Goal: Task Accomplishment & Management: Complete application form

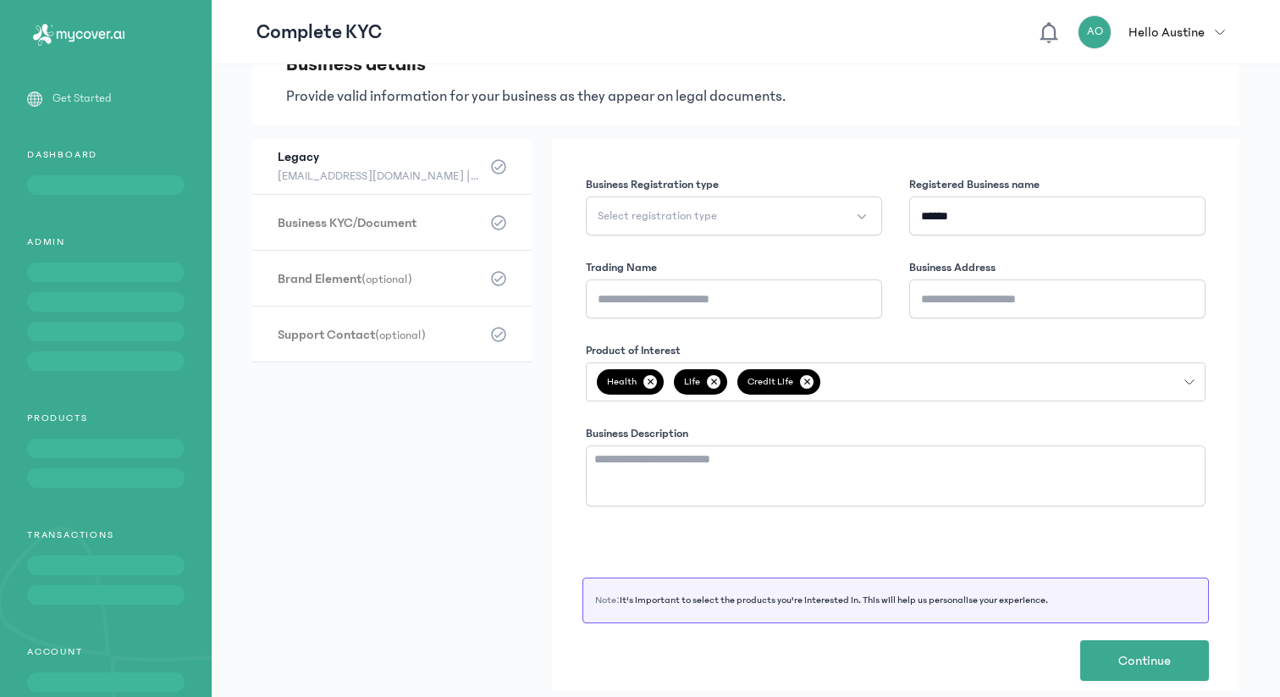
scroll to position [58, 0]
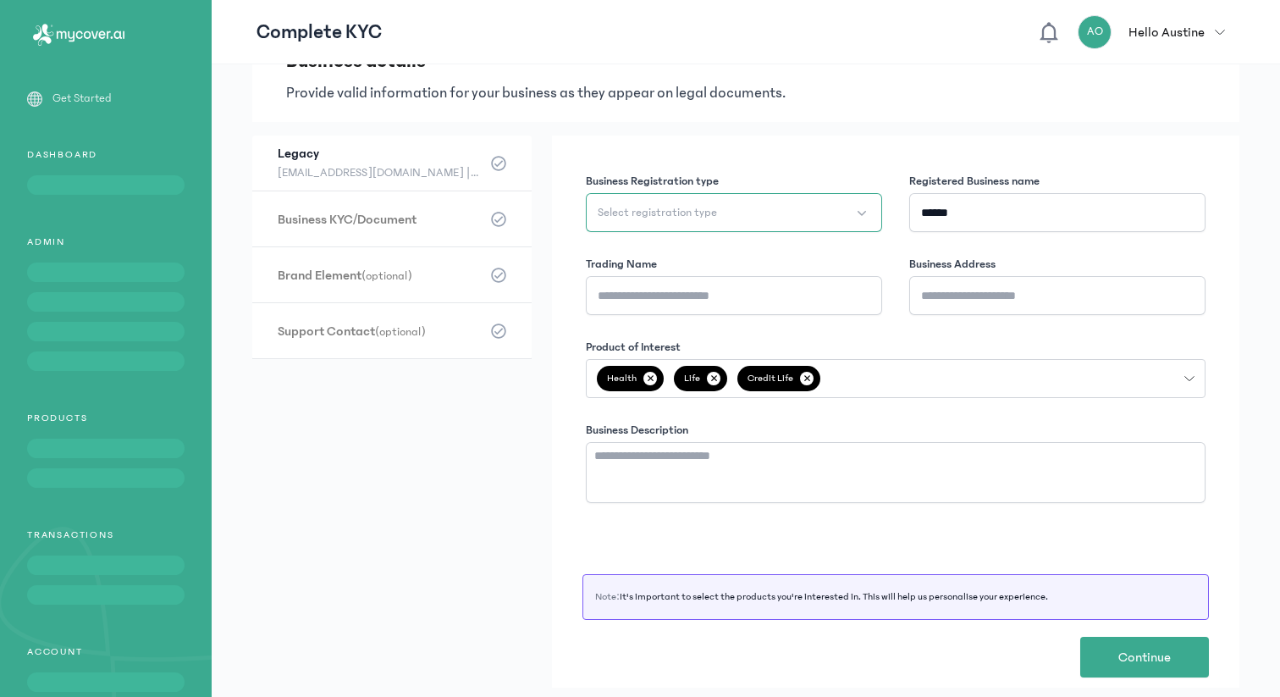
click at [829, 214] on button "Select registration type" at bounding box center [734, 212] width 296 height 39
click at [801, 279] on li "Enterprise" at bounding box center [736, 282] width 289 height 27
click at [779, 307] on input "Trading Name" at bounding box center [734, 295] width 296 height 39
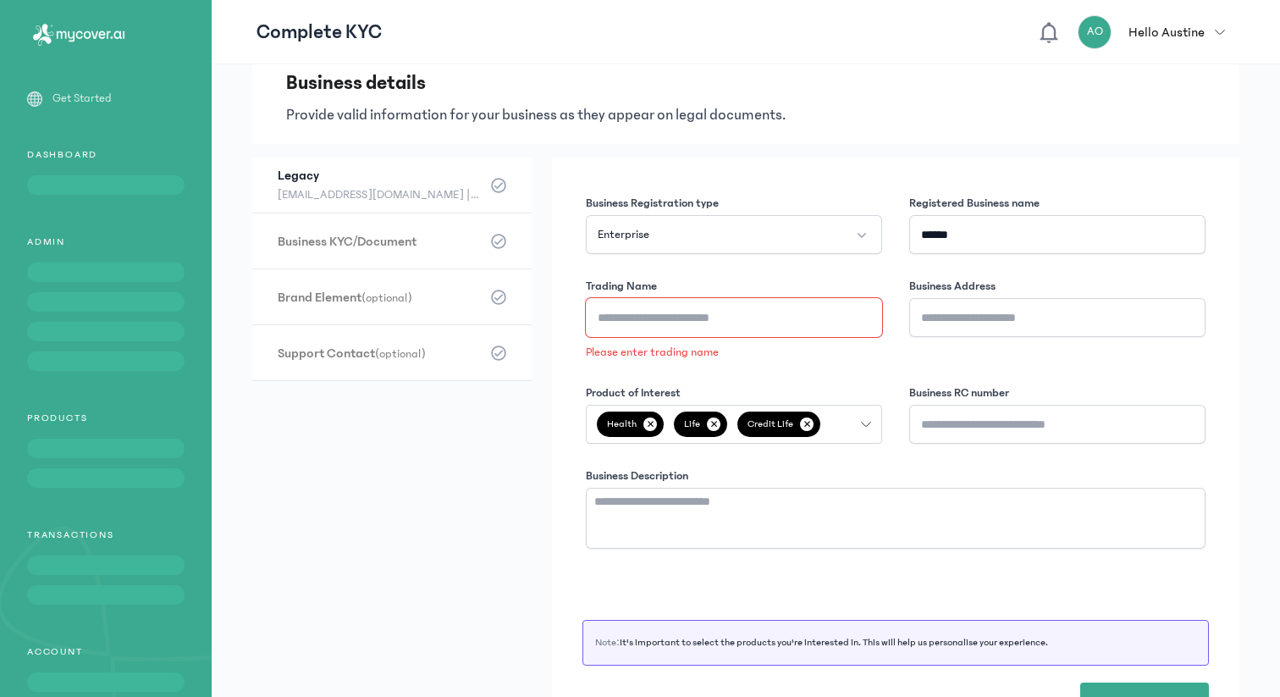
scroll to position [81, 0]
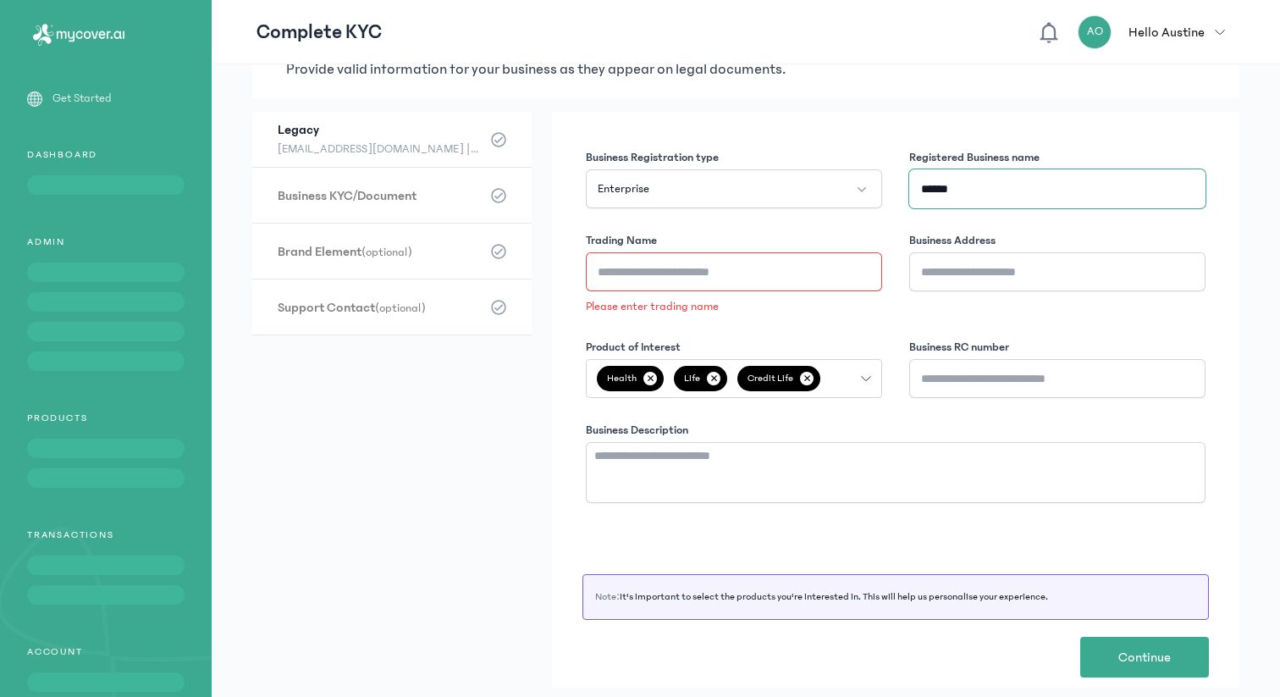
click at [995, 192] on input "******" at bounding box center [1057, 188] width 296 height 39
click at [977, 195] on input "**********" at bounding box center [1057, 188] width 296 height 39
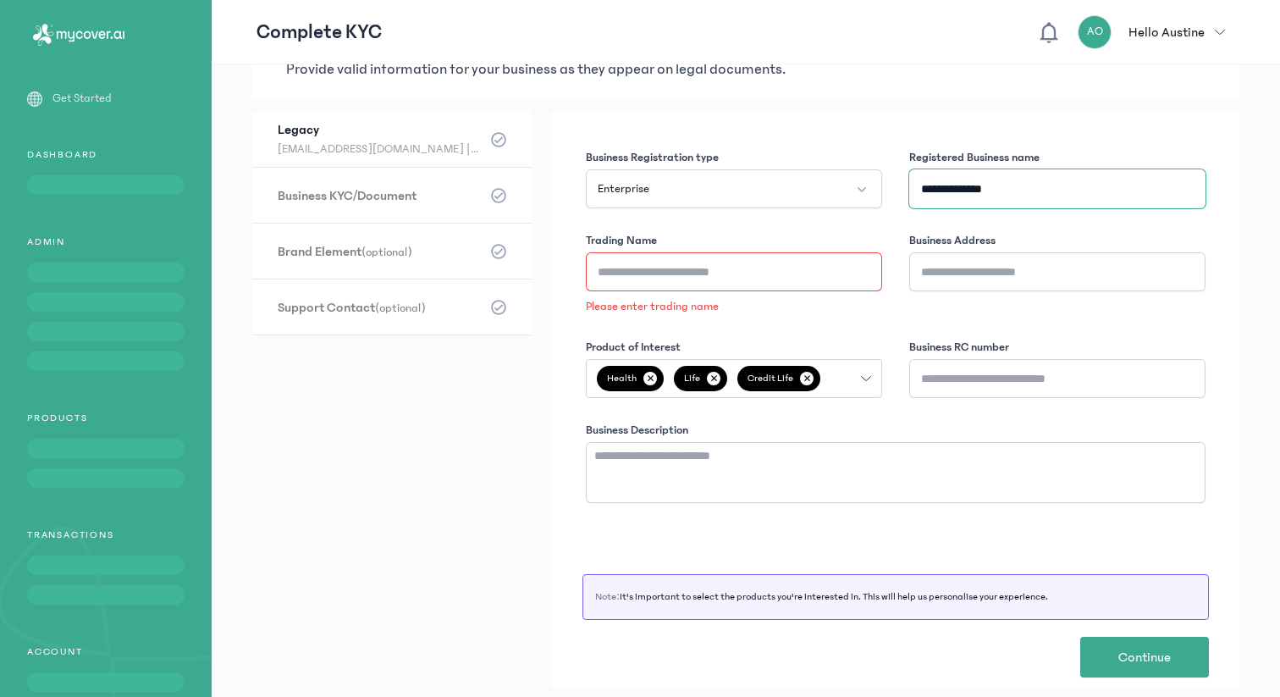
click at [977, 195] on input "**********" at bounding box center [1057, 188] width 296 height 39
type input "**********"
click at [781, 275] on input "Trading Name" at bounding box center [734, 271] width 296 height 39
paste input "**********"
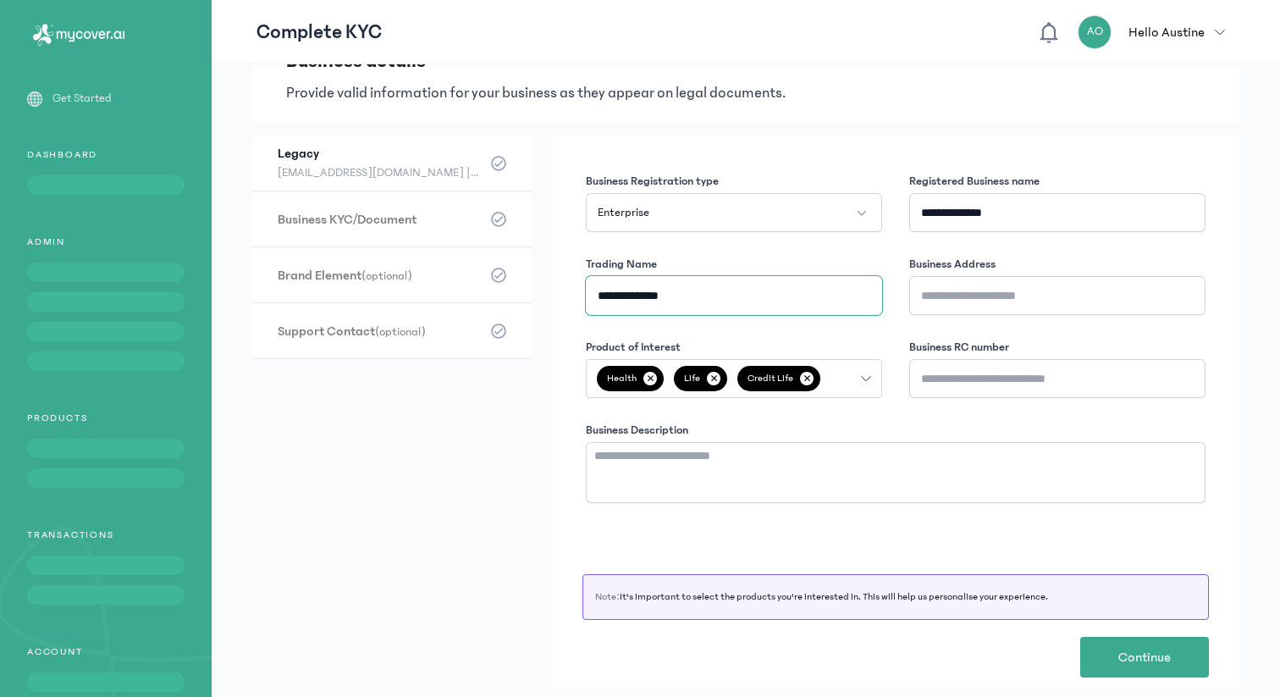
type input "**********"
click at [983, 217] on input "**********" at bounding box center [1057, 212] width 296 height 39
type input "******"
click at [661, 296] on input "**********" at bounding box center [734, 295] width 296 height 39
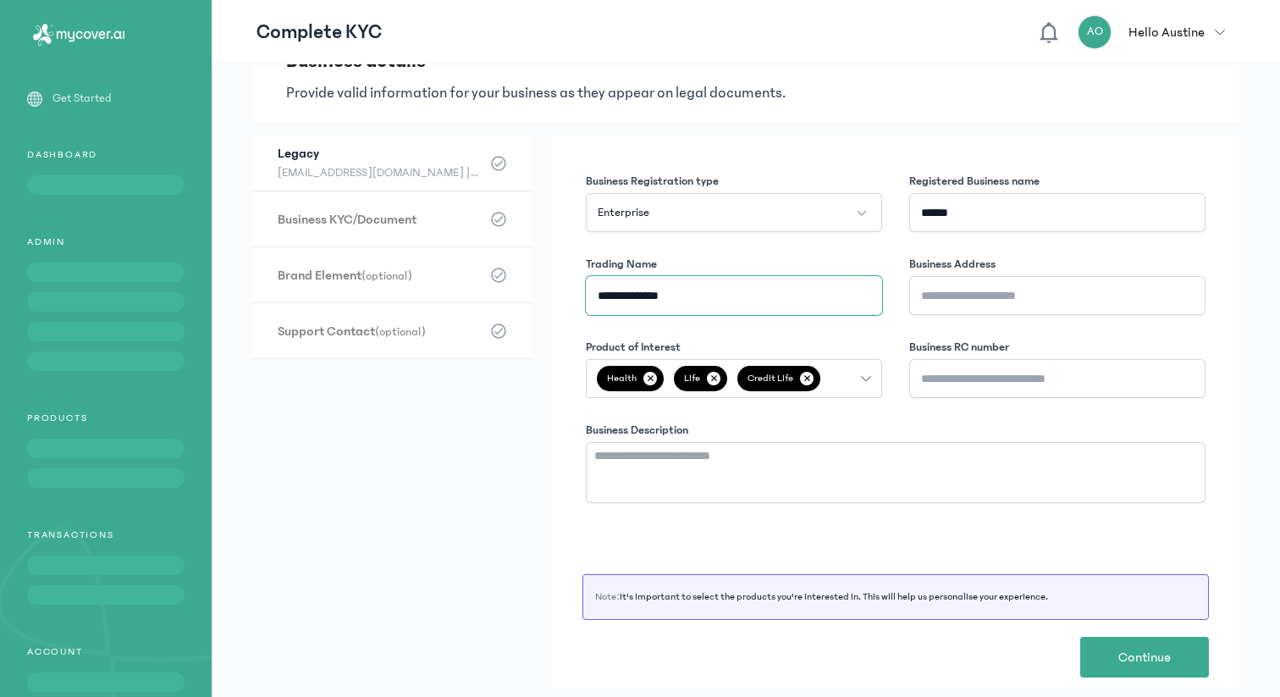
click at [661, 296] on input "**********" at bounding box center [734, 295] width 296 height 39
type input "******"
click at [996, 207] on input "******" at bounding box center [1057, 212] width 296 height 39
paste input "********"
type input "**********"
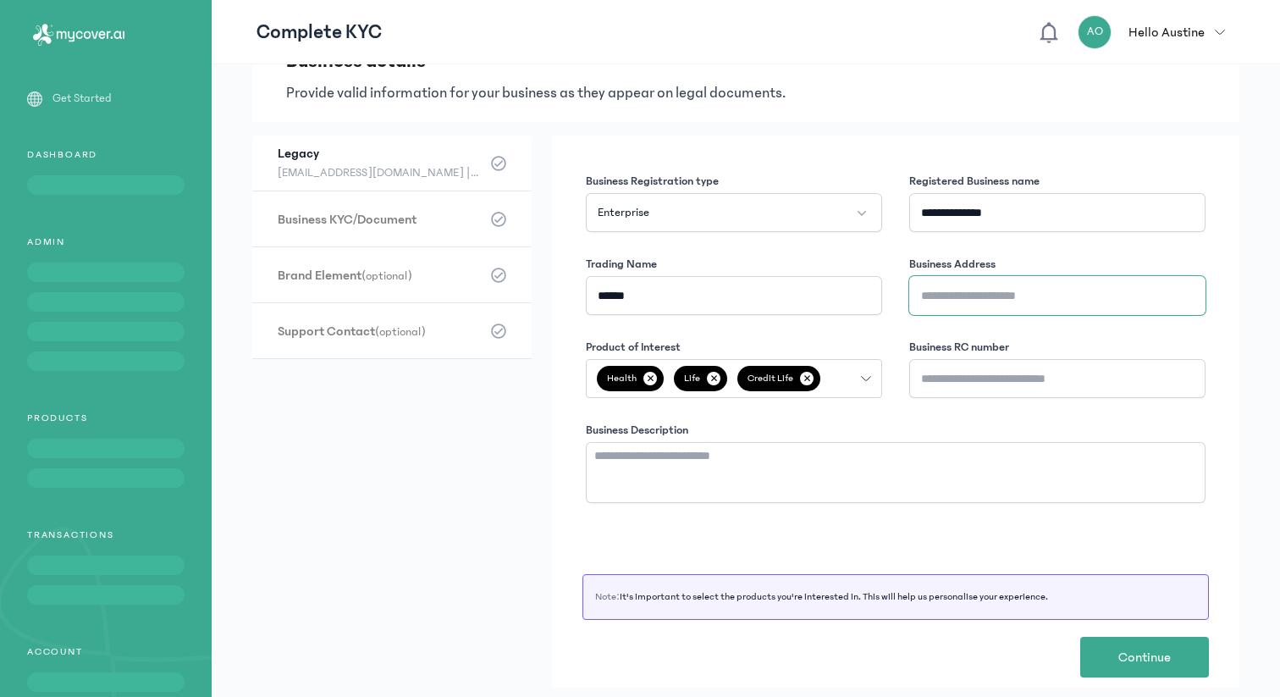
click at [959, 302] on input "Business Address" at bounding box center [1057, 295] width 296 height 39
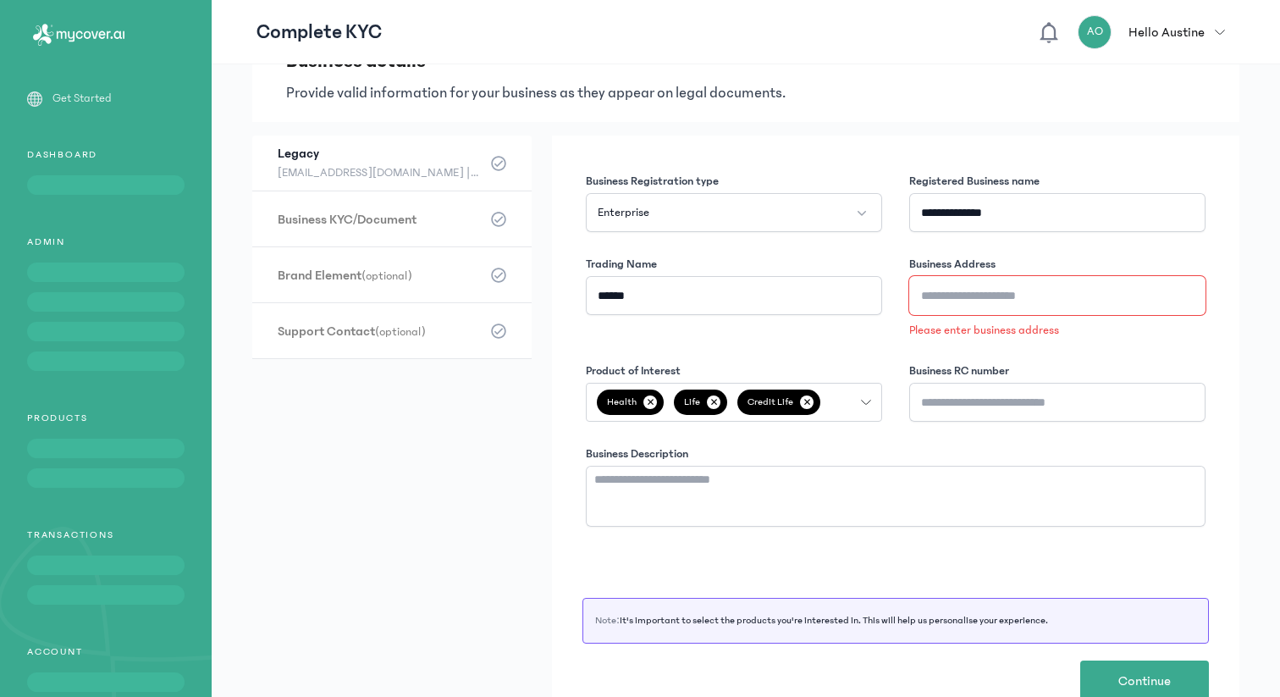
paste input "**********"
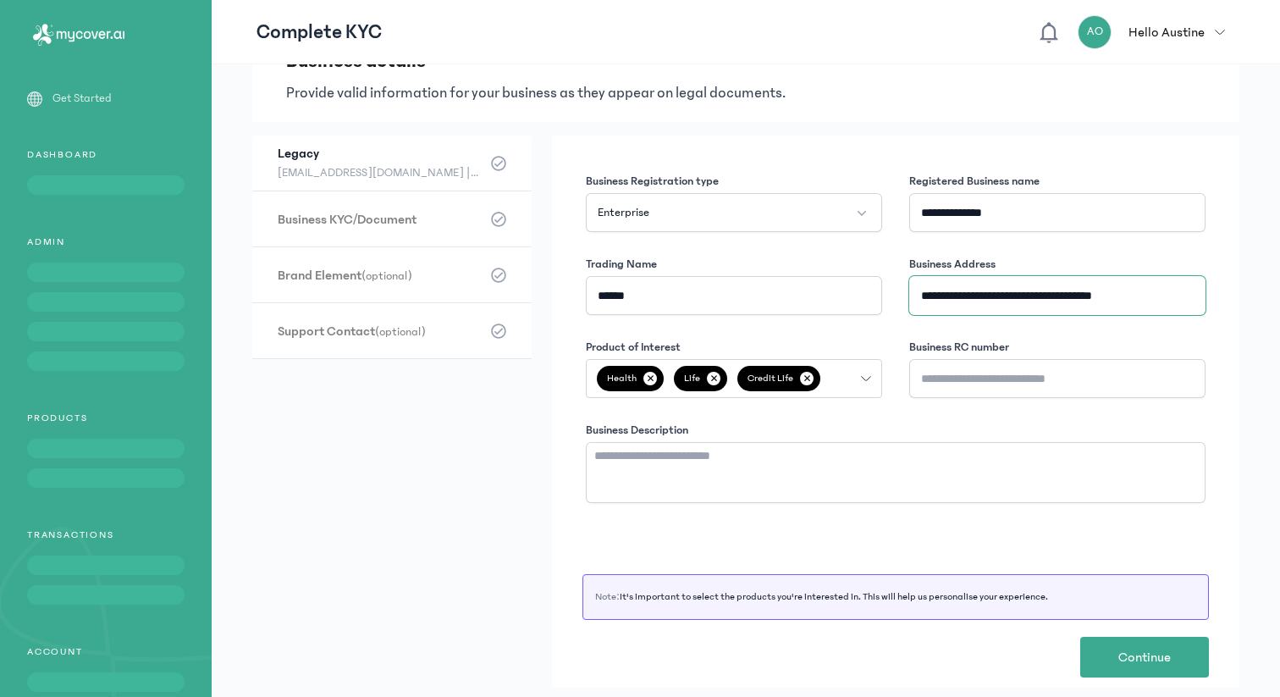
type input "**********"
click at [954, 211] on input "**********" at bounding box center [1057, 212] width 296 height 39
type input "**********"
click at [954, 377] on input "Business RC number" at bounding box center [1057, 378] width 296 height 39
paste input "********"
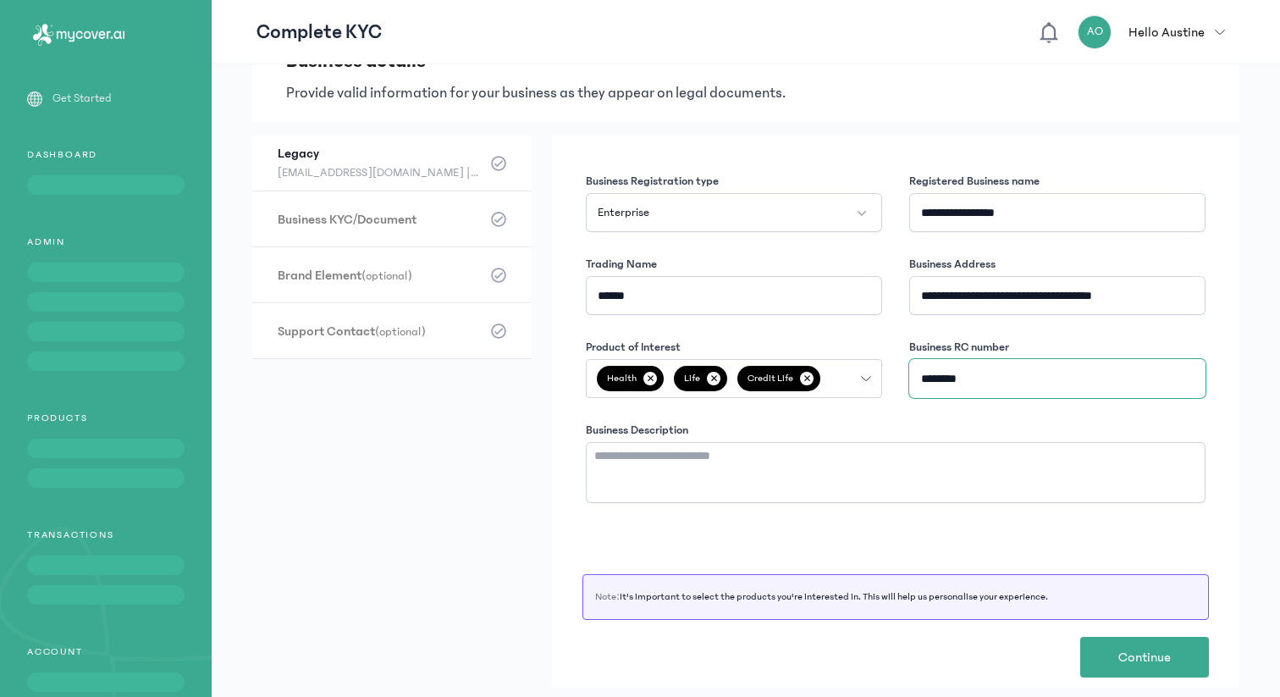
type input "********"
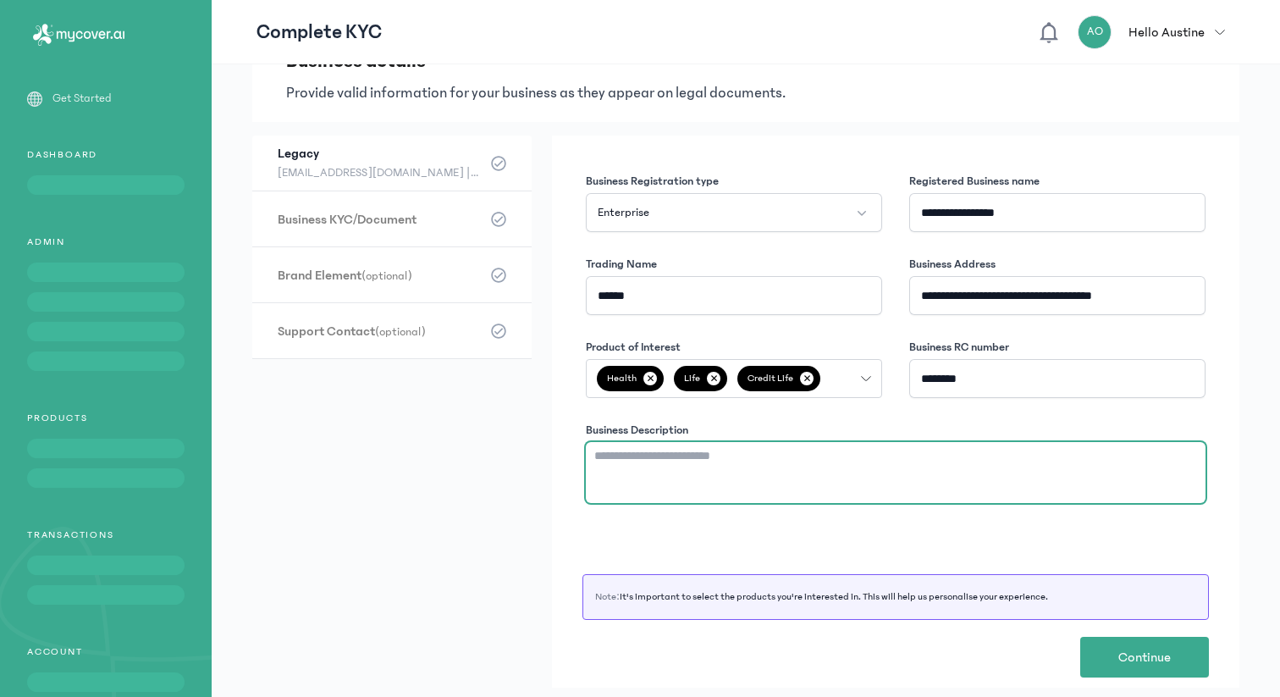
click at [817, 447] on textarea "Business Description" at bounding box center [896, 472] width 620 height 61
paste textarea "**********"
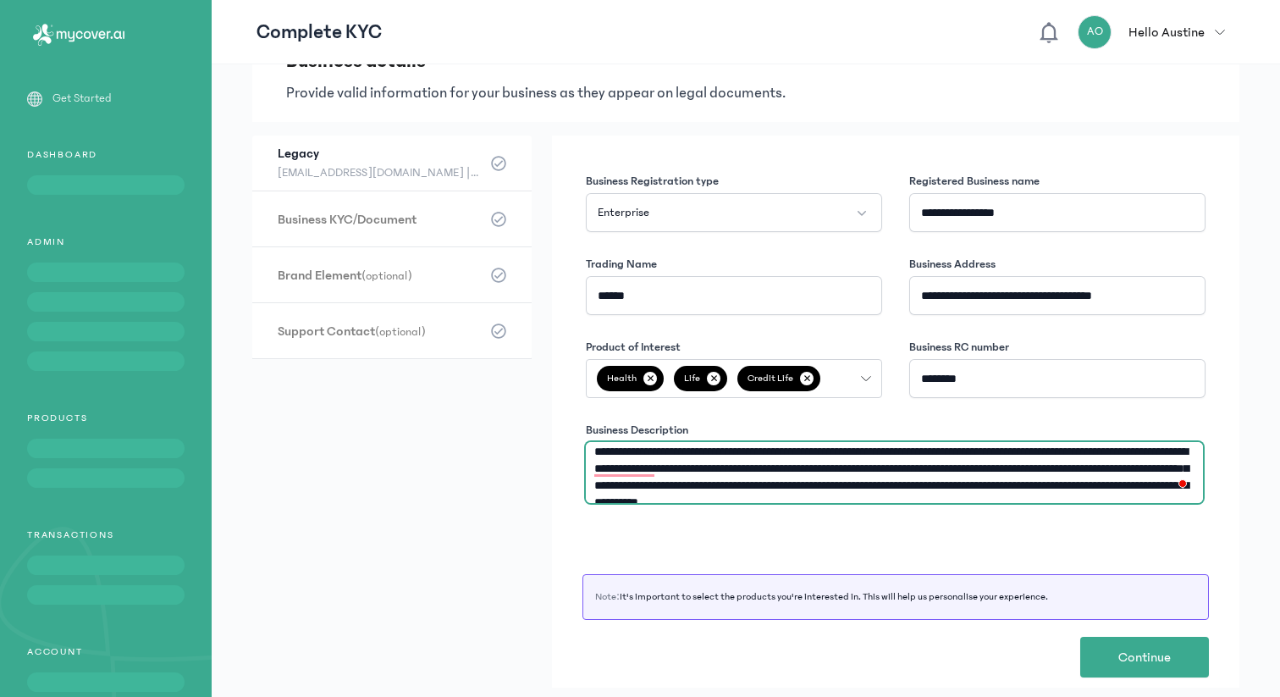
scroll to position [17, 0]
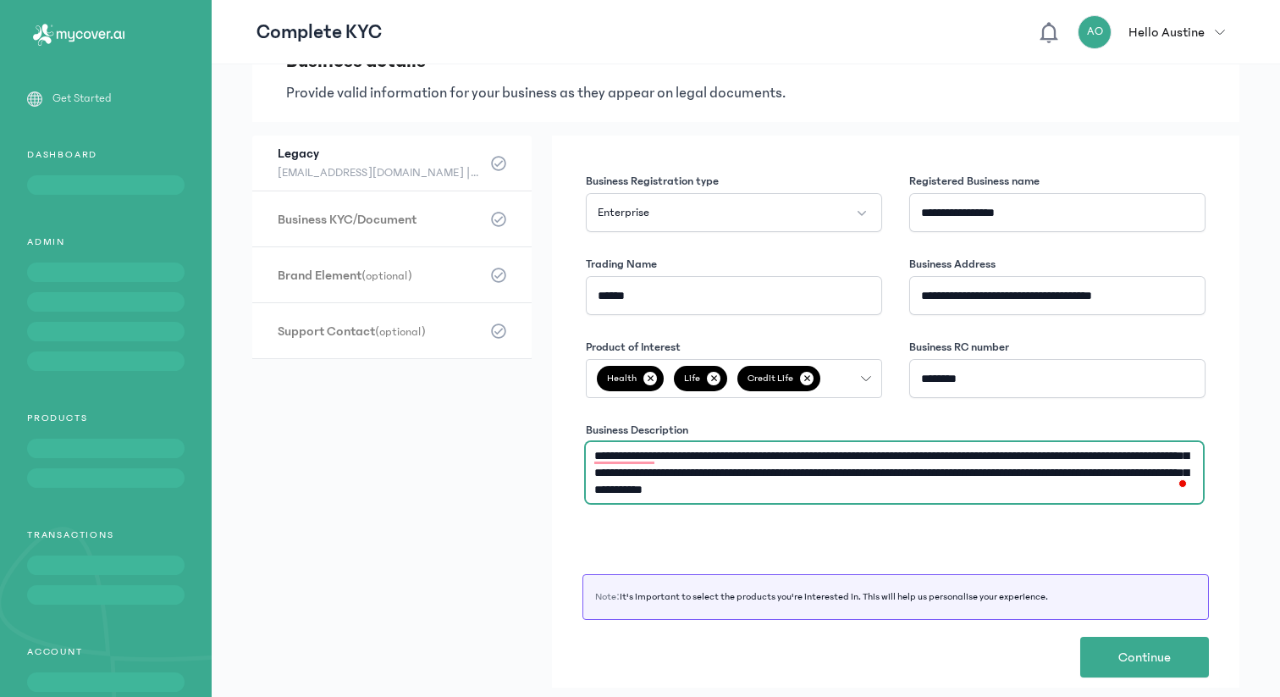
paste textarea "**********"
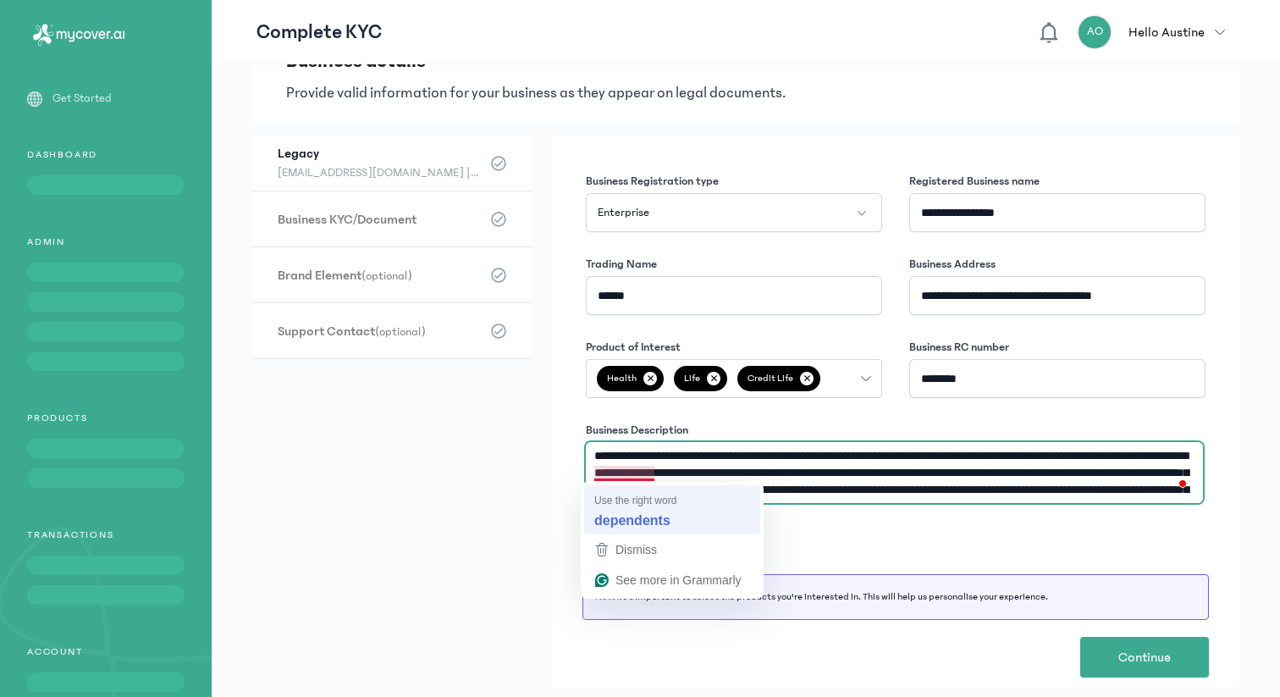
scroll to position [0, 0]
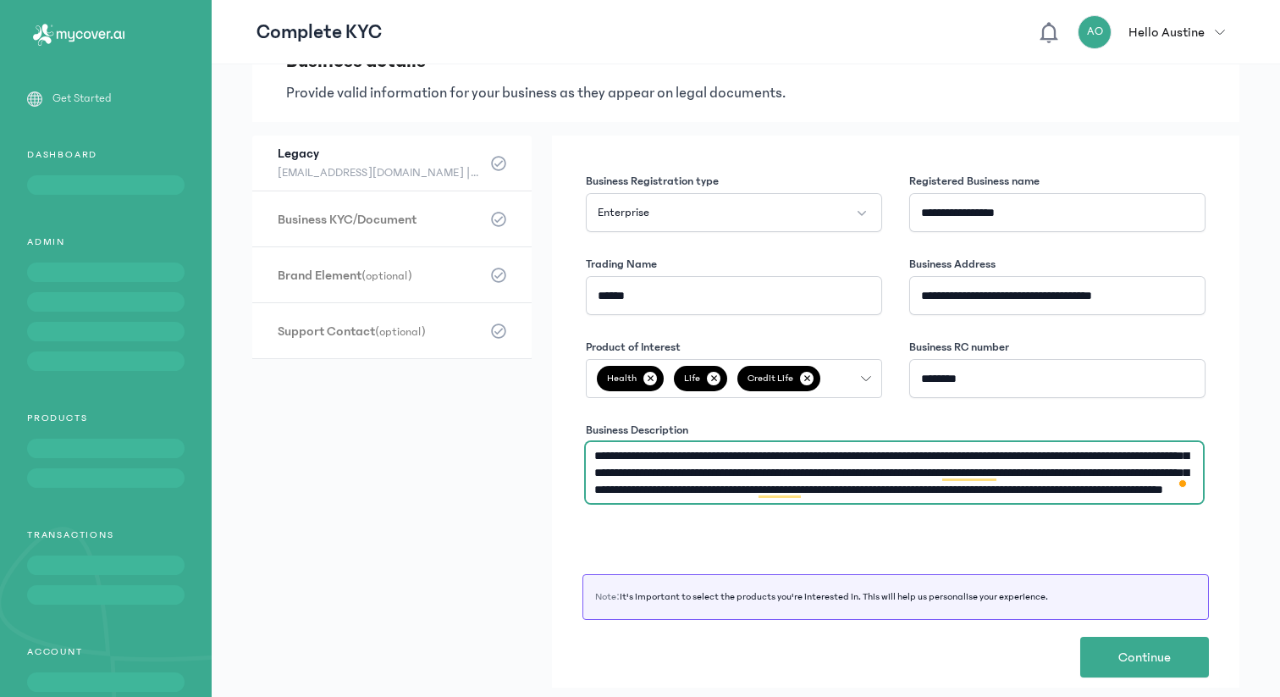
type textarea "**********"
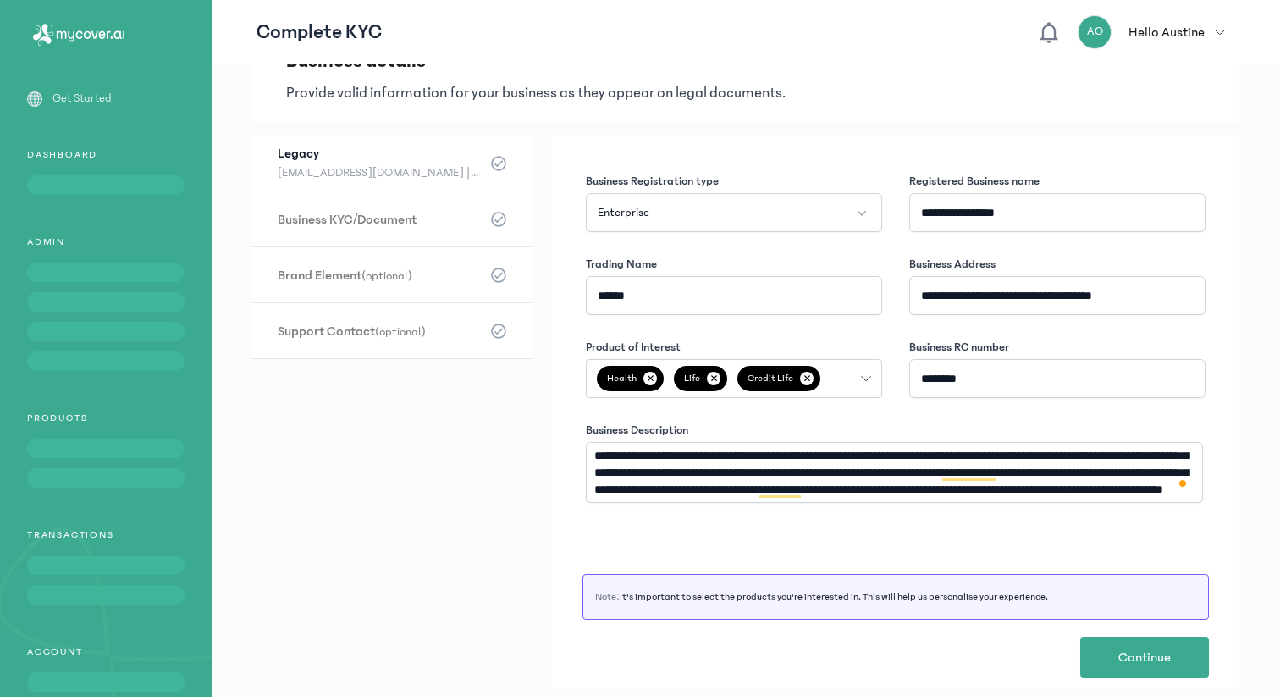
click at [870, 372] on button "Health ✕ Life ✕ Credit Life ✕" at bounding box center [734, 378] width 296 height 39
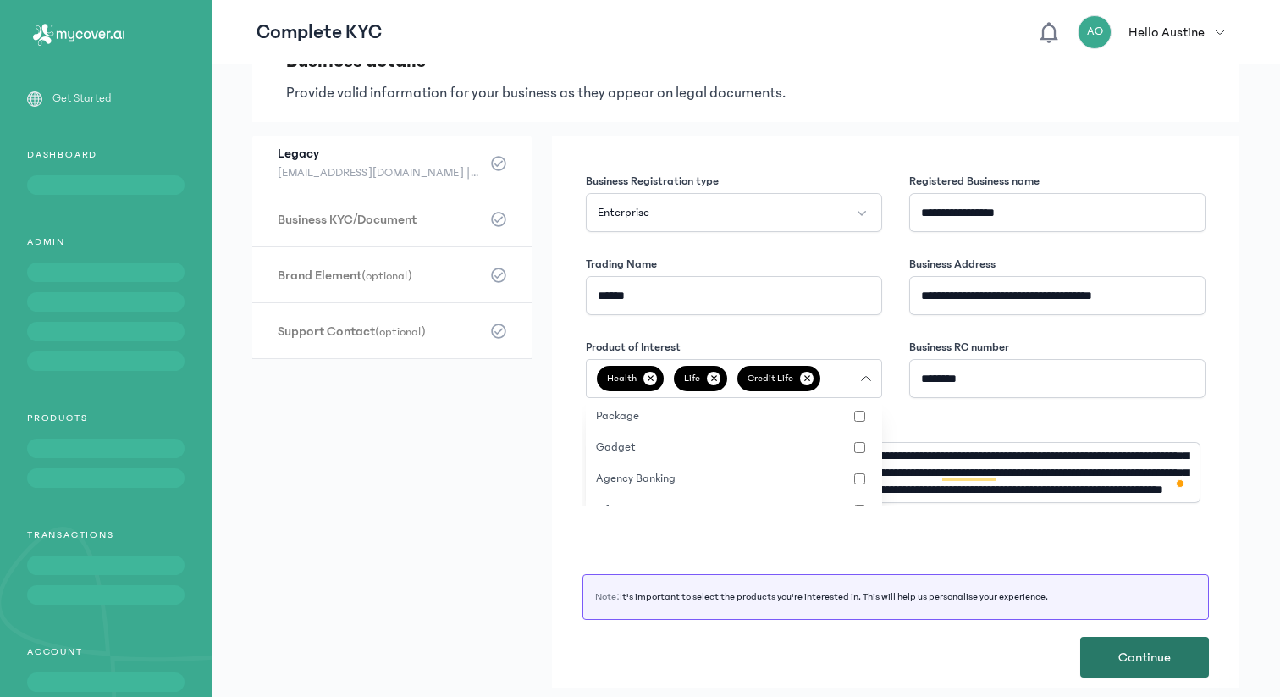
click at [1143, 640] on button "Continue" at bounding box center [1144, 656] width 129 height 41
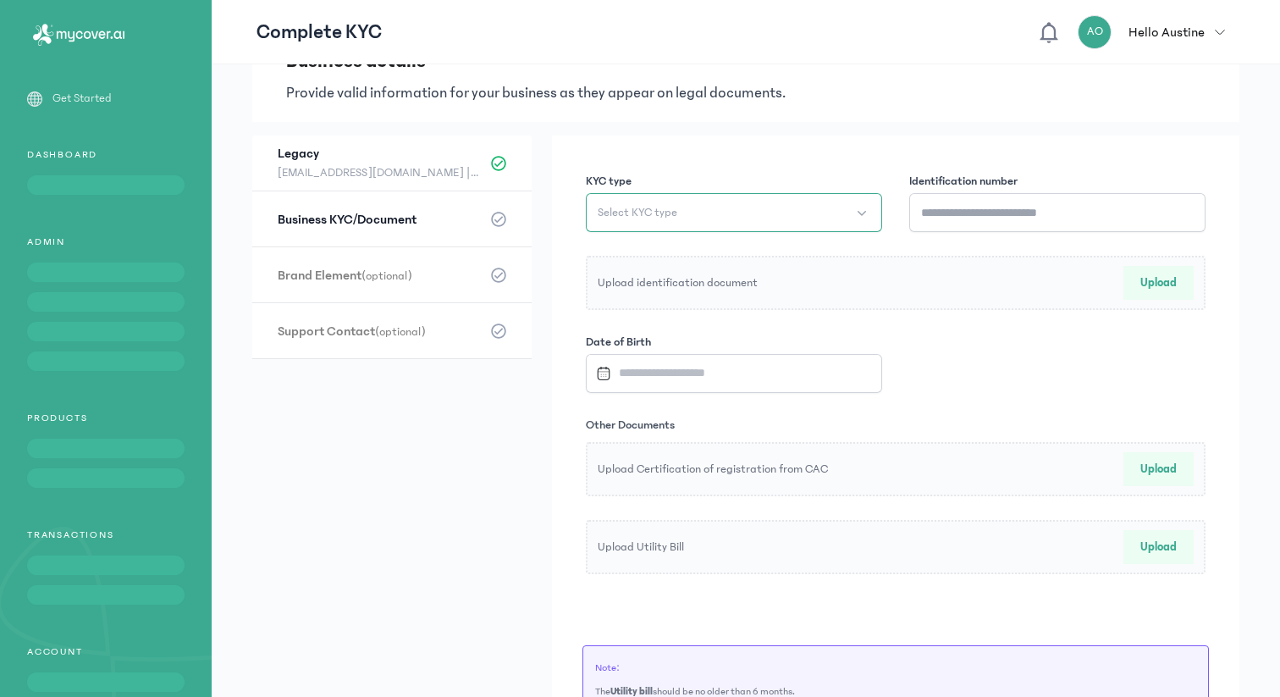
click at [724, 207] on button "Select KYC type" at bounding box center [734, 212] width 296 height 39
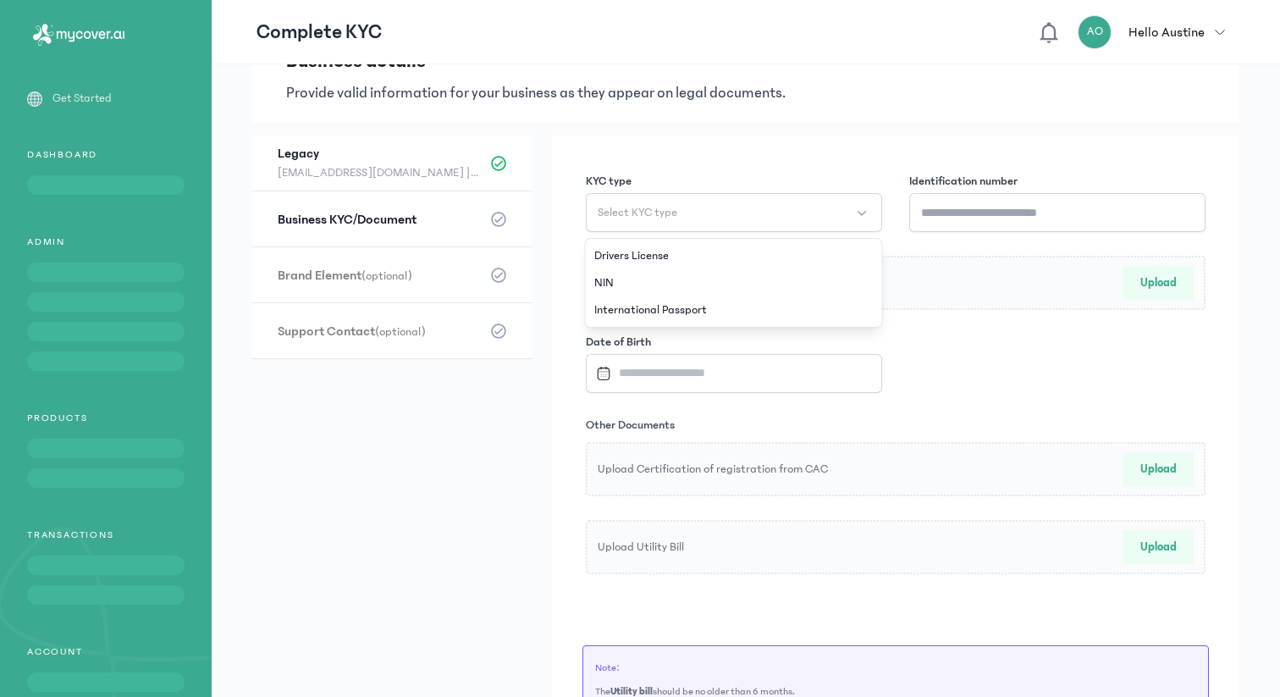
click at [740, 150] on div "KYC type Select KYC type Drivers License NIN International Passport Identificat…" at bounding box center [895, 467] width 687 height 664
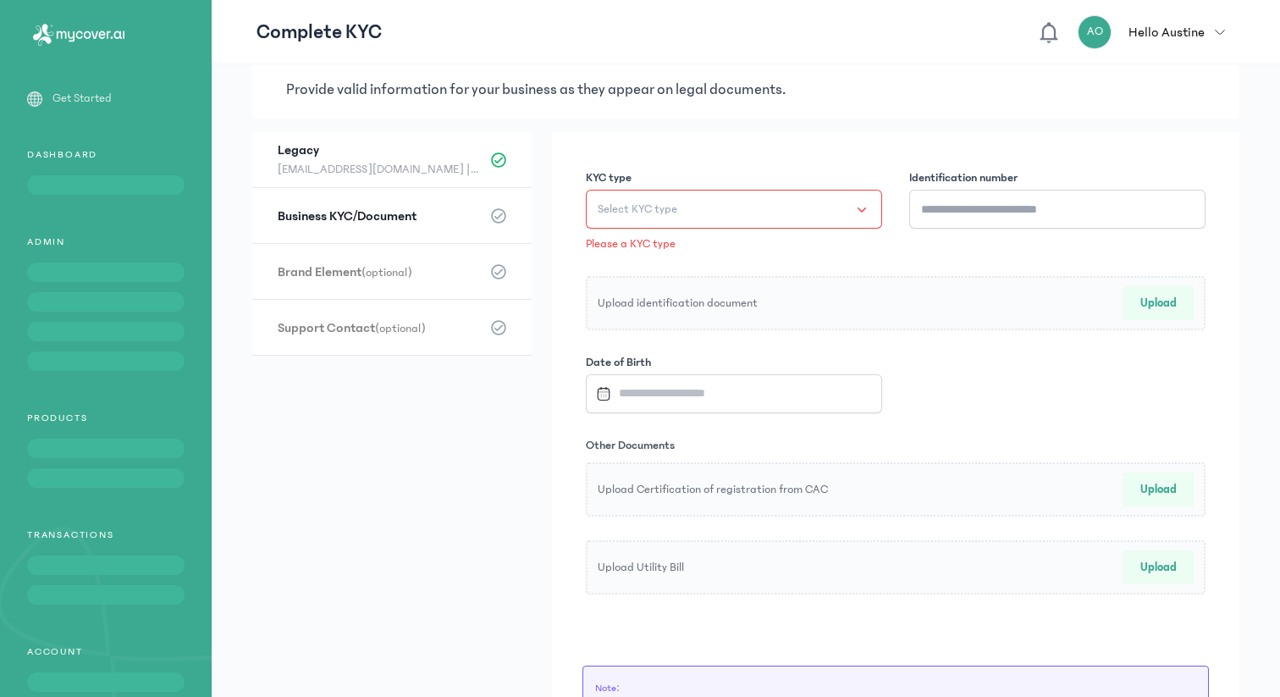
scroll to position [30, 0]
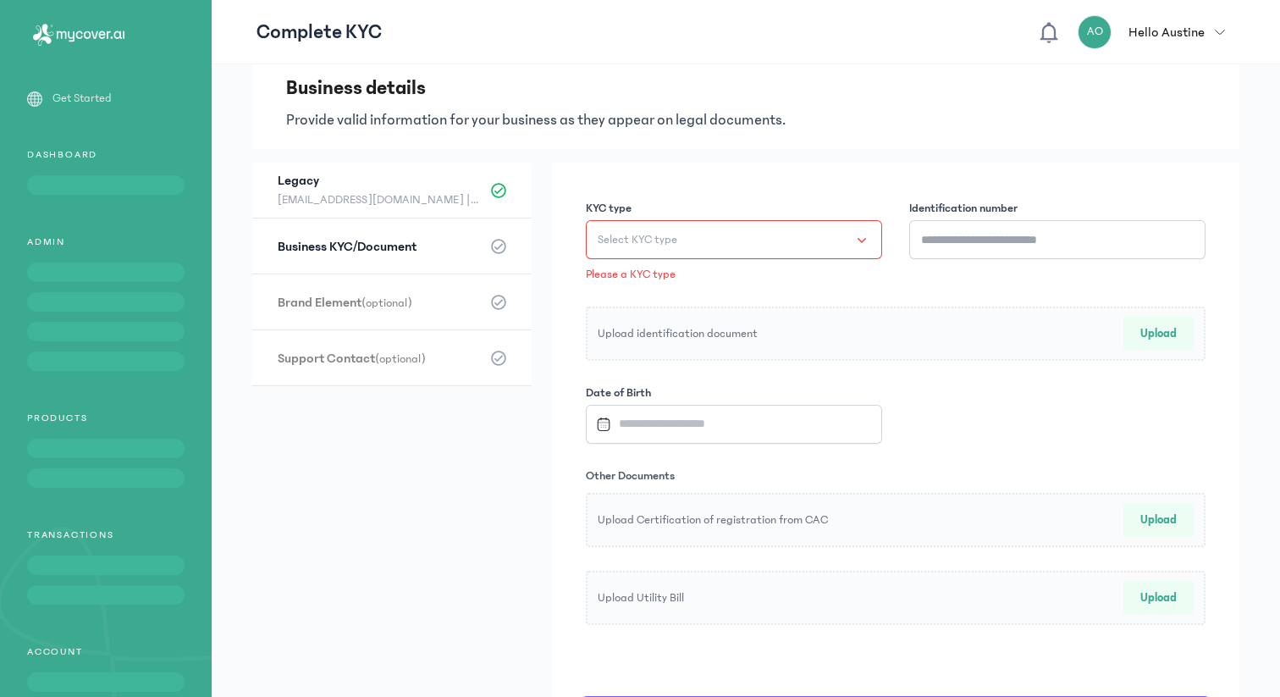
click at [856, 234] on button "Select KYC type" at bounding box center [734, 239] width 296 height 39
click at [752, 344] on li "International Passport" at bounding box center [733, 336] width 289 height 27
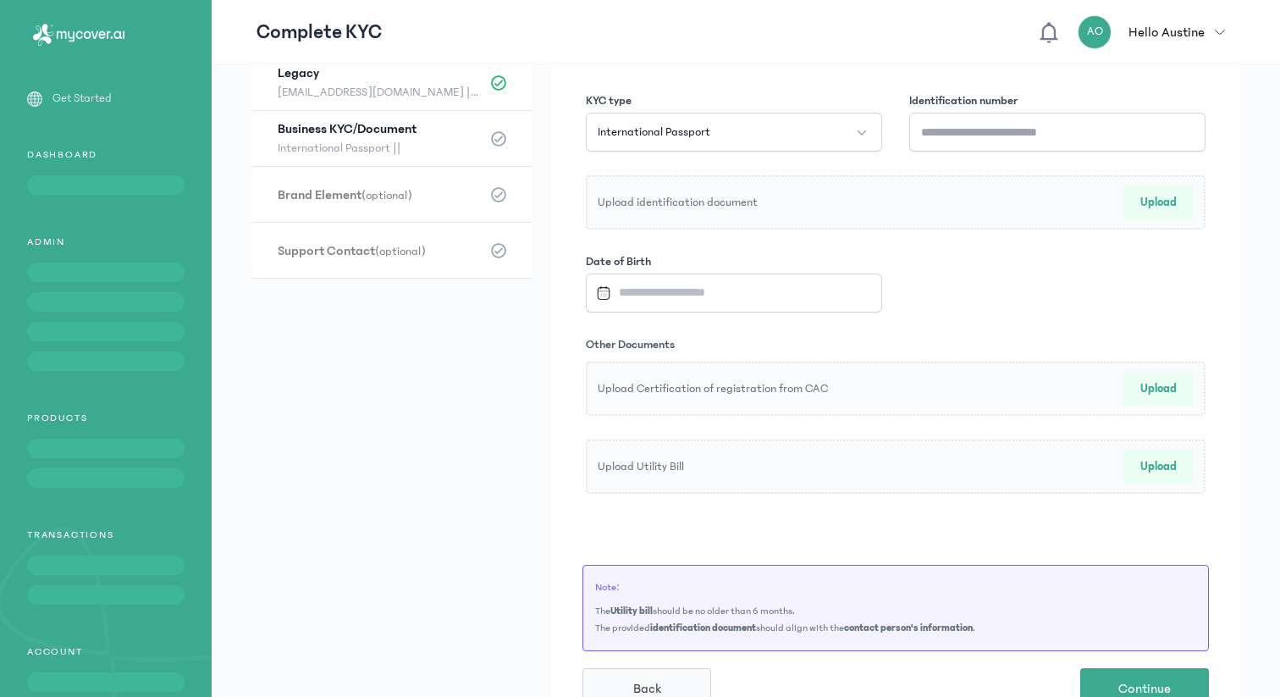
scroll to position [169, 0]
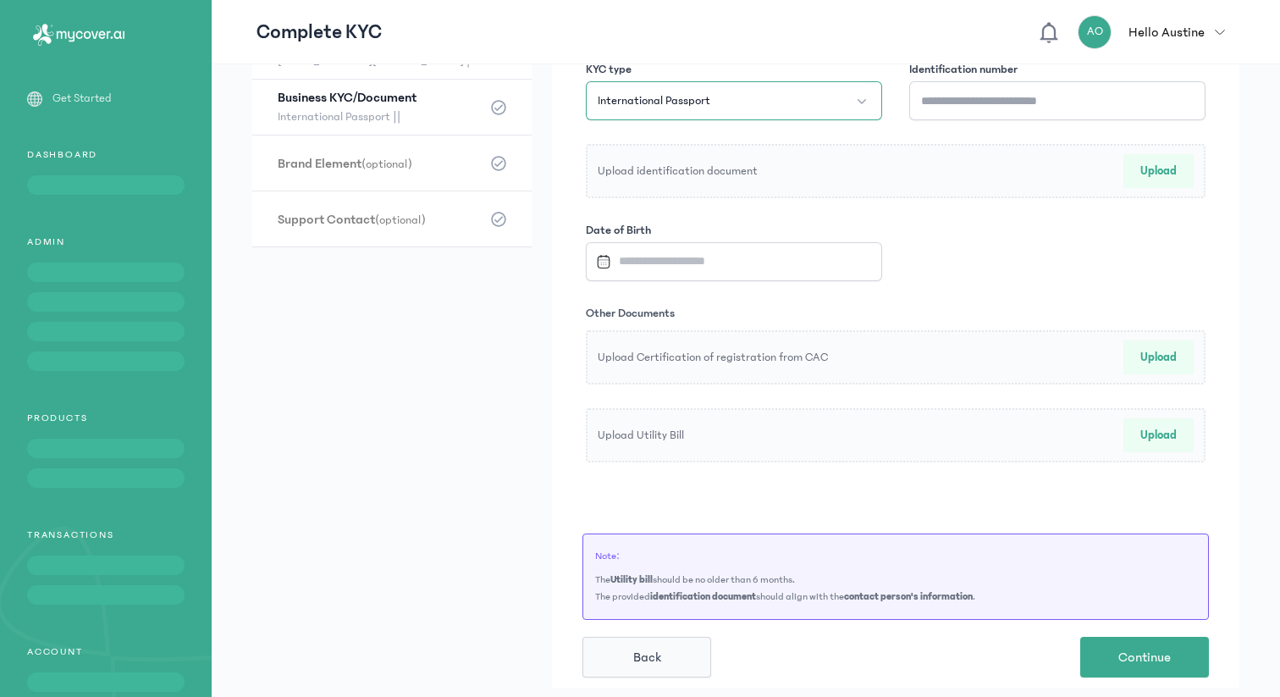
click at [862, 109] on button "International Passport" at bounding box center [734, 100] width 296 height 39
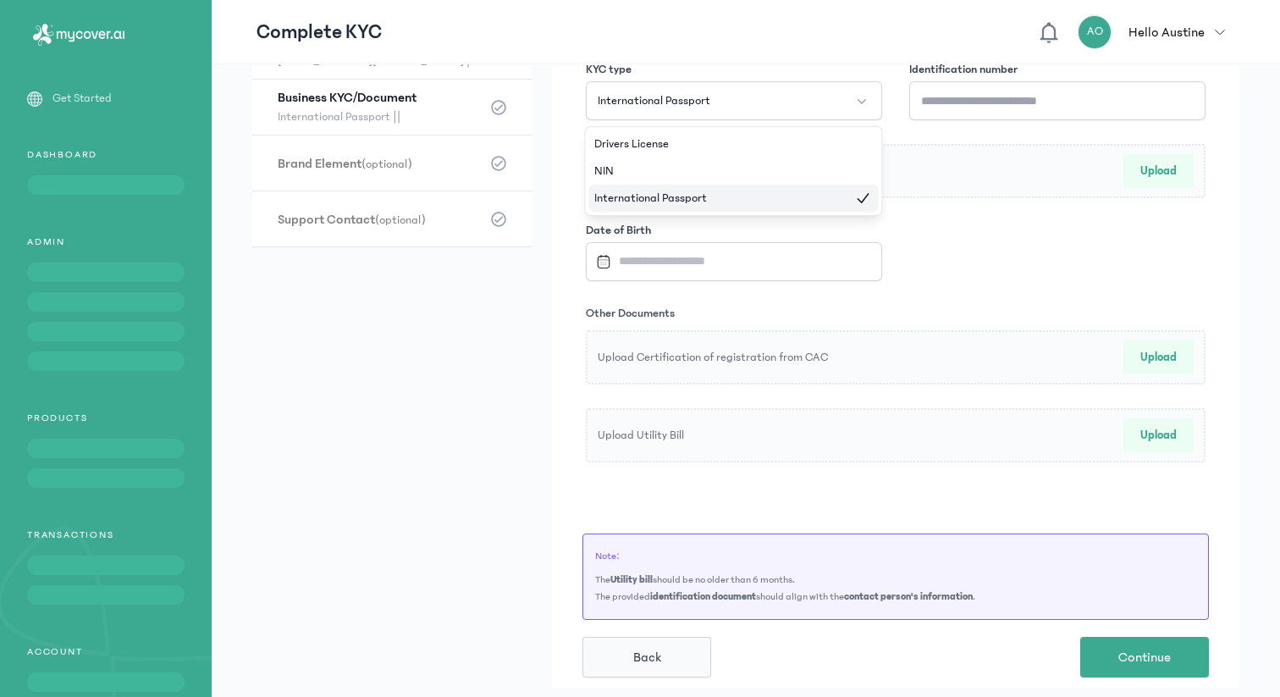
click at [835, 190] on li "International Passport" at bounding box center [733, 197] width 289 height 27
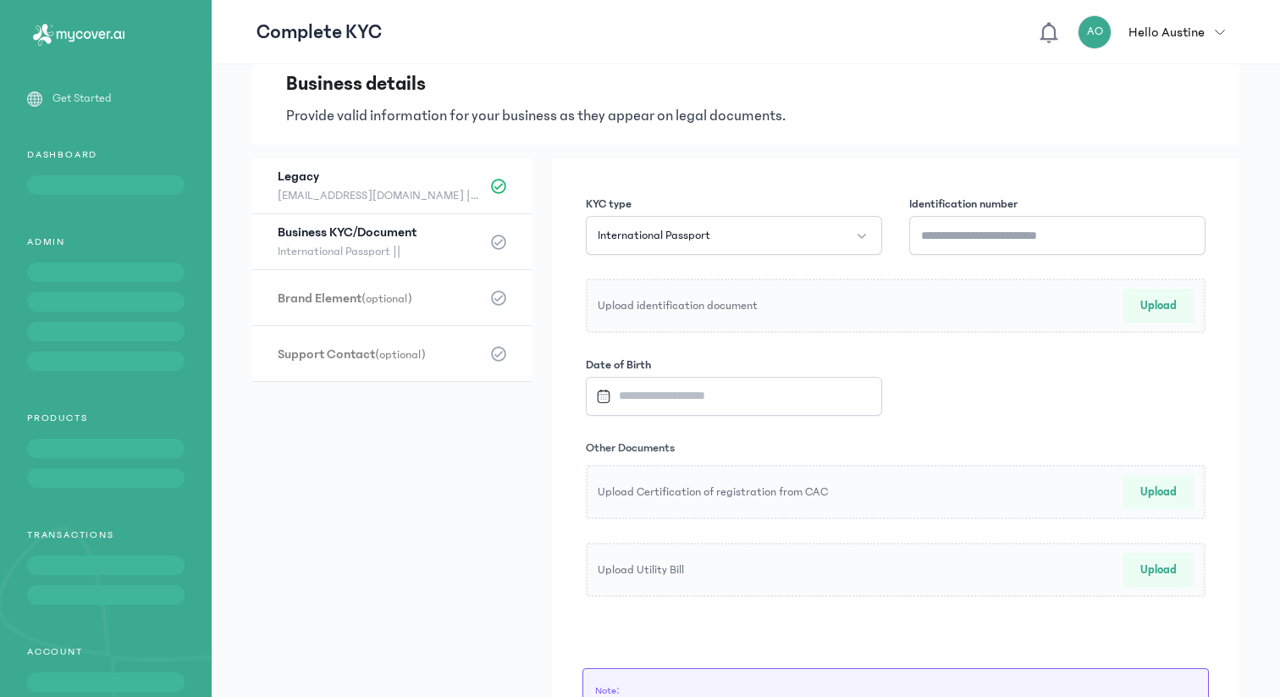
scroll to position [32, 0]
click at [972, 250] on input "Identification number" at bounding box center [1057, 237] width 296 height 39
type input "*********"
click at [1148, 308] on button "Upload" at bounding box center [1158, 308] width 70 height 34
click at [674, 395] on input "Datepicker input" at bounding box center [725, 398] width 273 height 36
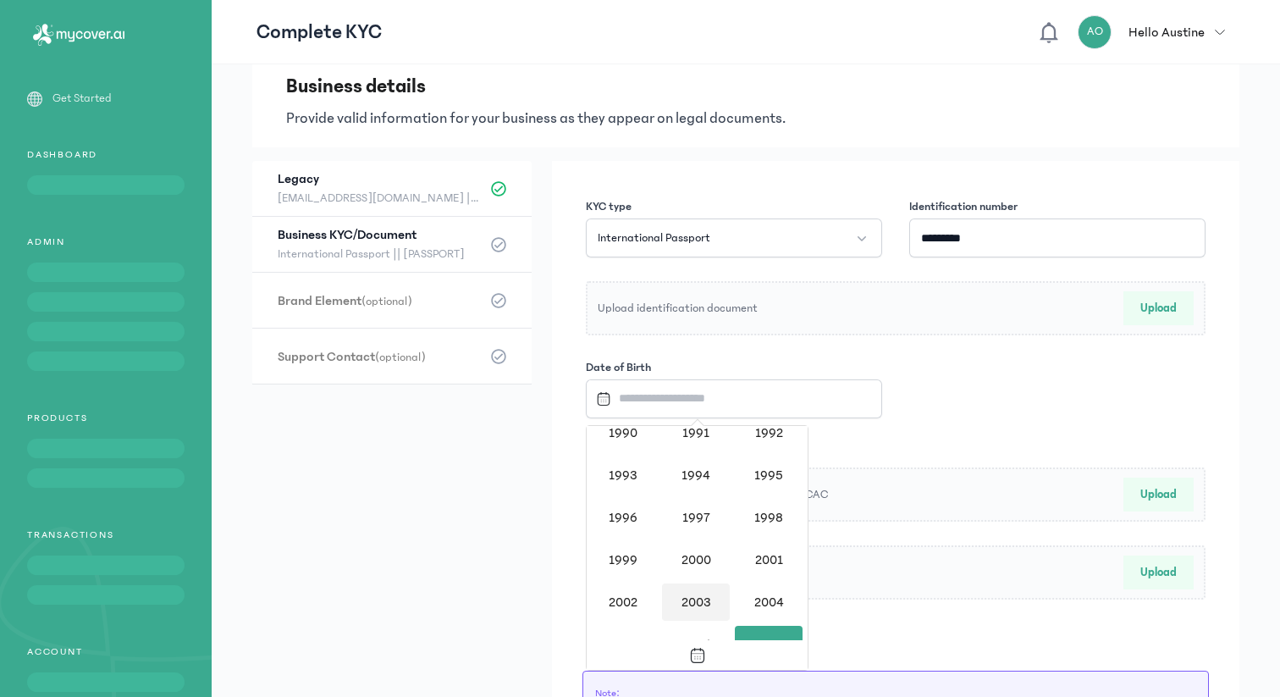
scroll to position [1258, 0]
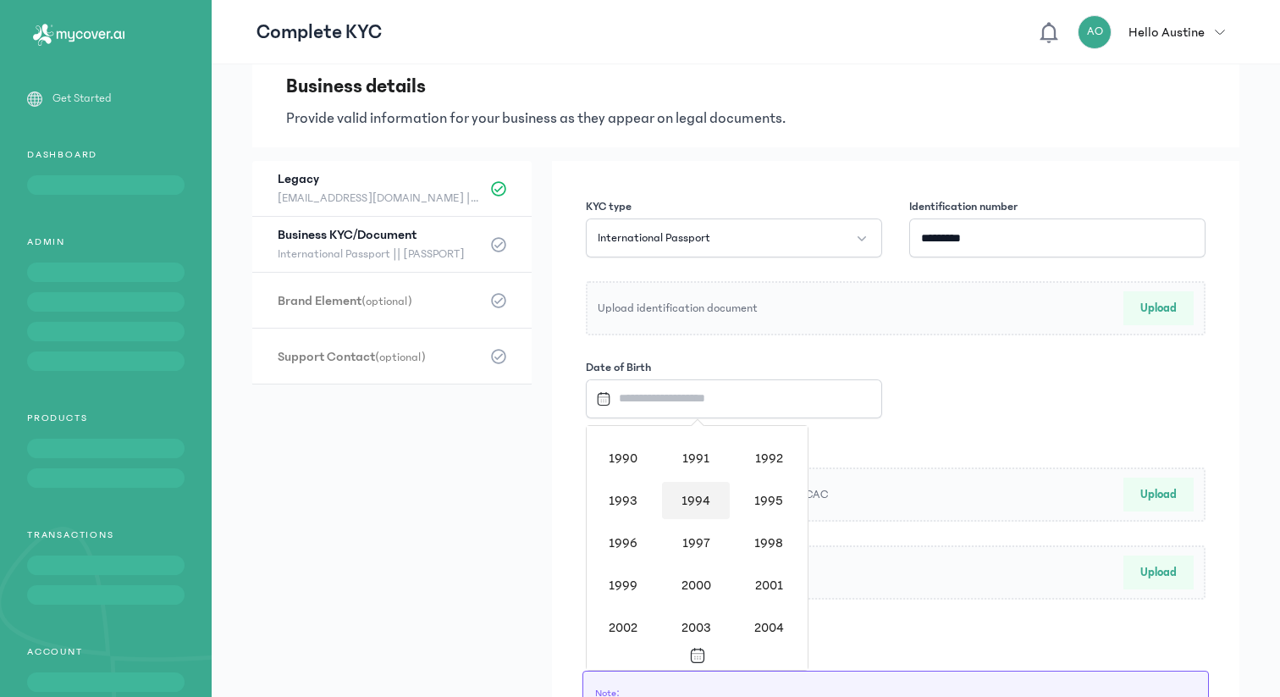
click at [693, 498] on div "1994" at bounding box center [696, 500] width 68 height 37
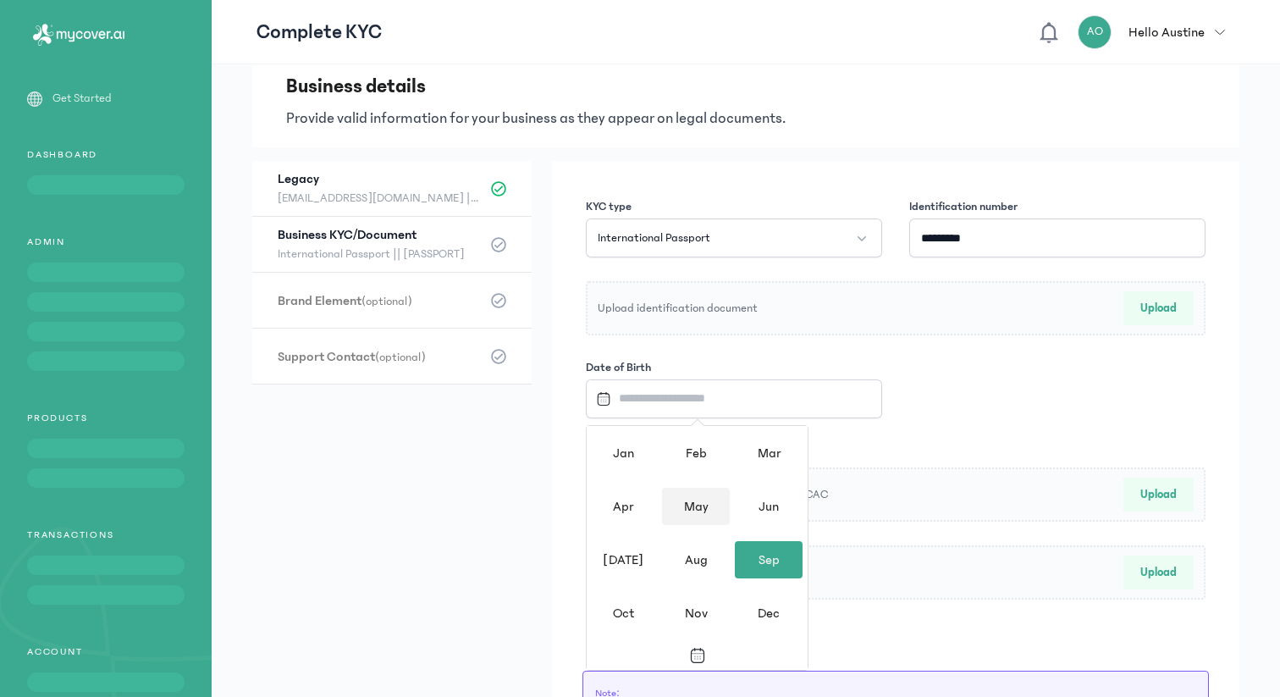
click at [713, 509] on div "May" at bounding box center [696, 505] width 68 height 37
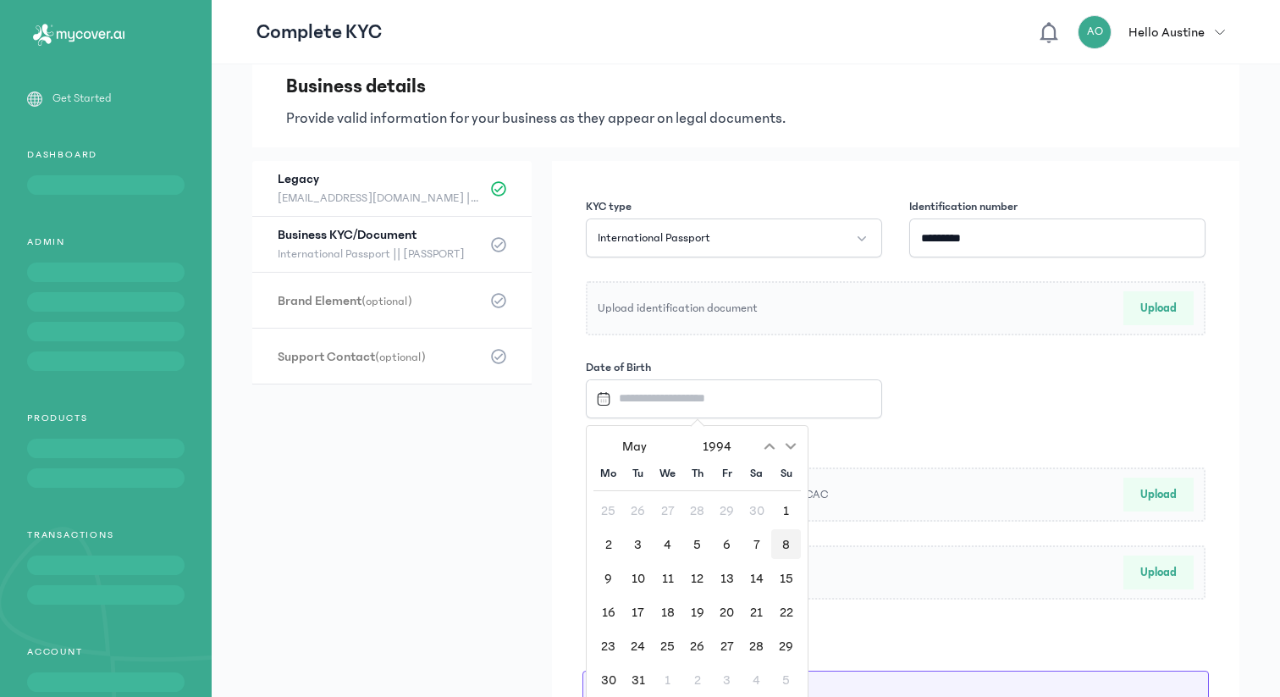
click at [779, 549] on div "8" at bounding box center [786, 544] width 30 height 30
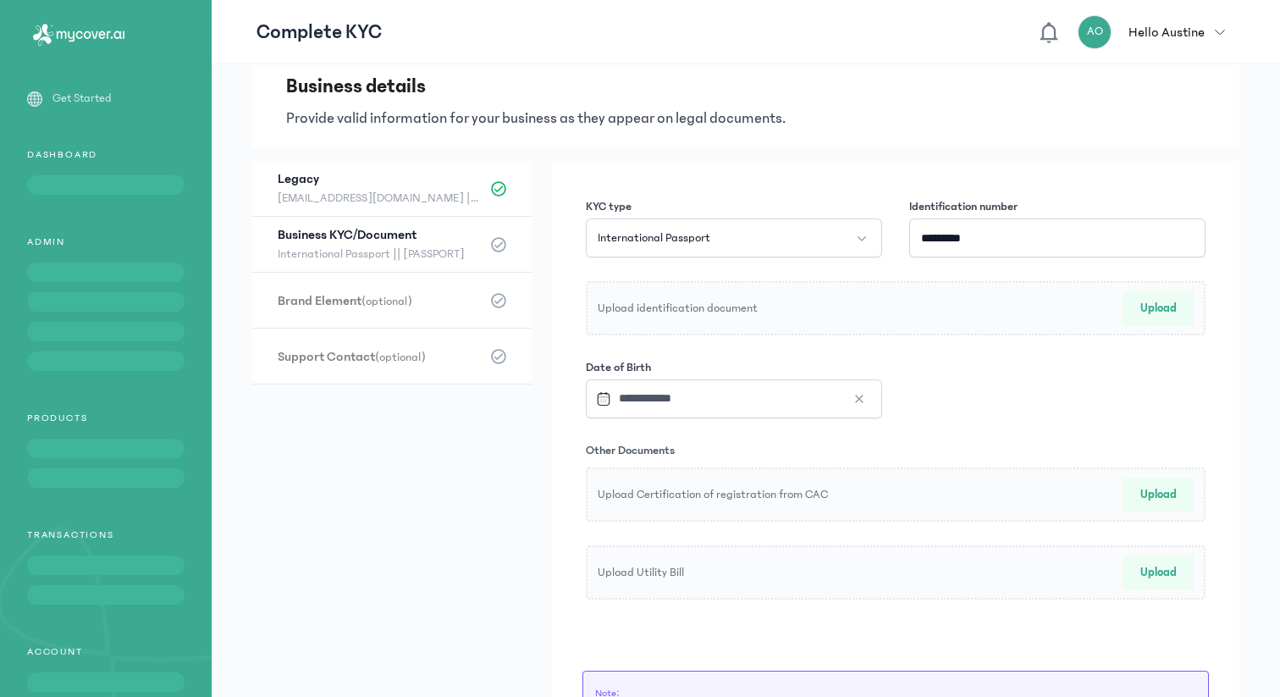
click at [1148, 305] on button "Upload" at bounding box center [1158, 308] width 70 height 34
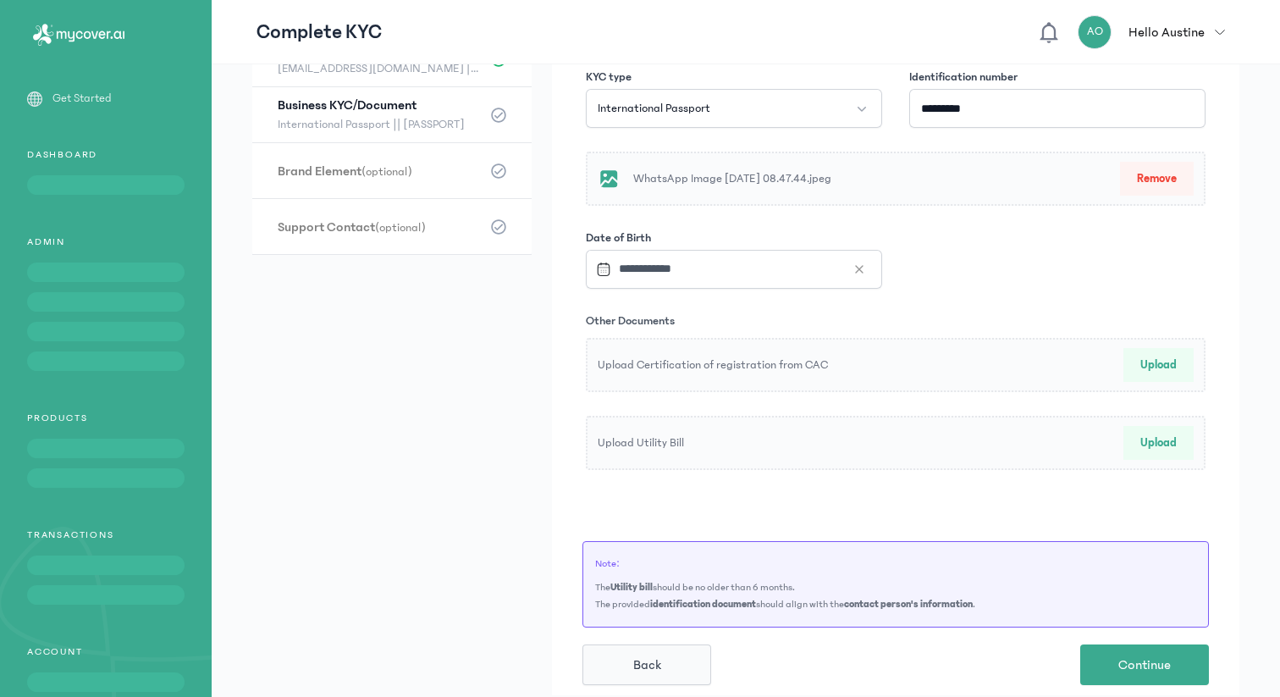
scroll to position [169, 0]
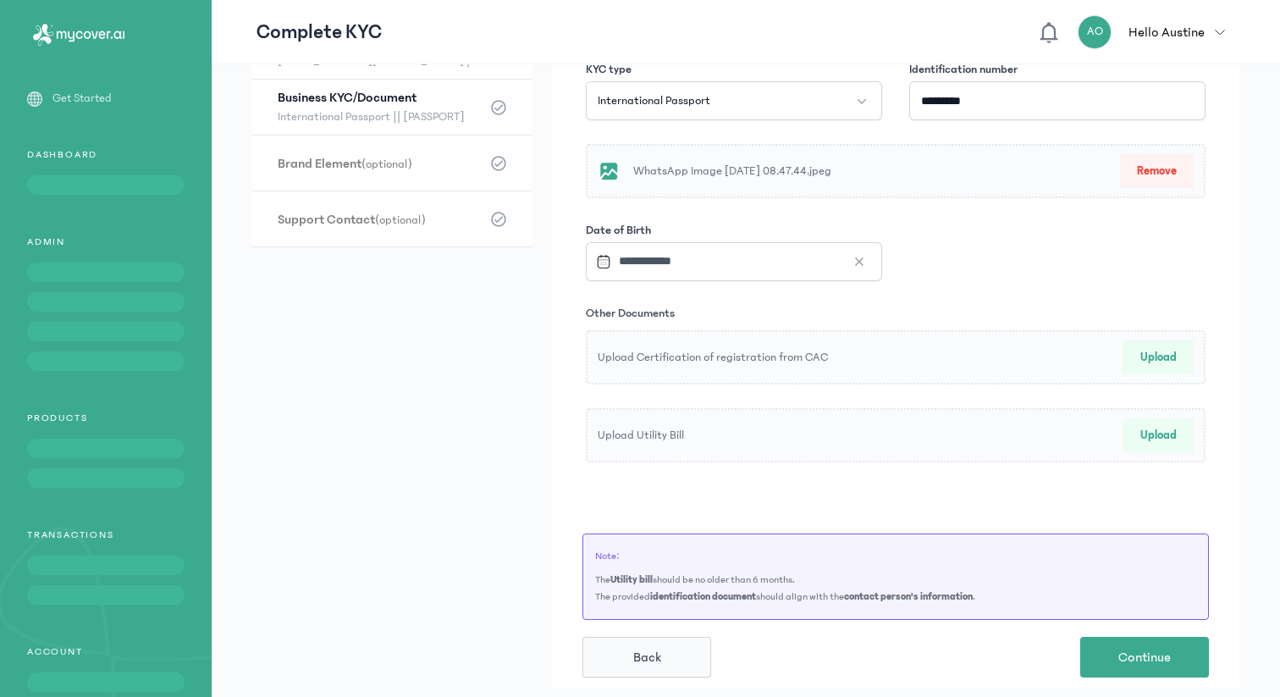
click at [1152, 360] on button "Upload" at bounding box center [1158, 357] width 70 height 34
click at [1156, 362] on button "Upload" at bounding box center [1158, 357] width 70 height 34
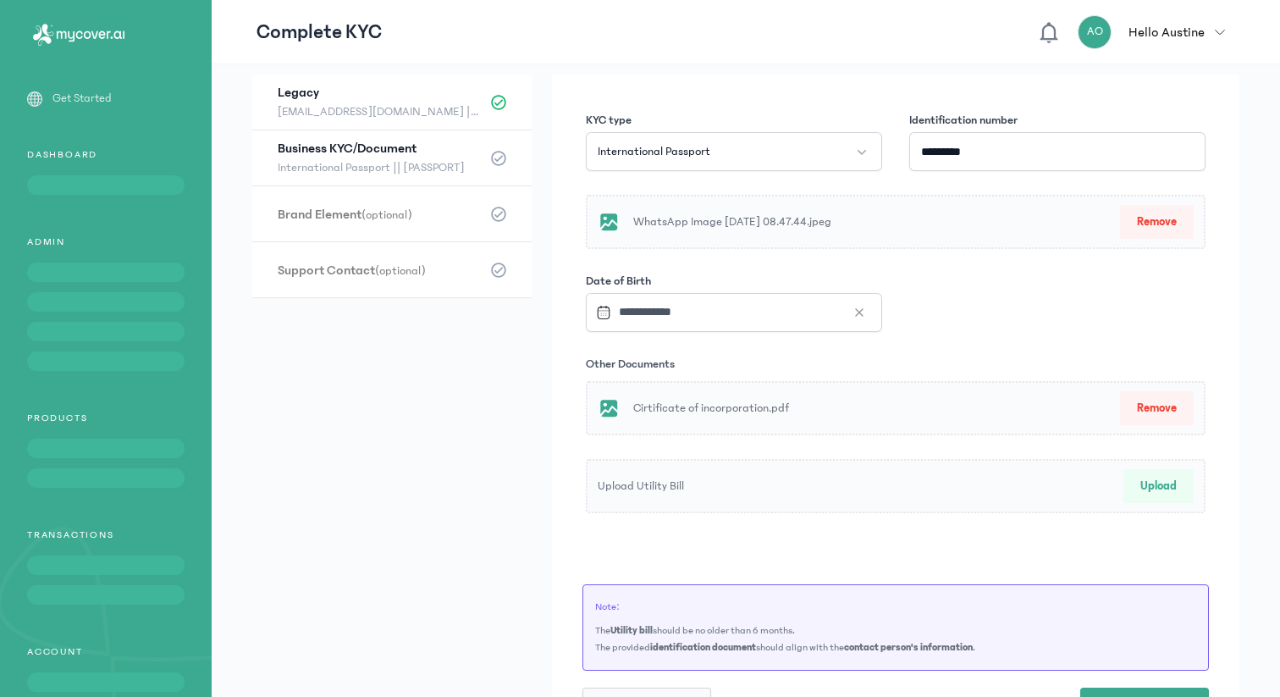
scroll to position [101, 0]
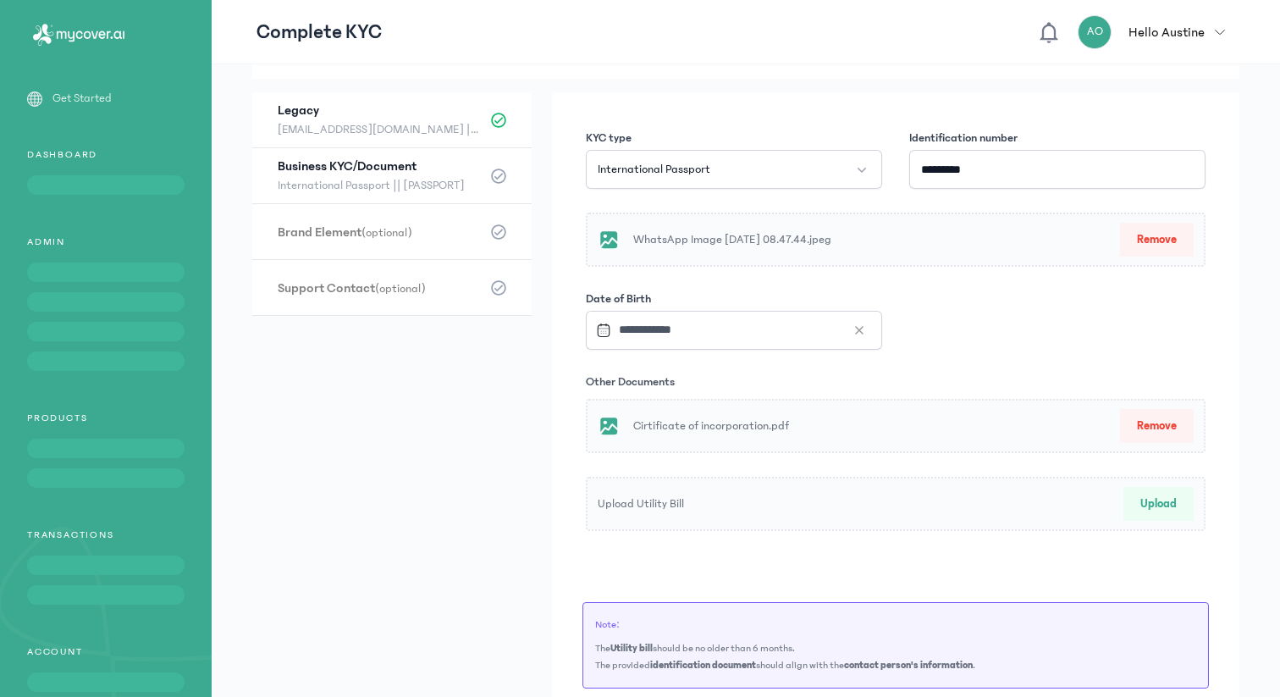
click at [1163, 500] on button "Upload" at bounding box center [1158, 504] width 70 height 34
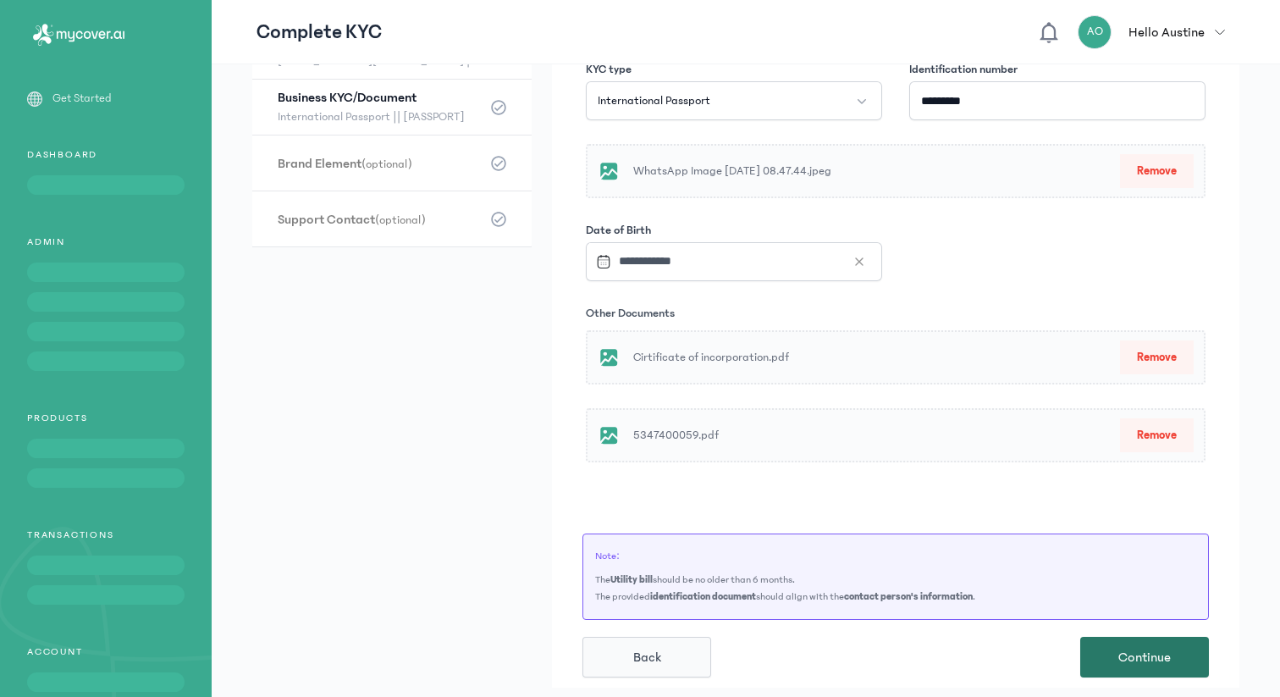
click at [1154, 647] on span "Continue" at bounding box center [1144, 657] width 52 height 20
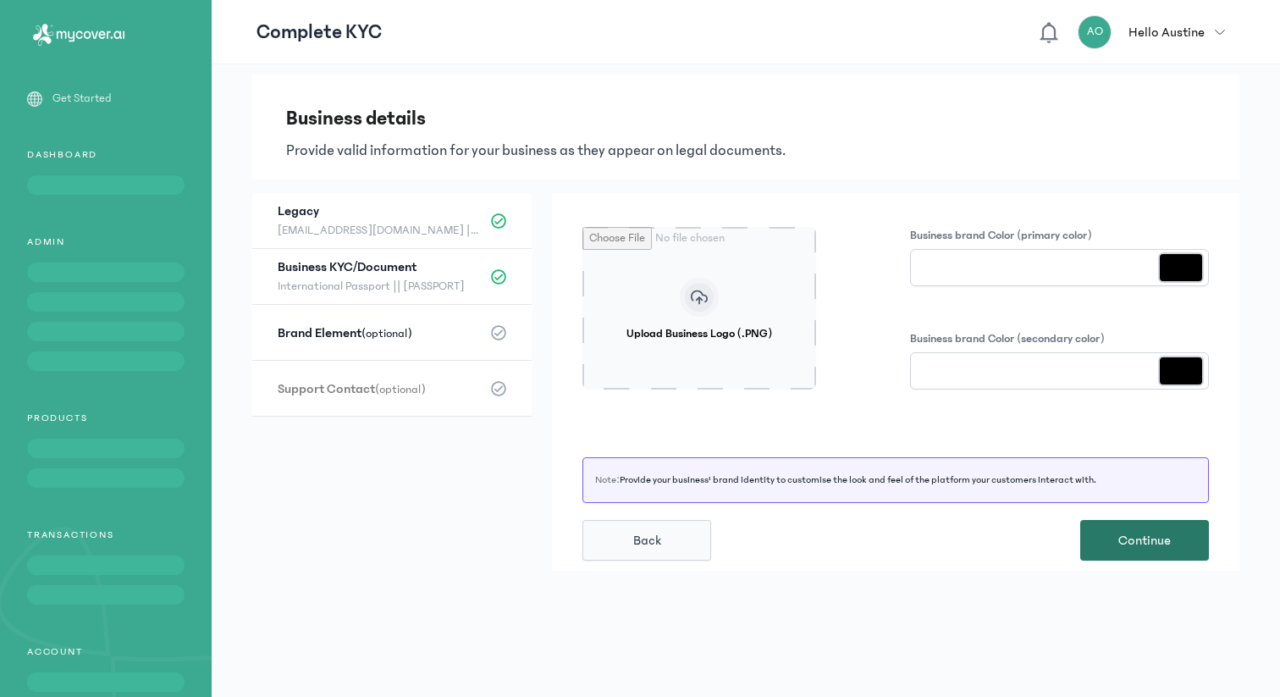
click at [1148, 531] on span "Continue" at bounding box center [1144, 540] width 52 height 20
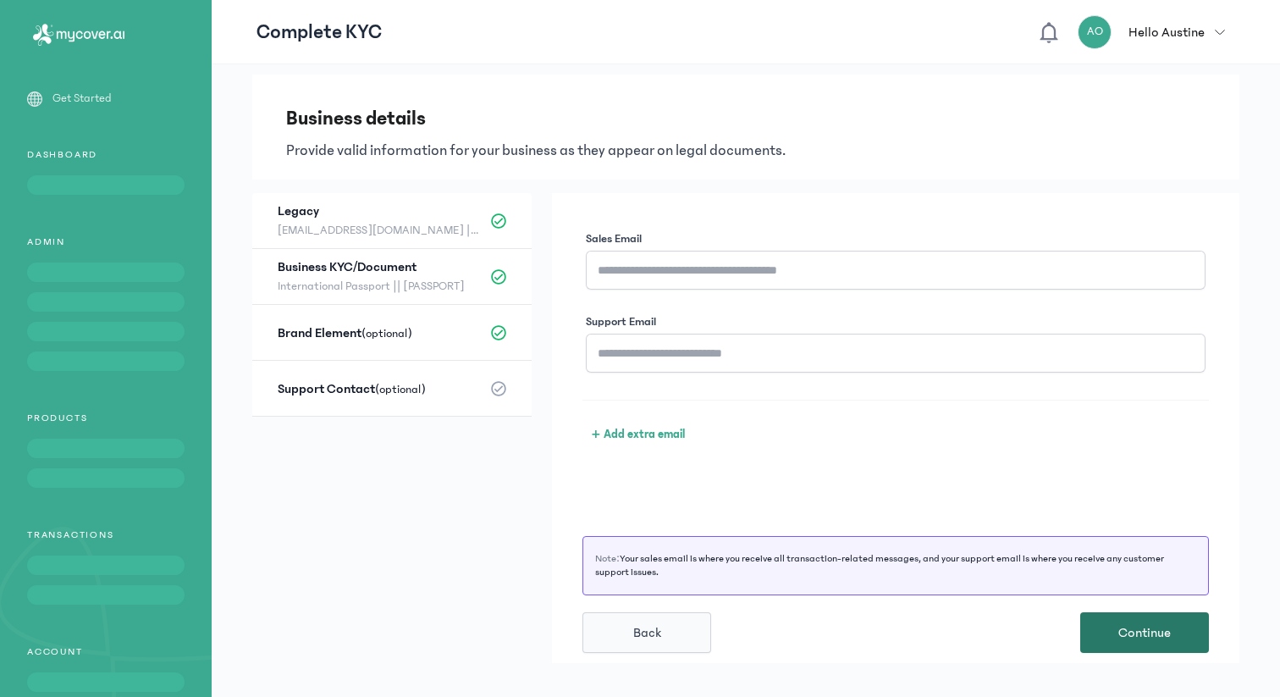
click at [1151, 618] on button "Continue" at bounding box center [1144, 632] width 129 height 41
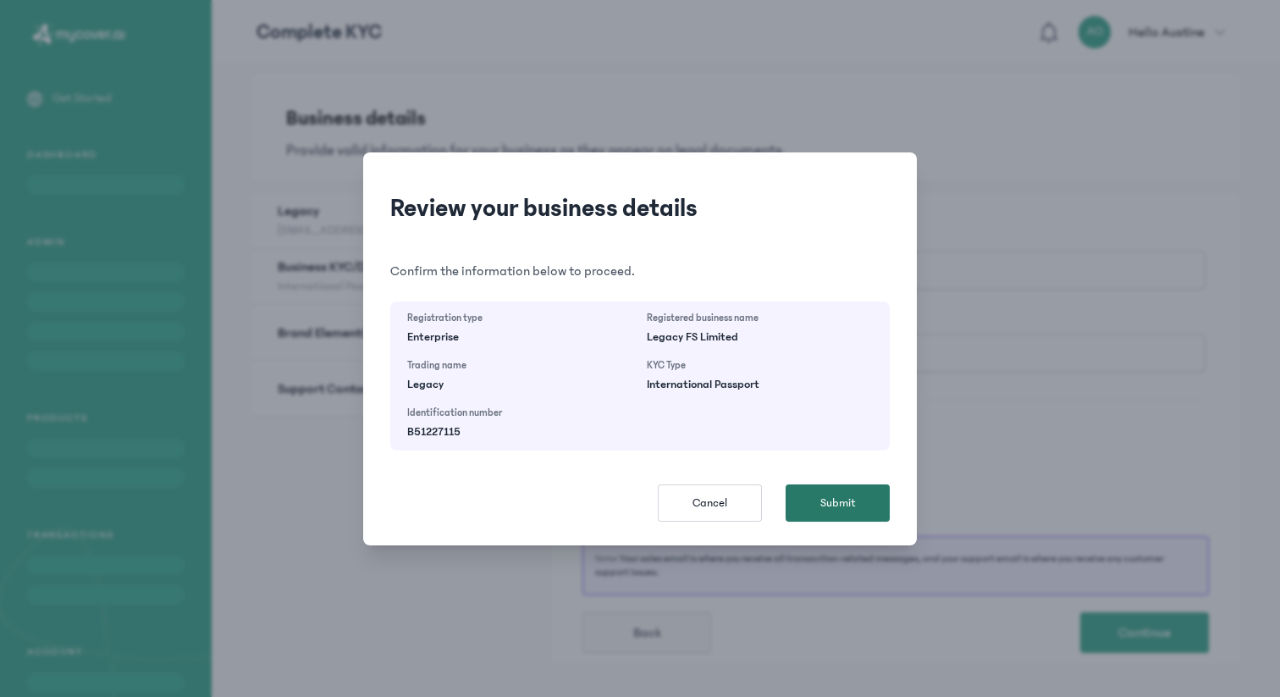
click at [868, 501] on button "Submit" at bounding box center [837, 502] width 104 height 37
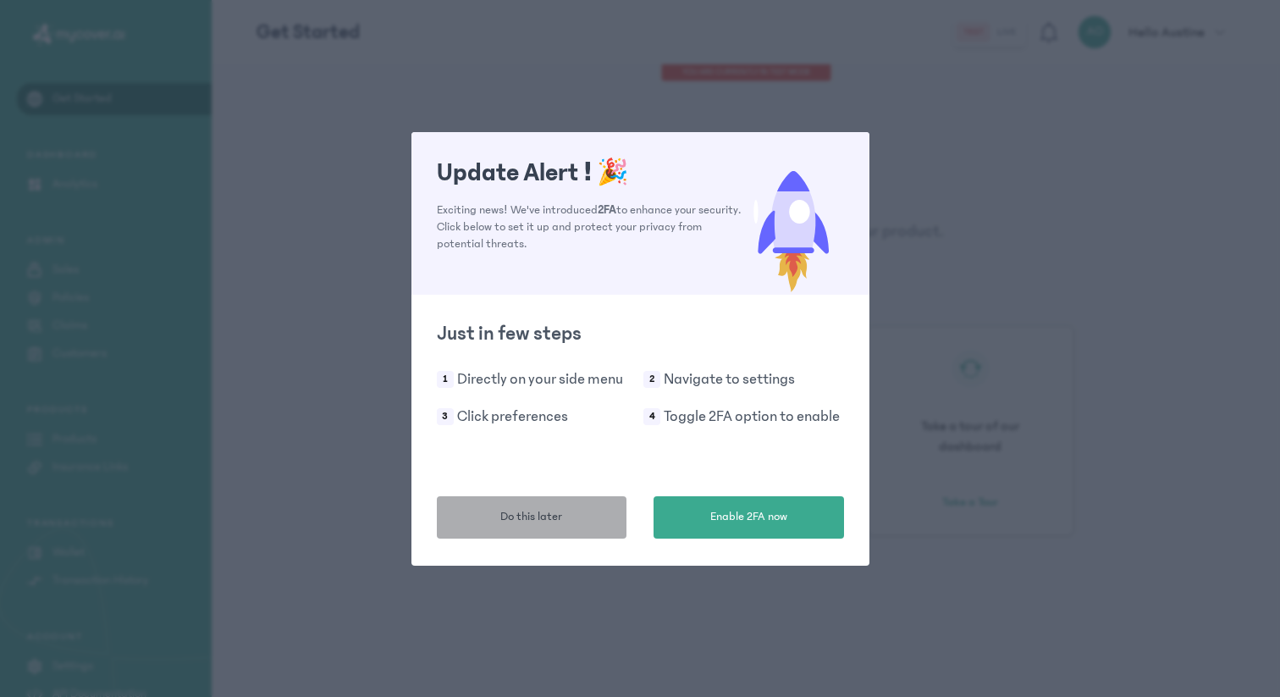
click at [609, 509] on button "Do this later" at bounding box center [532, 517] width 190 height 42
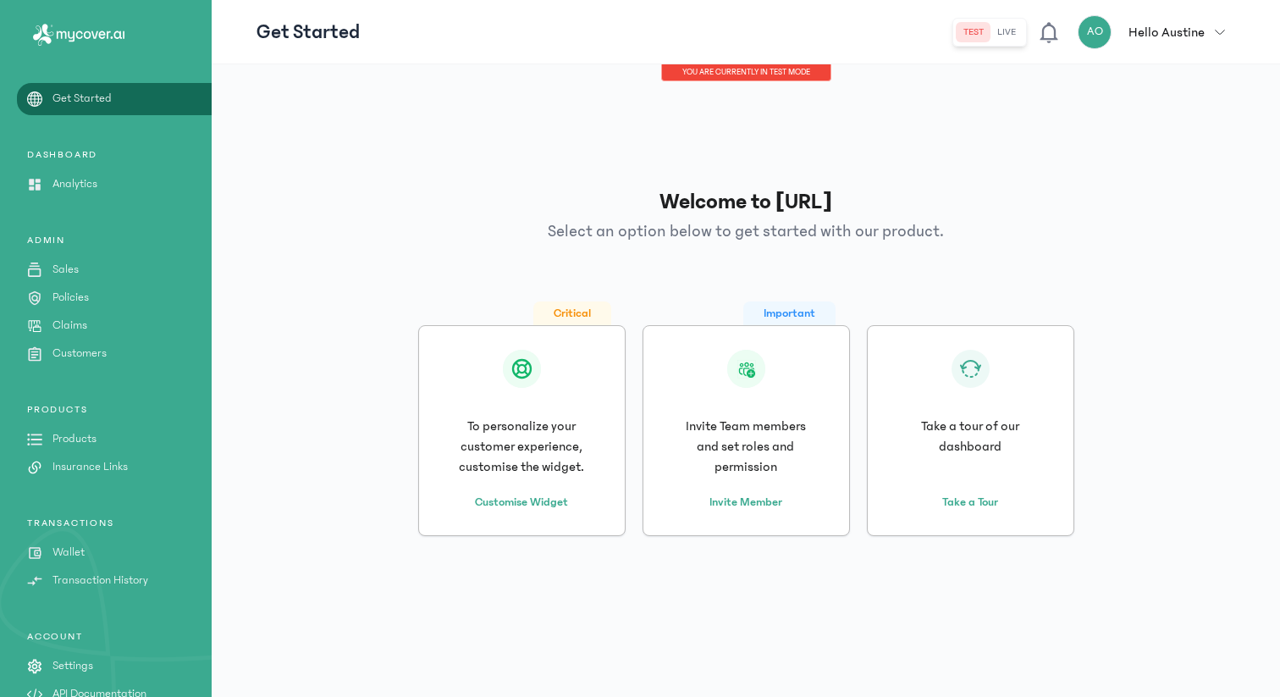
click at [675, 281] on div "Welcome to [URL] Select an option below to get started with our product. Critic…" at bounding box center [745, 360] width 978 height 564
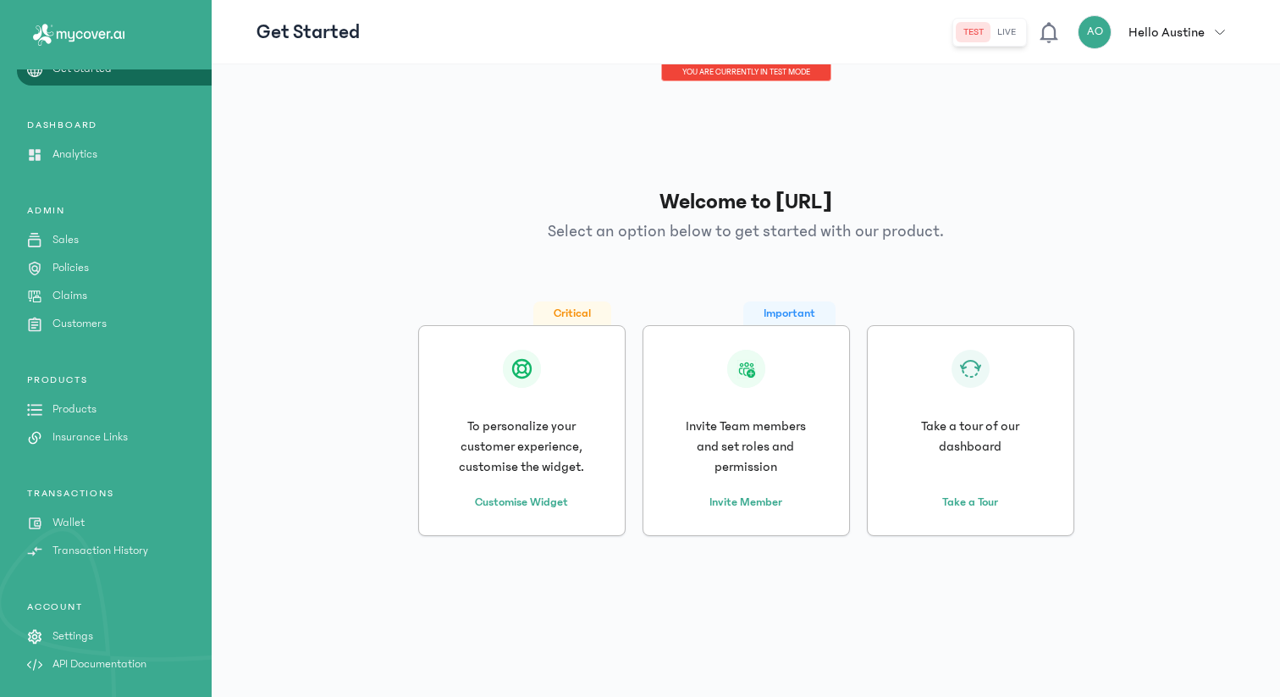
click at [106, 664] on p "API Documentation" at bounding box center [99, 664] width 94 height 18
click at [733, 497] on link "Invite Member" at bounding box center [745, 502] width 73 height 18
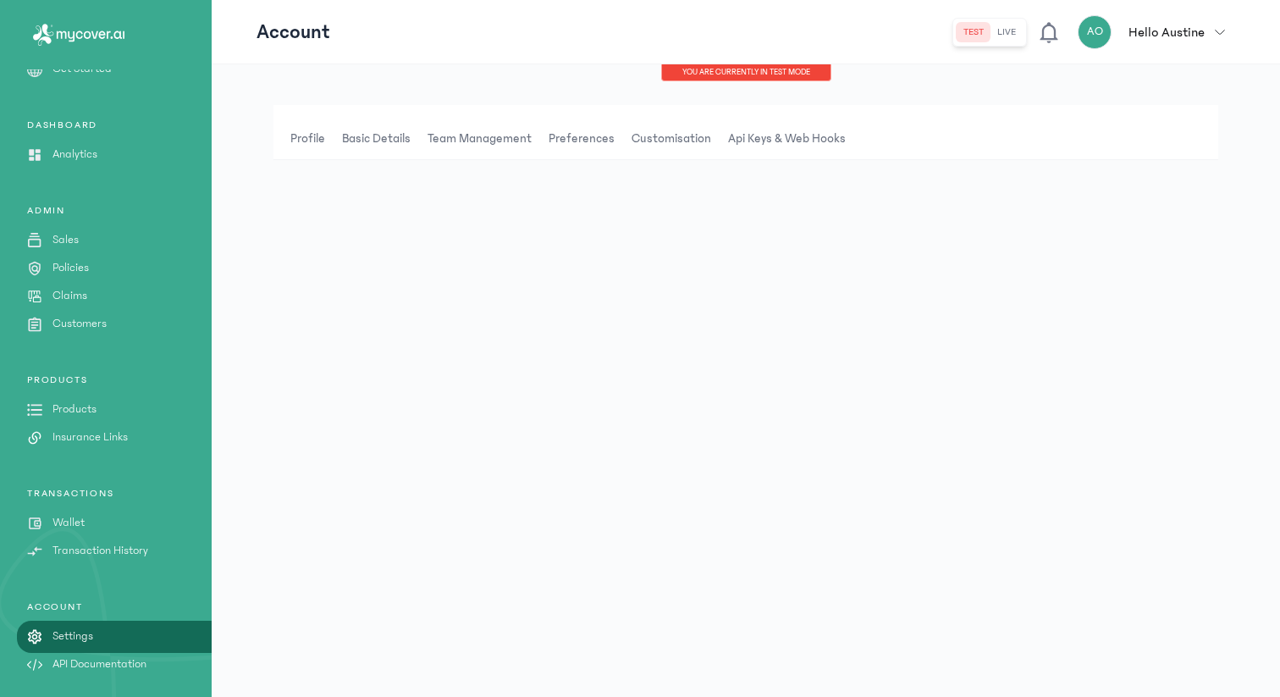
click at [368, 141] on span "Basic details" at bounding box center [376, 138] width 75 height 41
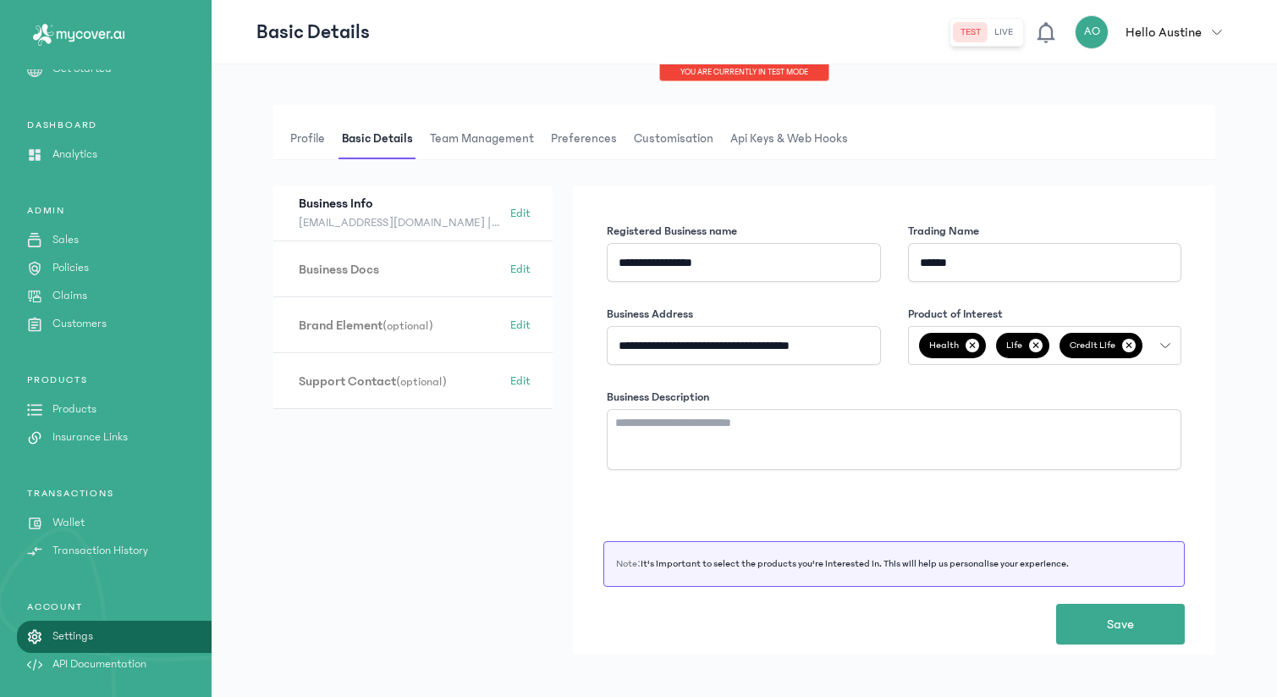
click at [317, 141] on span "Profile" at bounding box center [307, 138] width 41 height 41
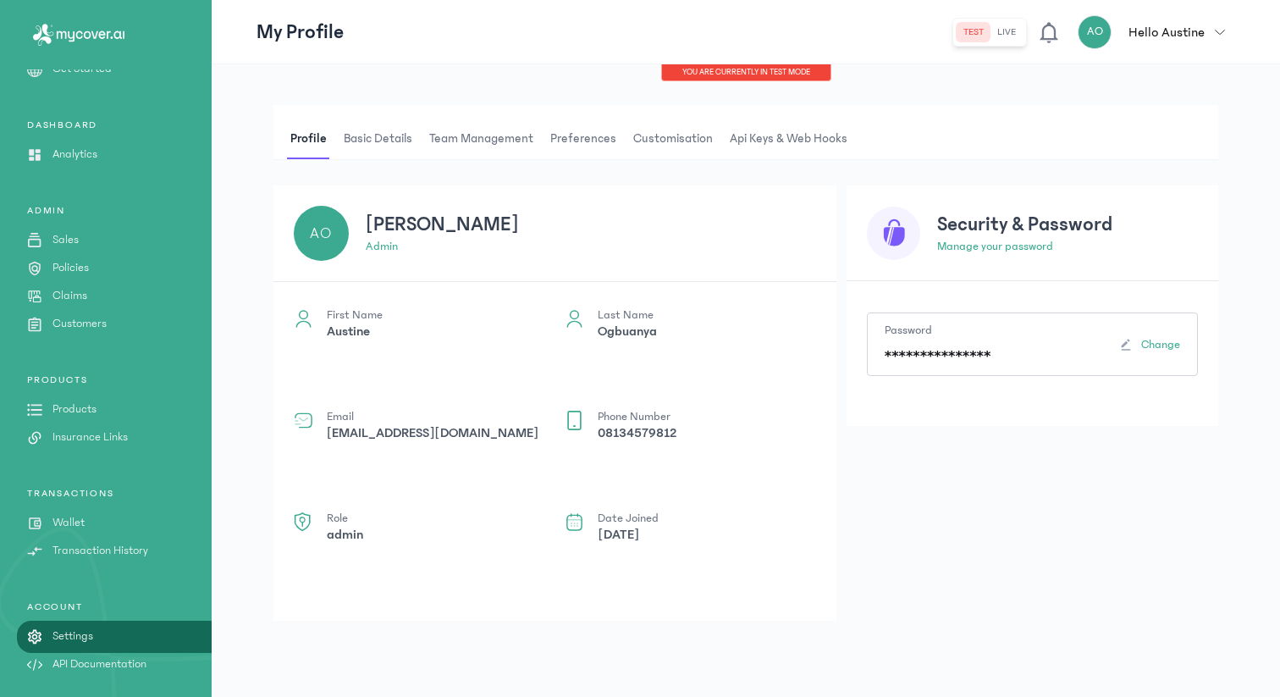
click at [378, 138] on span "Basic details" at bounding box center [377, 138] width 75 height 41
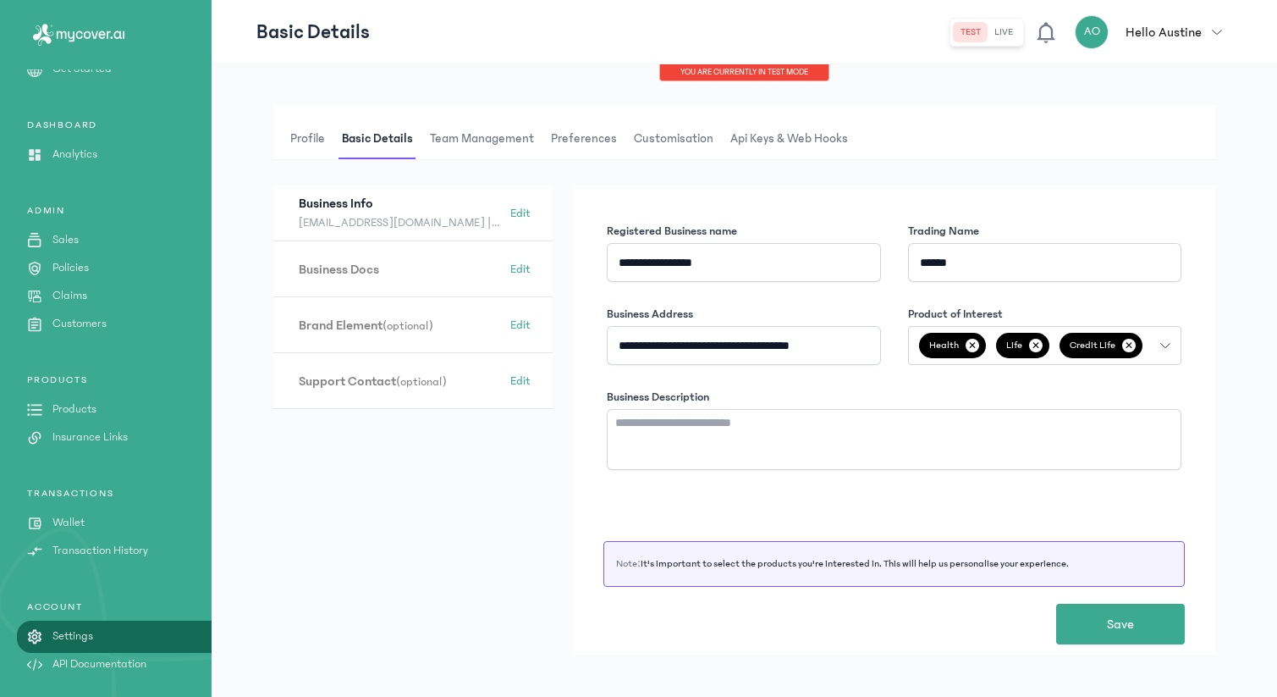
click at [463, 141] on span "Team Management" at bounding box center [482, 138] width 111 height 41
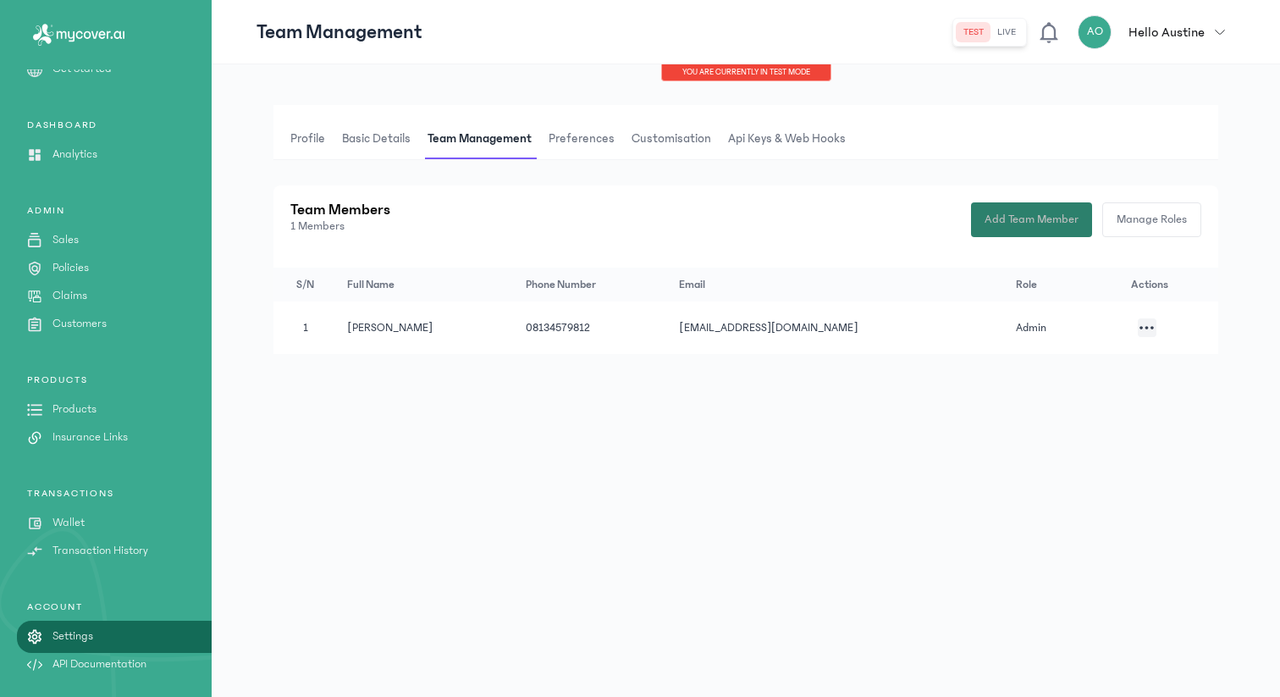
click at [1037, 223] on span "Add Team Member" at bounding box center [1031, 220] width 94 height 18
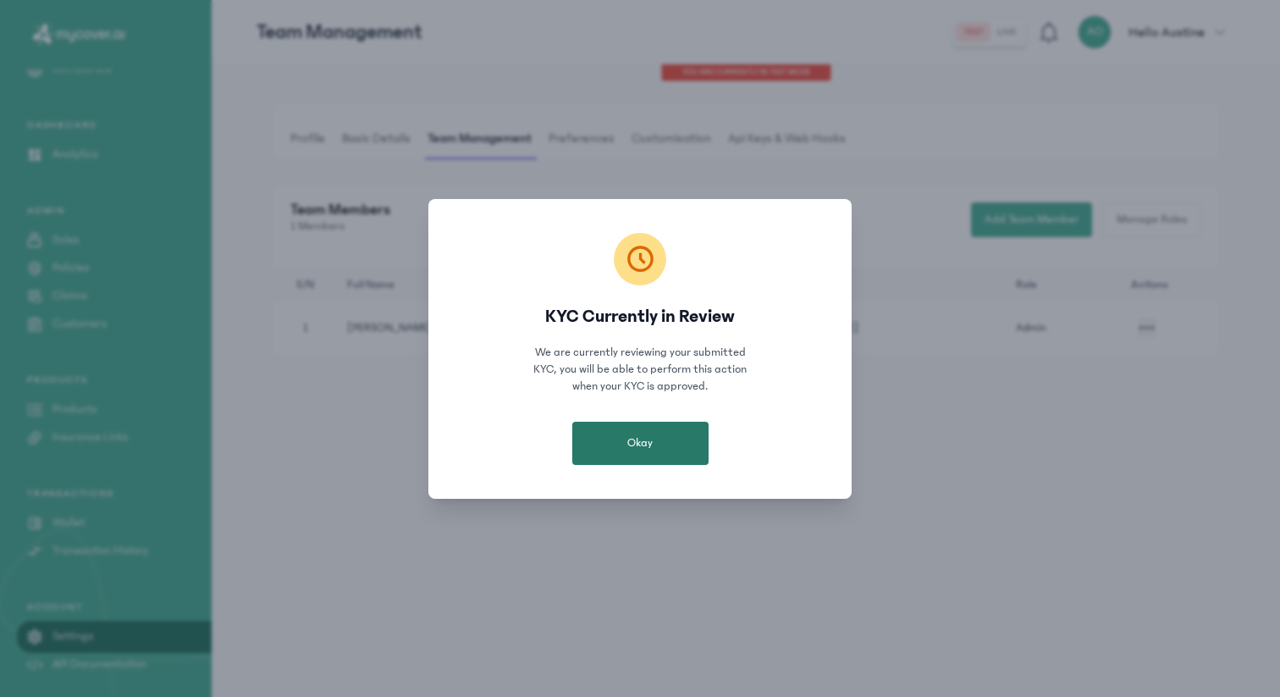
click at [653, 440] on button "Okay" at bounding box center [640, 442] width 136 height 43
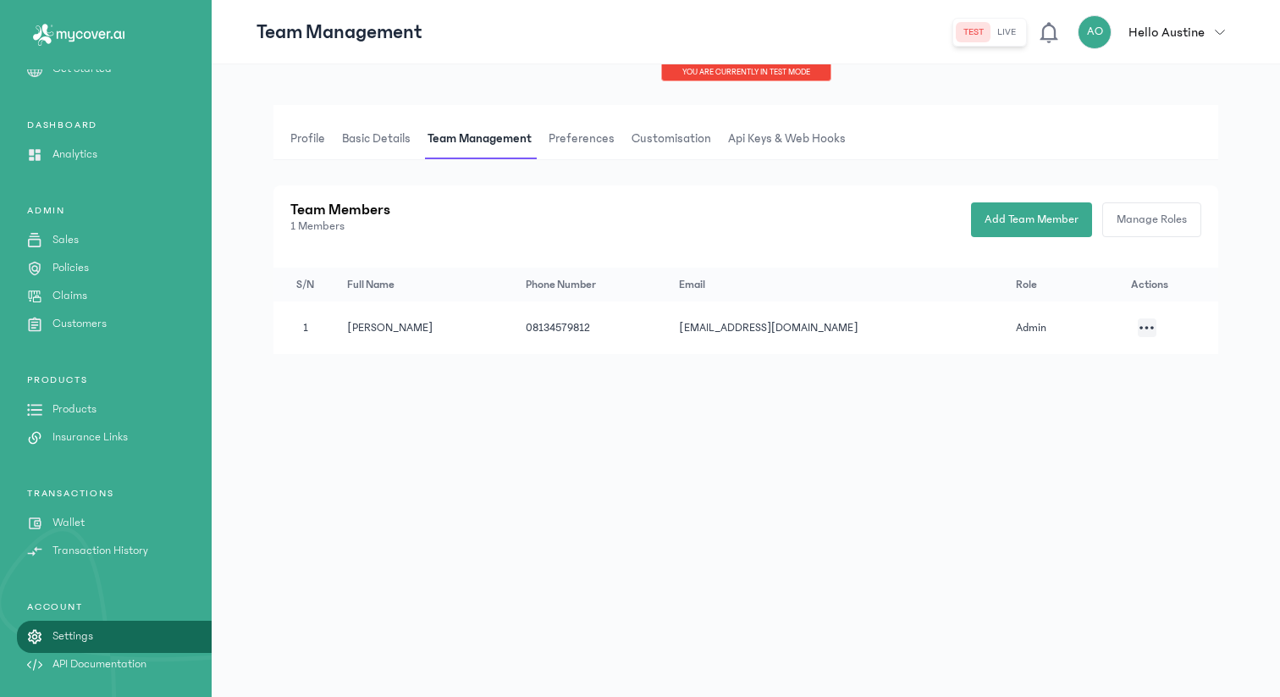
click at [122, 556] on p "Transaction History" at bounding box center [100, 551] width 96 height 18
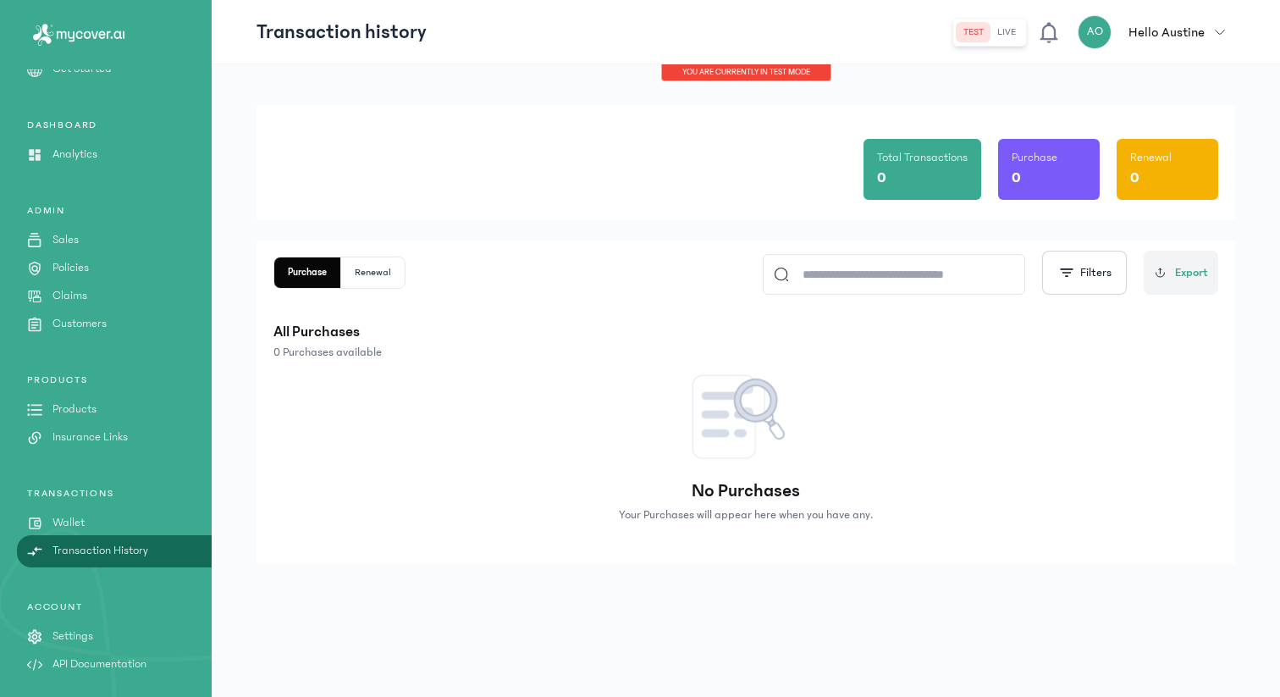
click at [119, 526] on link "Wallet" at bounding box center [106, 523] width 212 height 18
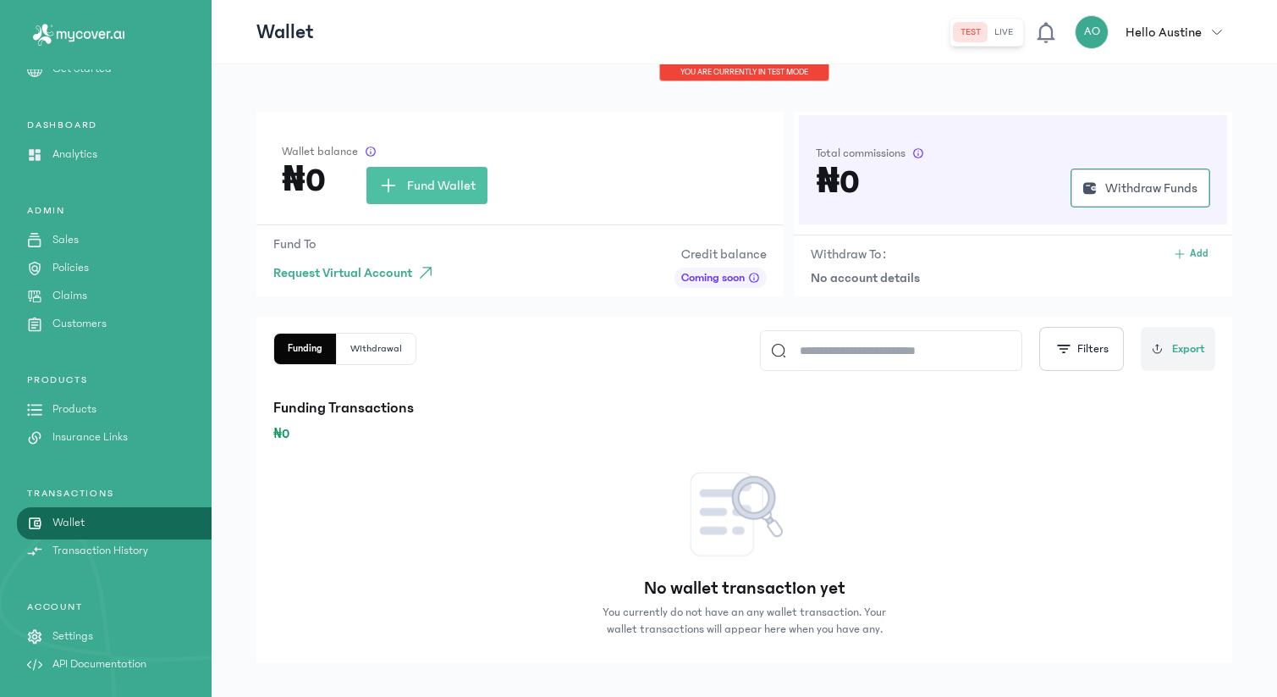
click at [93, 434] on p "Insurance Links" at bounding box center [89, 437] width 75 height 18
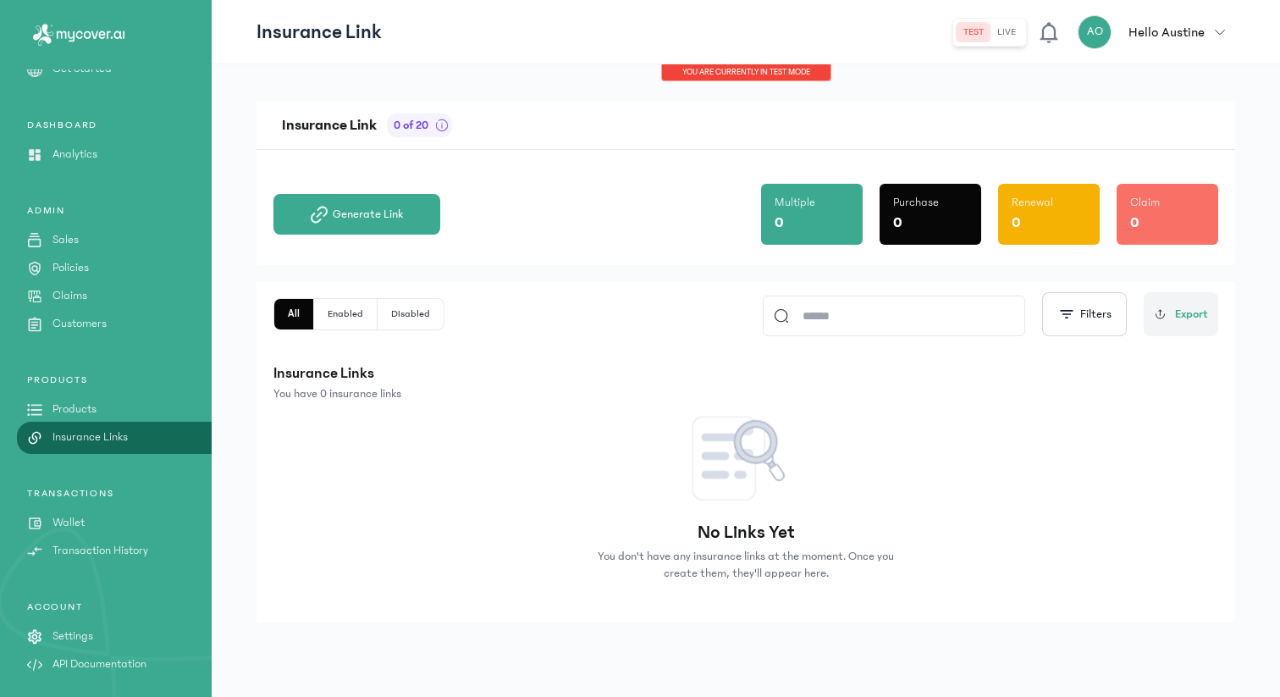
click at [92, 411] on p "Products" at bounding box center [74, 409] width 44 height 18
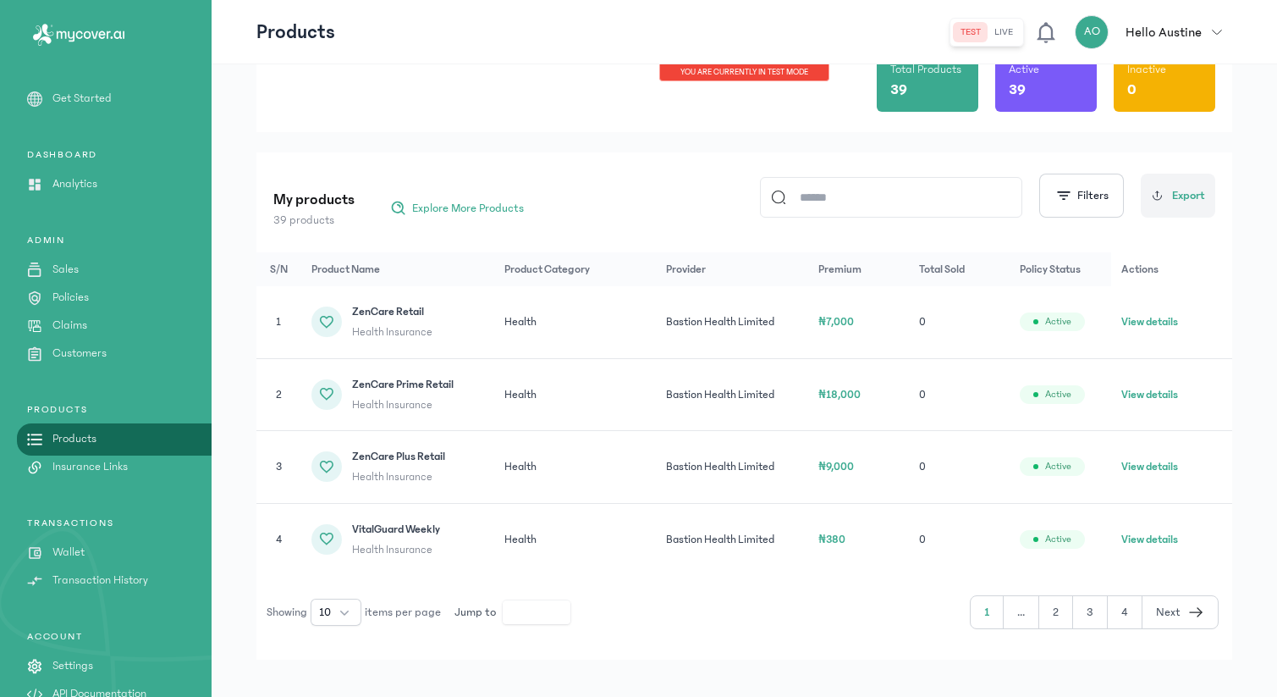
scroll to position [125, 0]
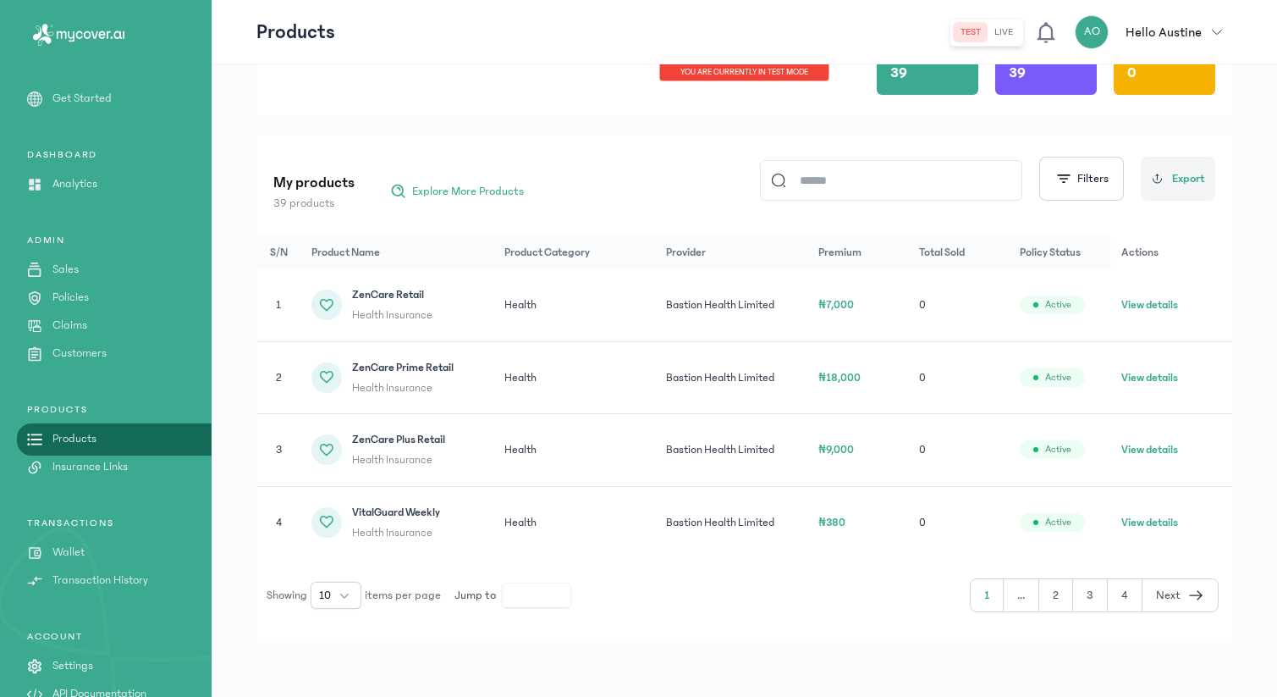
click at [1064, 592] on button "2" at bounding box center [1056, 595] width 34 height 32
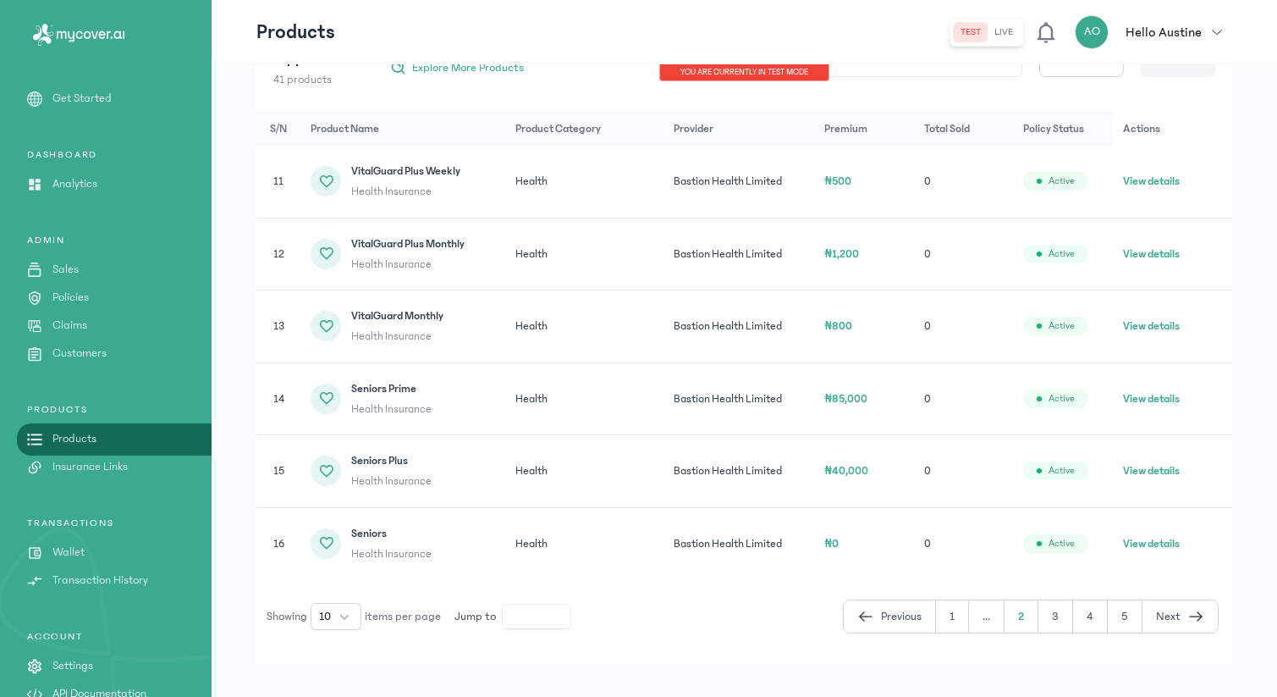
scroll to position [239, 0]
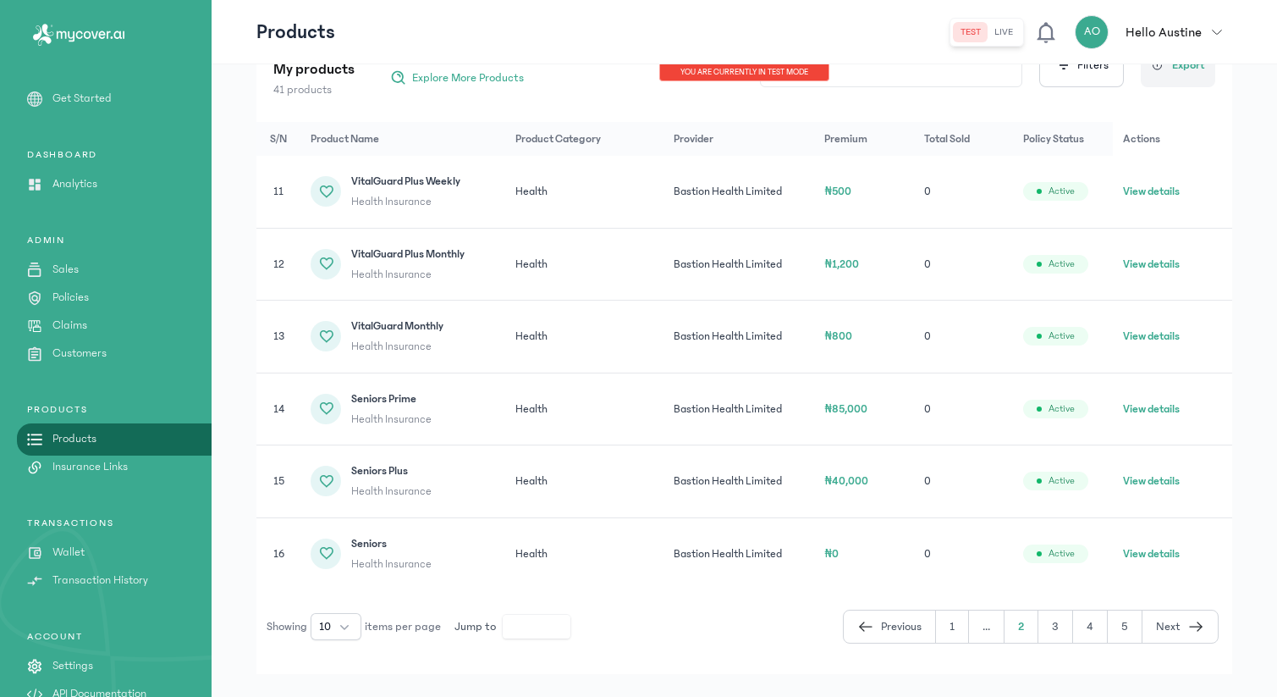
click at [1050, 626] on button "3" at bounding box center [1055, 626] width 35 height 32
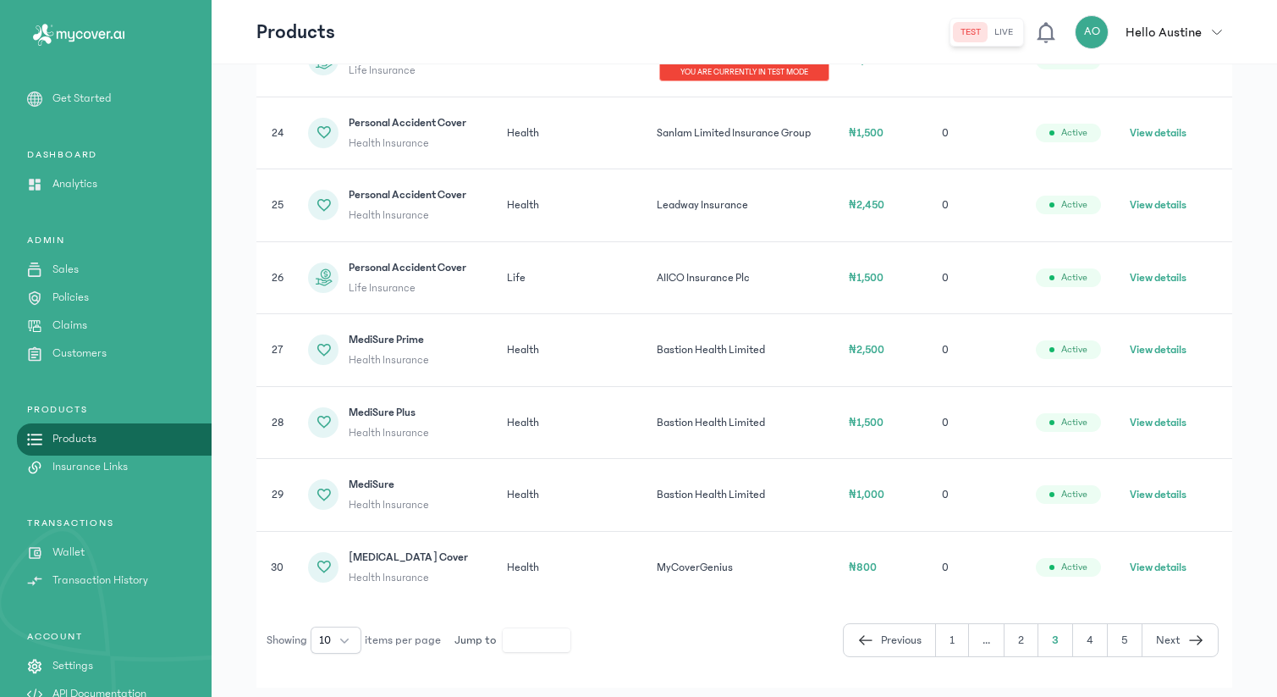
scroll to position [519, 0]
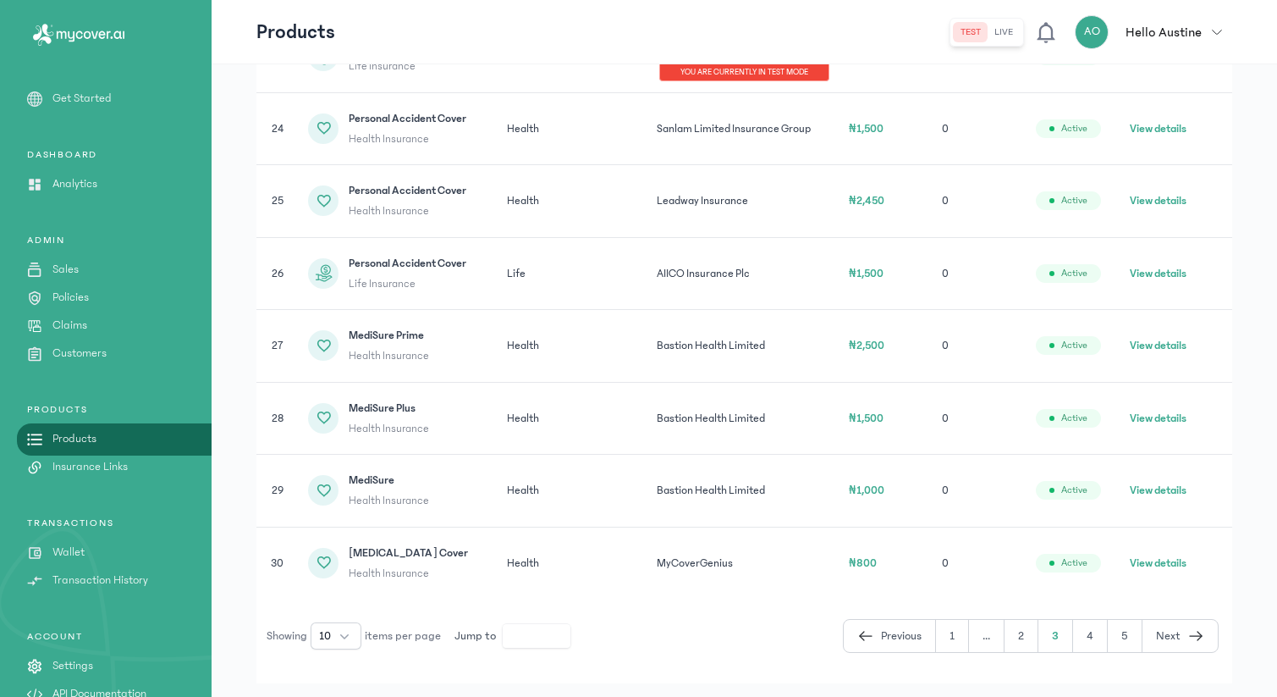
click at [1085, 636] on button "4" at bounding box center [1090, 636] width 35 height 32
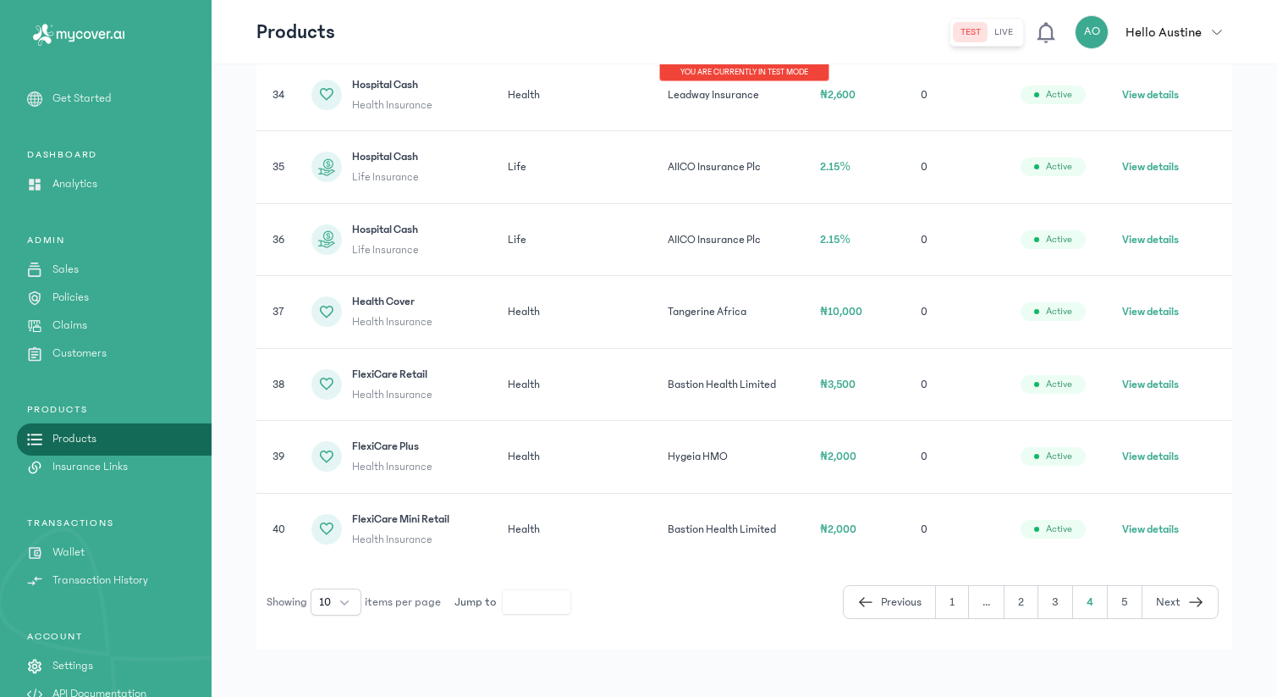
scroll to position [559, 0]
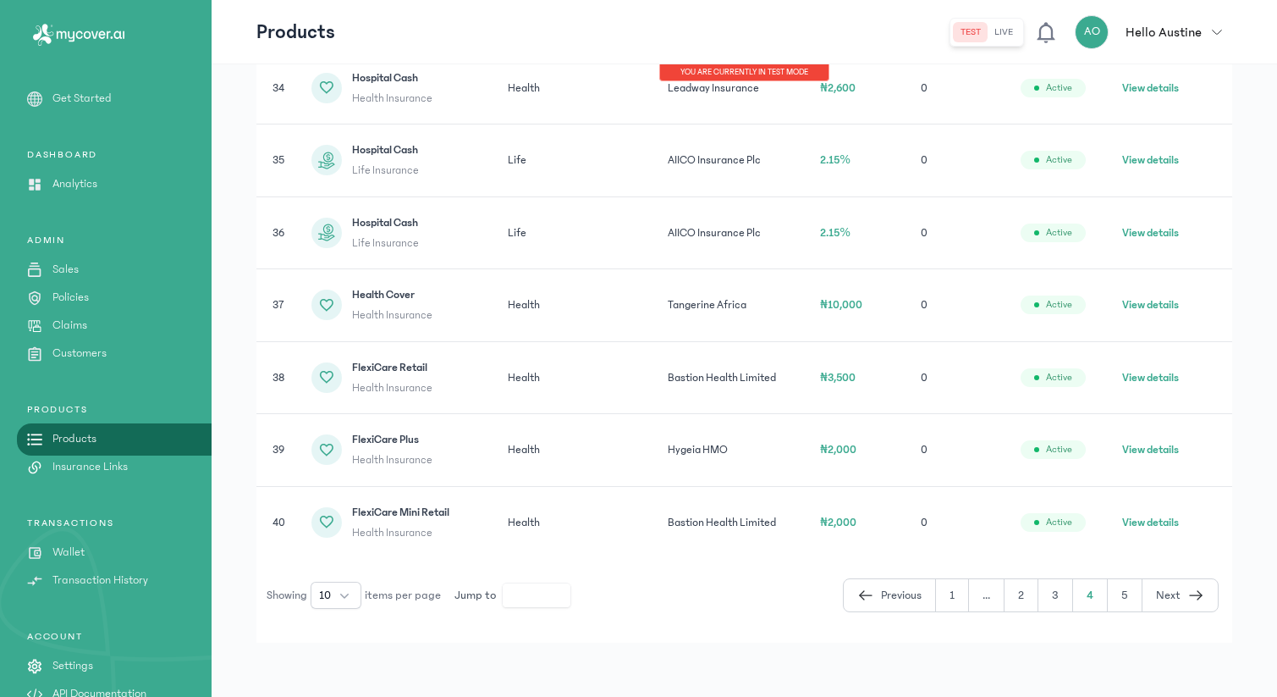
click at [955, 600] on button "1" at bounding box center [952, 595] width 33 height 32
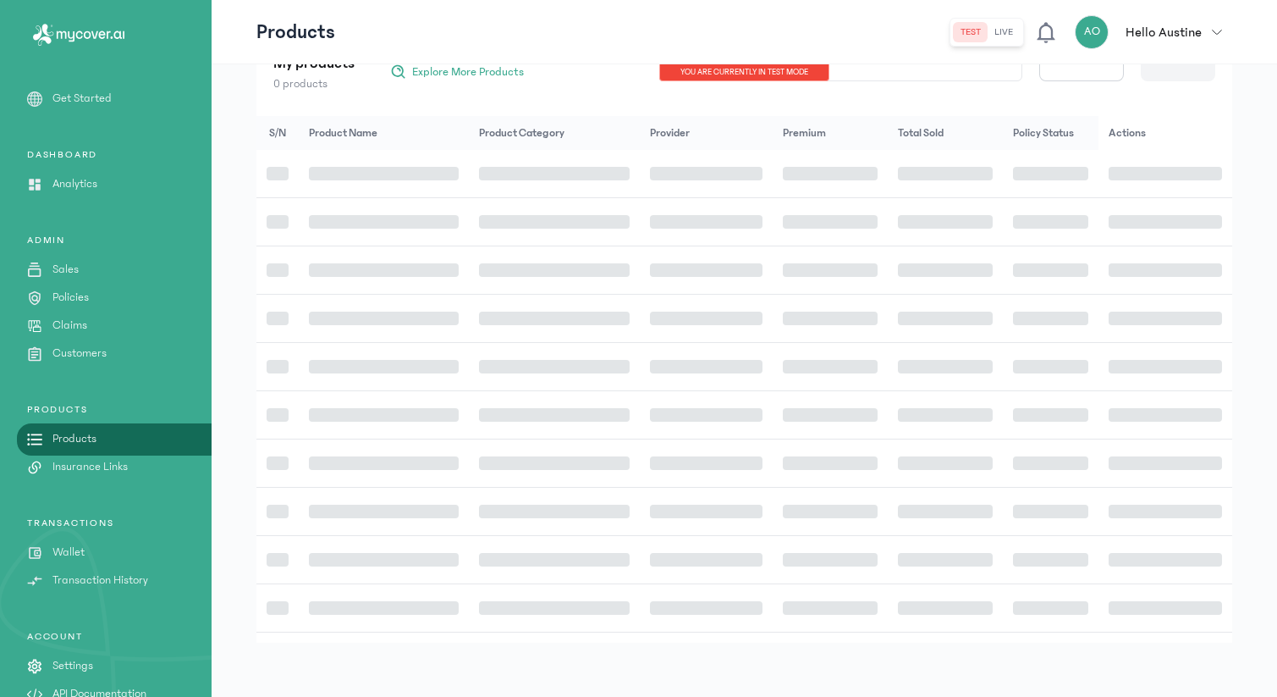
scroll to position [125, 0]
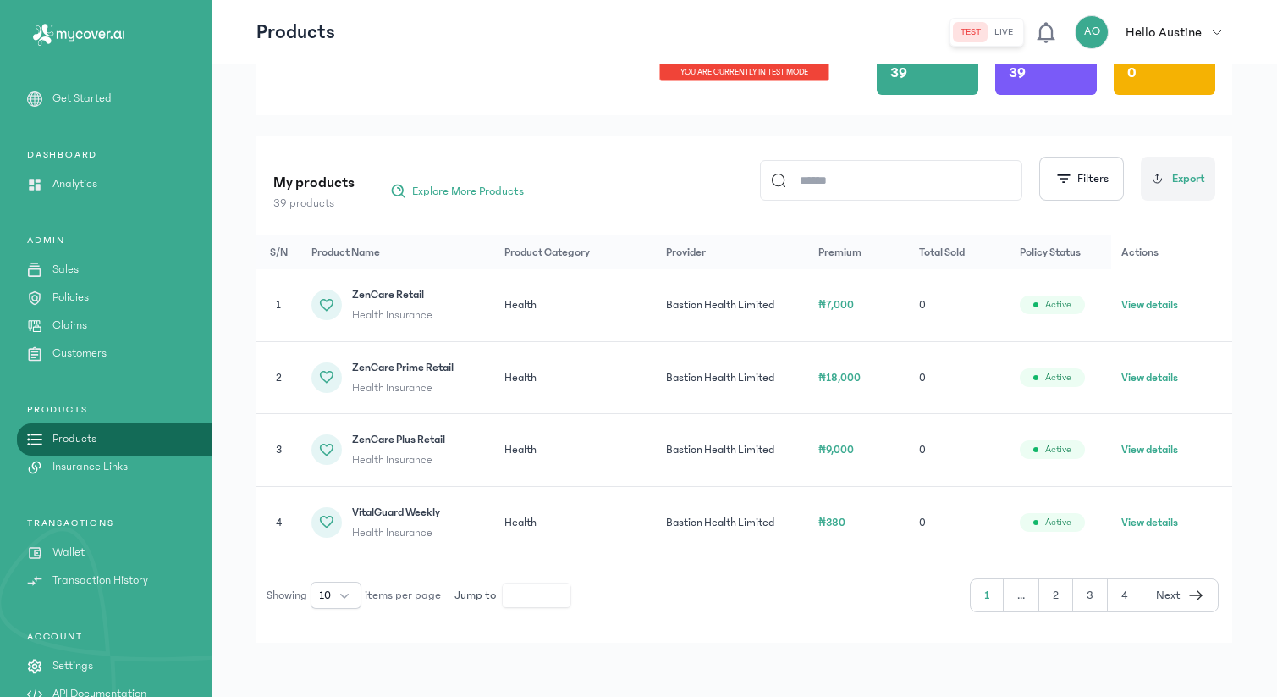
click at [1164, 443] on button "View details" at bounding box center [1149, 449] width 57 height 17
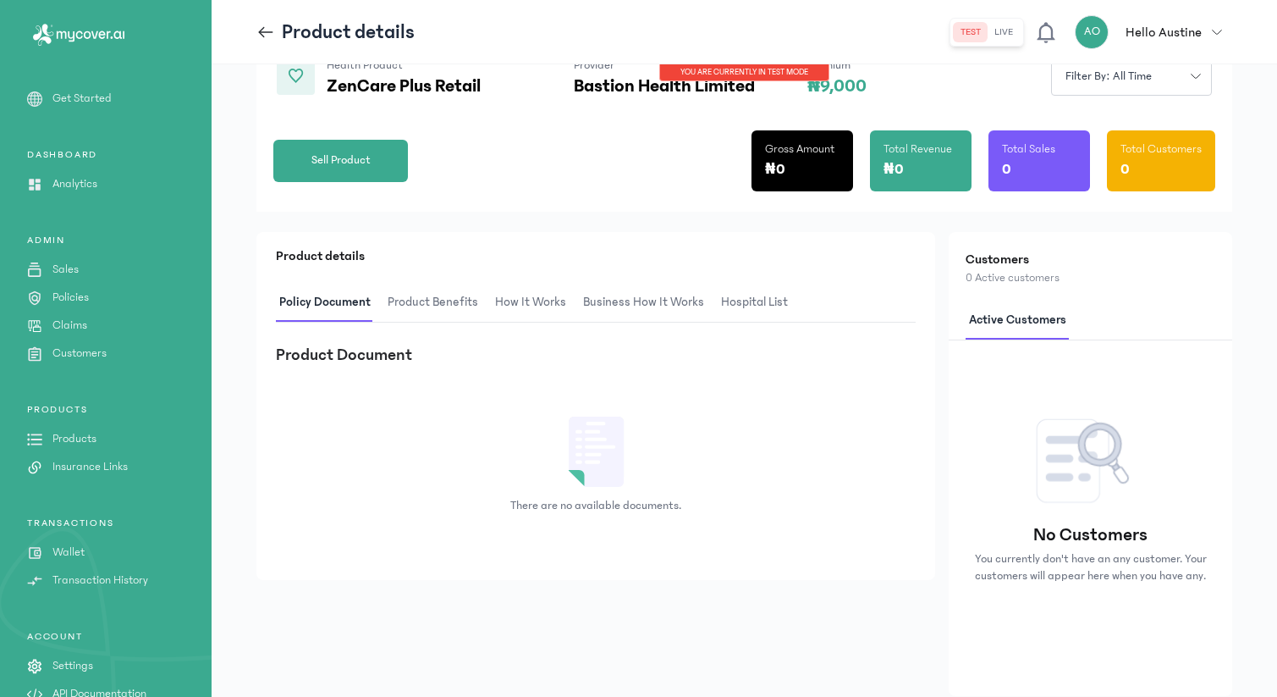
scroll to position [178, 0]
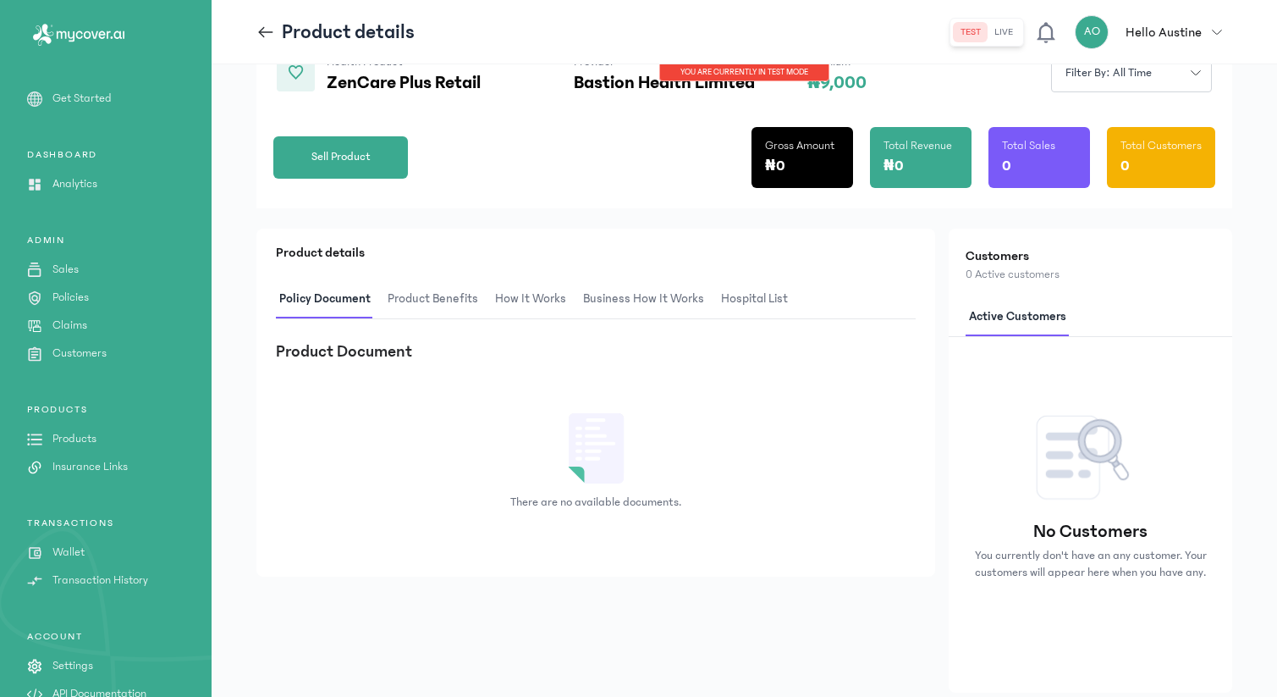
click at [408, 302] on span "Product Benefits" at bounding box center [432, 299] width 97 height 40
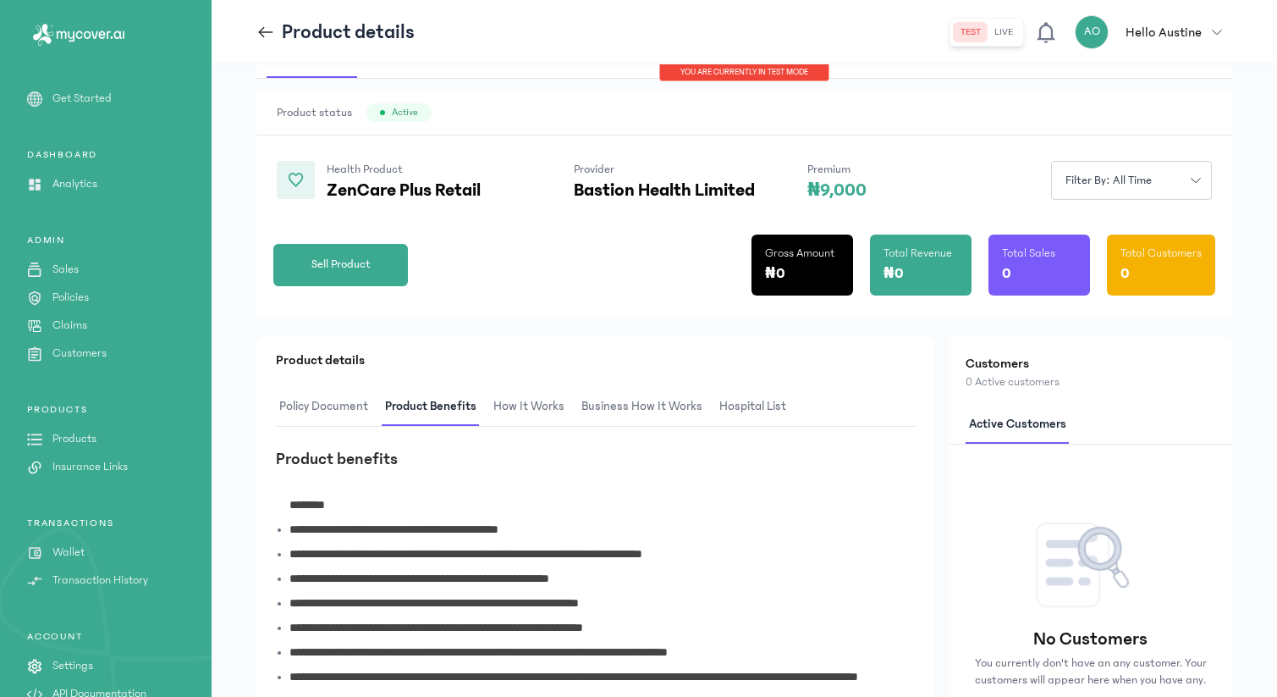
scroll to position [65, 0]
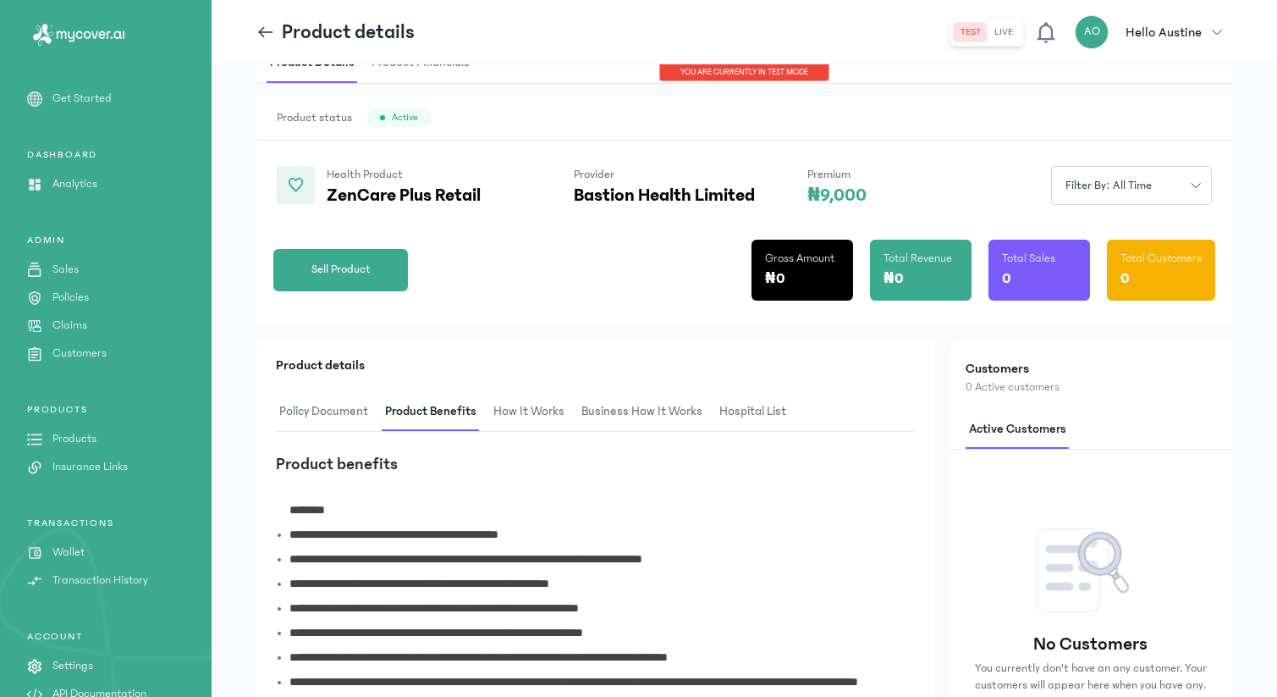
click at [539, 400] on span "How It Works" at bounding box center [529, 412] width 78 height 40
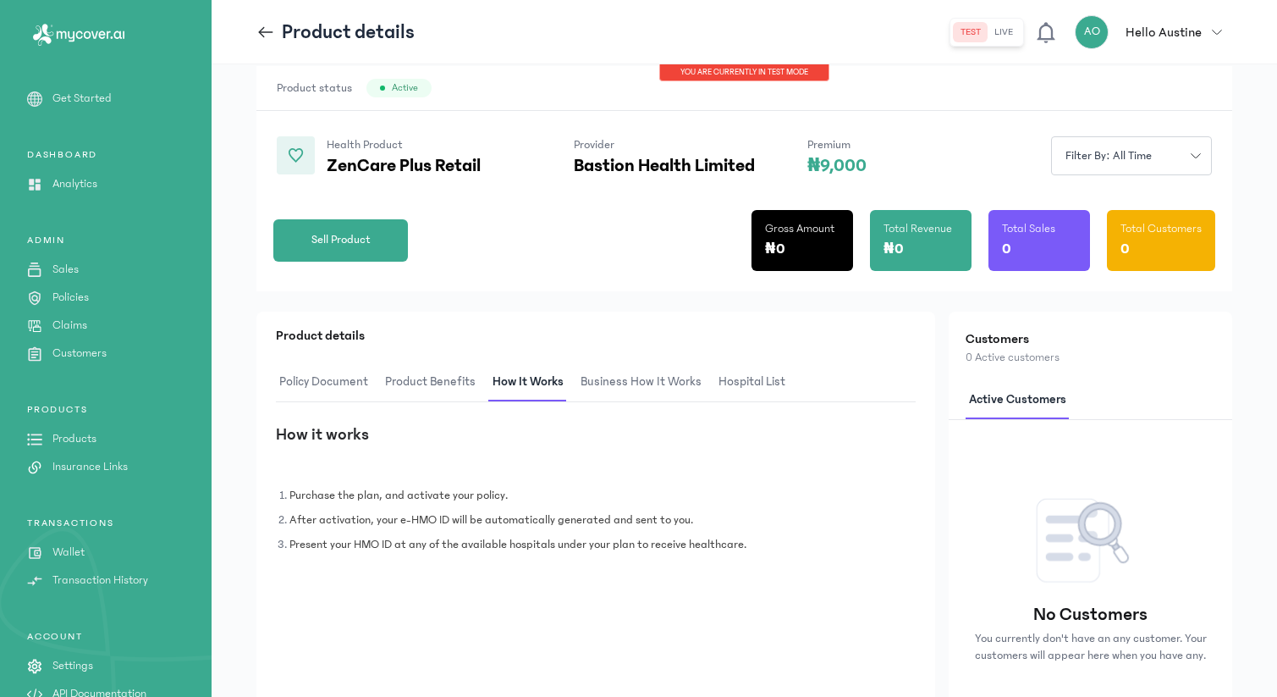
scroll to position [98, 0]
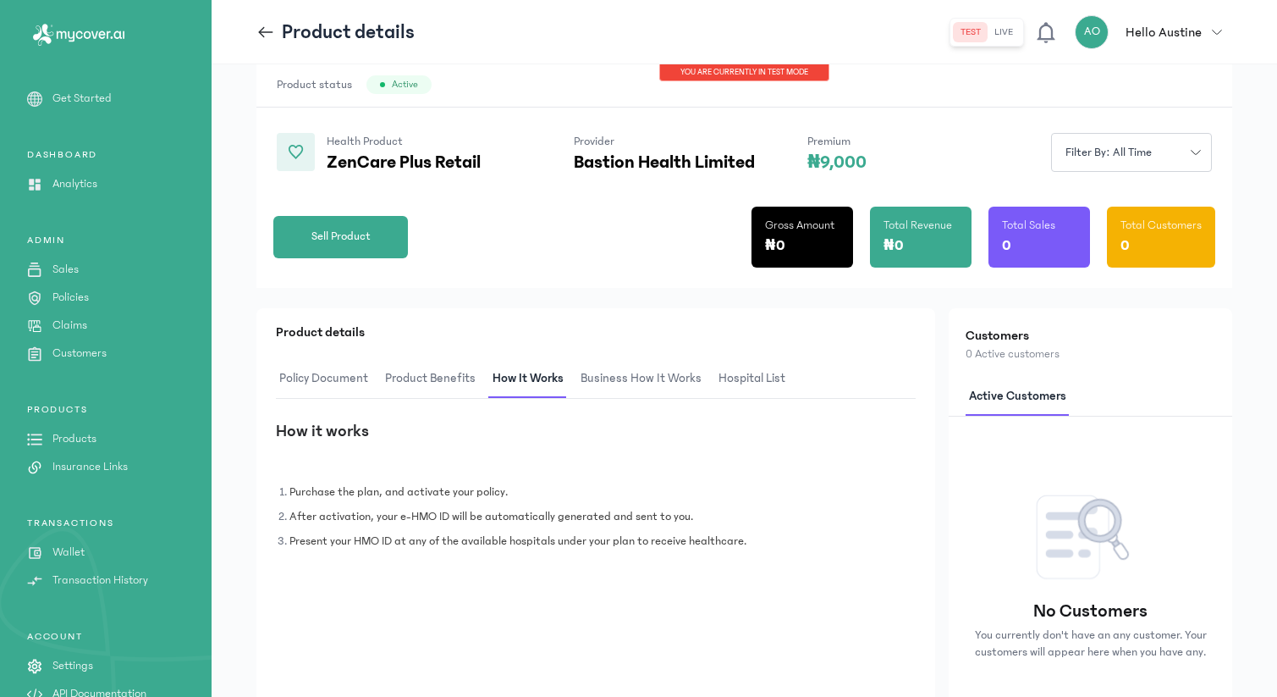
click at [620, 383] on span "Business How It Works" at bounding box center [641, 379] width 128 height 40
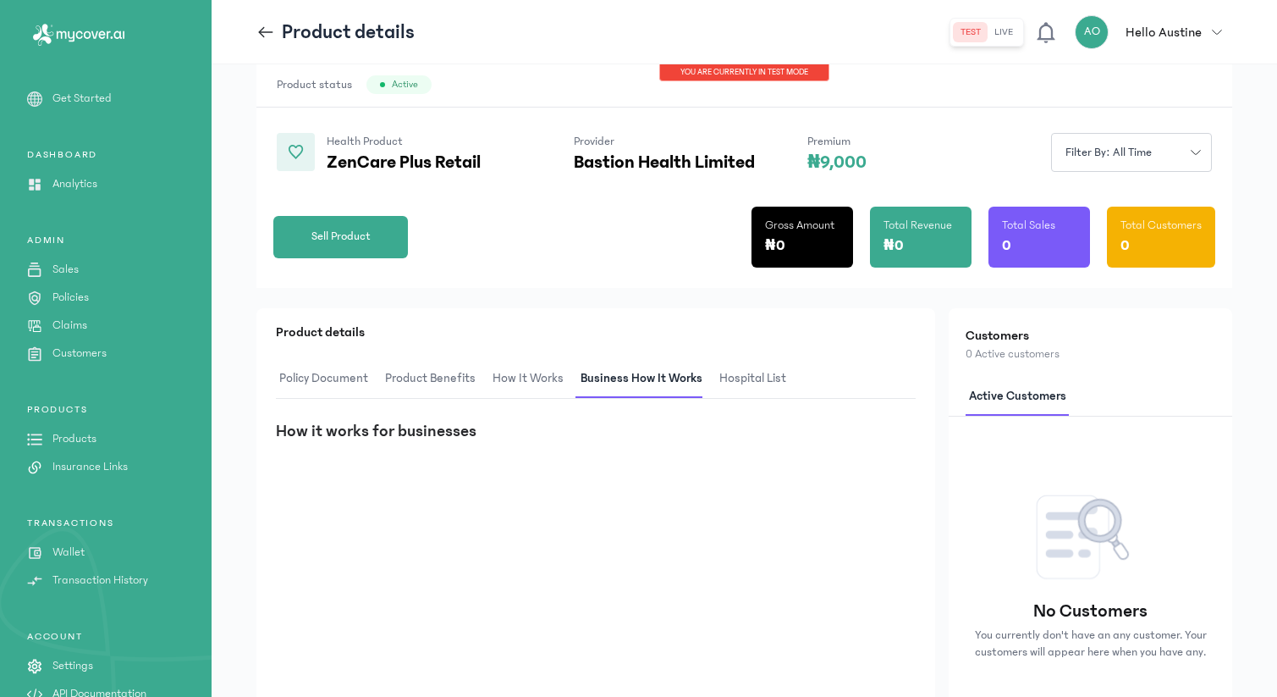
click at [747, 376] on span "hospital List" at bounding box center [753, 379] width 74 height 40
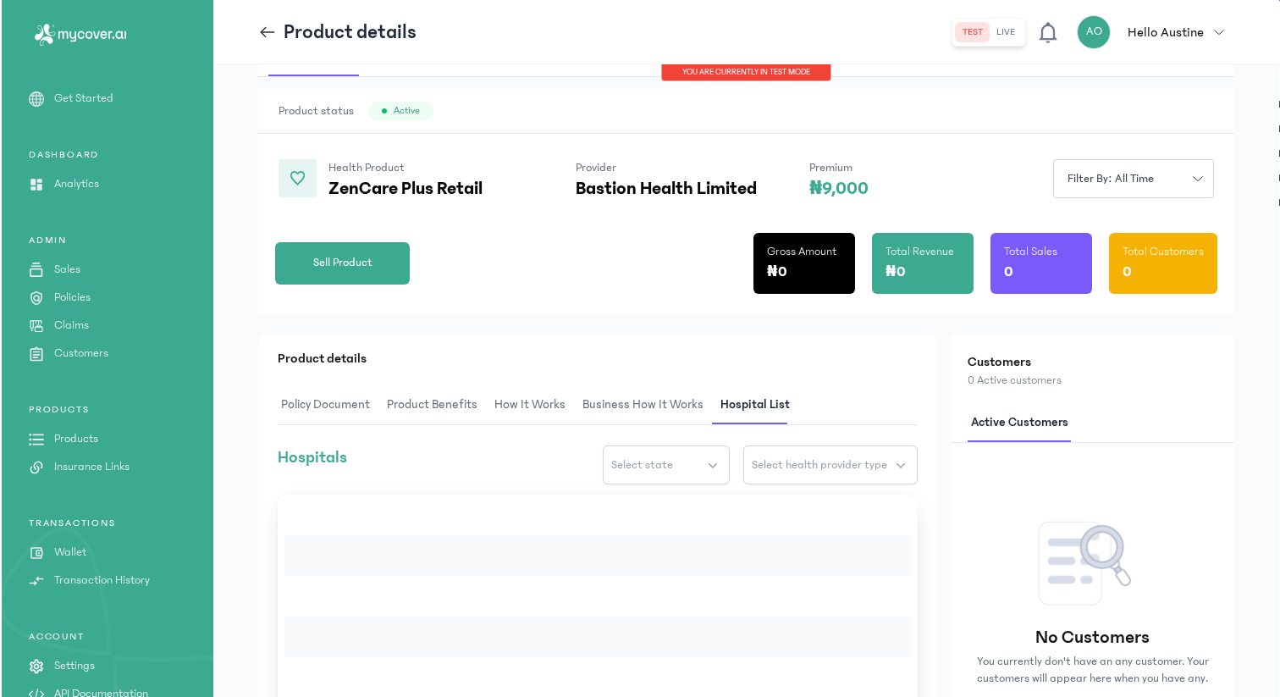
scroll to position [0, 0]
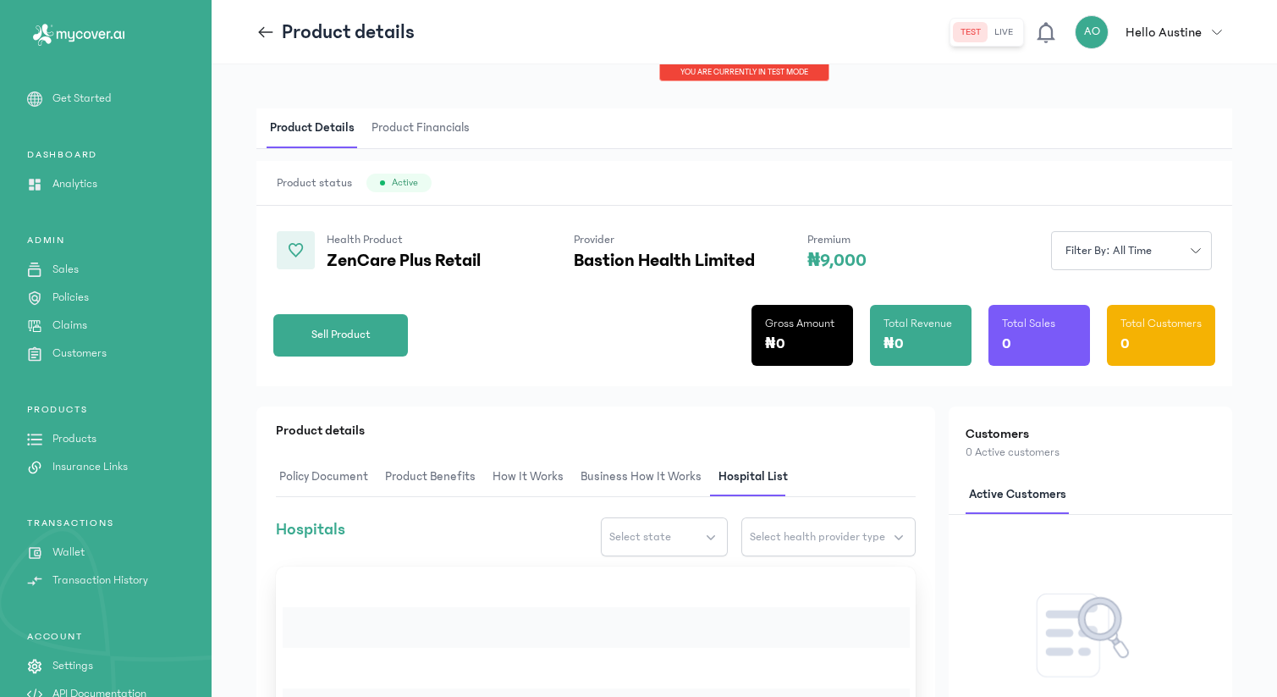
click at [443, 130] on span "Product Financials" at bounding box center [420, 128] width 105 height 40
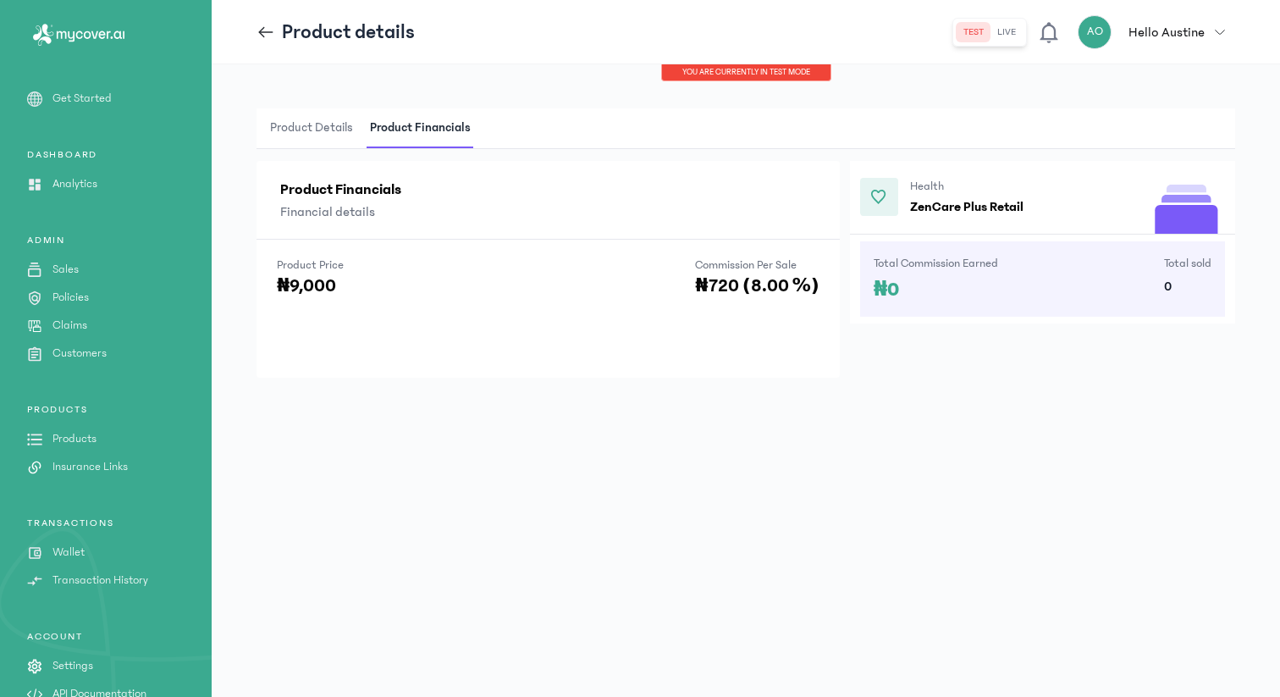
click at [271, 36] on icon at bounding box center [265, 32] width 19 height 19
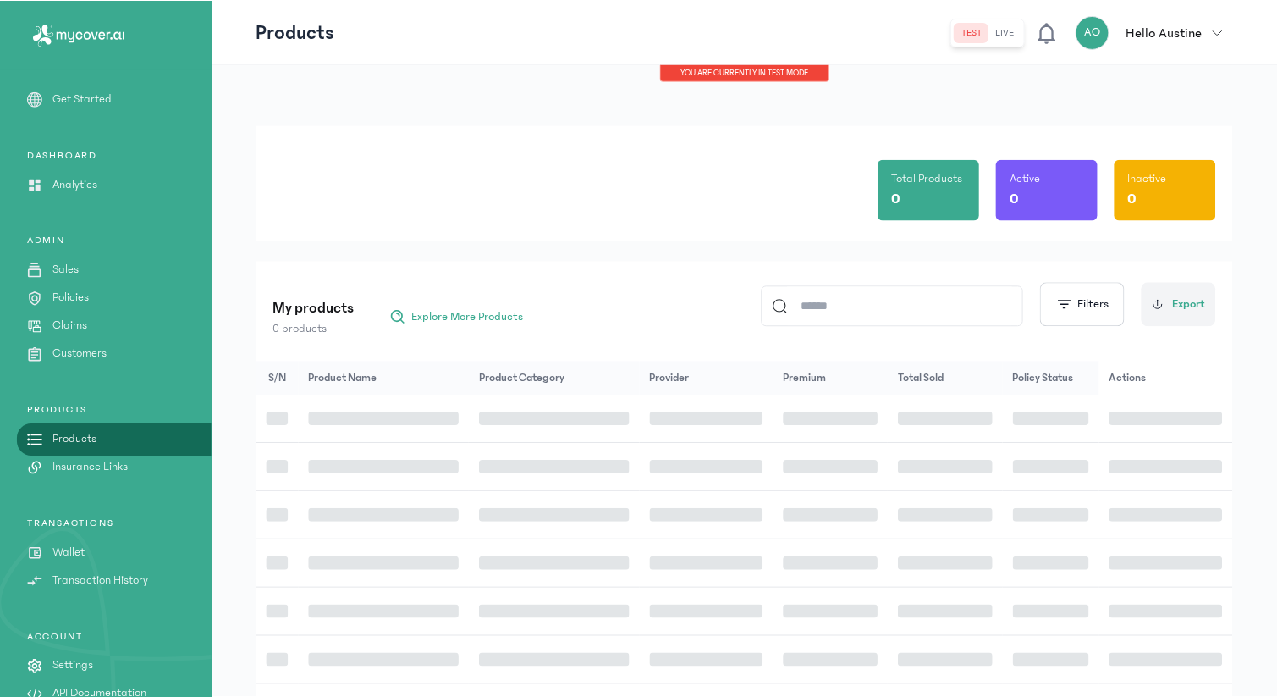
scroll to position [125, 0]
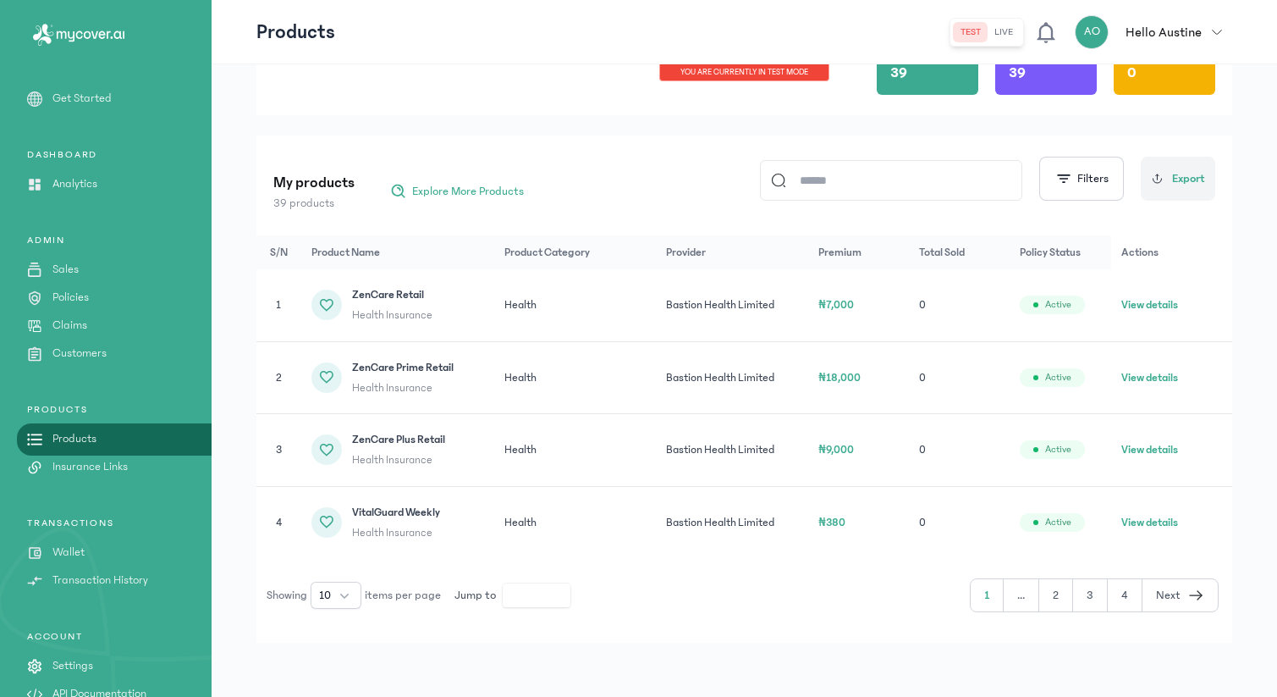
click at [1021, 599] on button "..." at bounding box center [1022, 595] width 36 height 32
click at [1060, 595] on button "2" at bounding box center [1056, 595] width 34 height 32
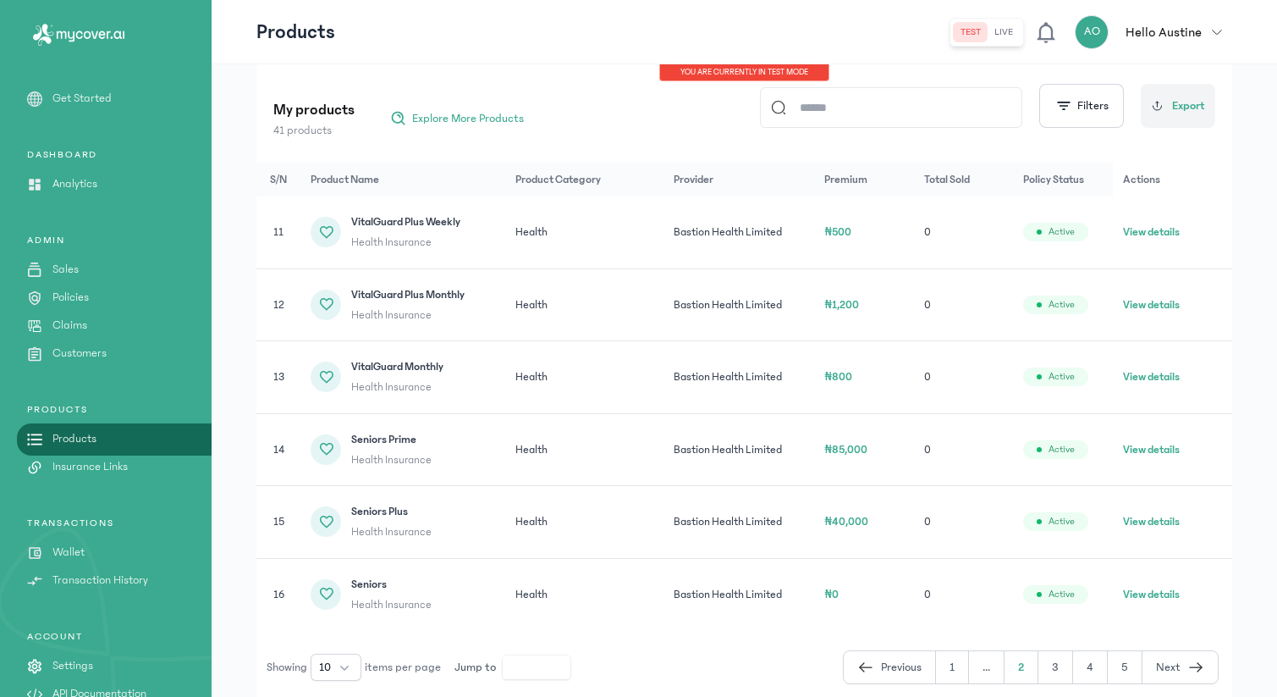
scroll to position [201, 0]
click at [1053, 667] on button "3" at bounding box center [1055, 664] width 35 height 32
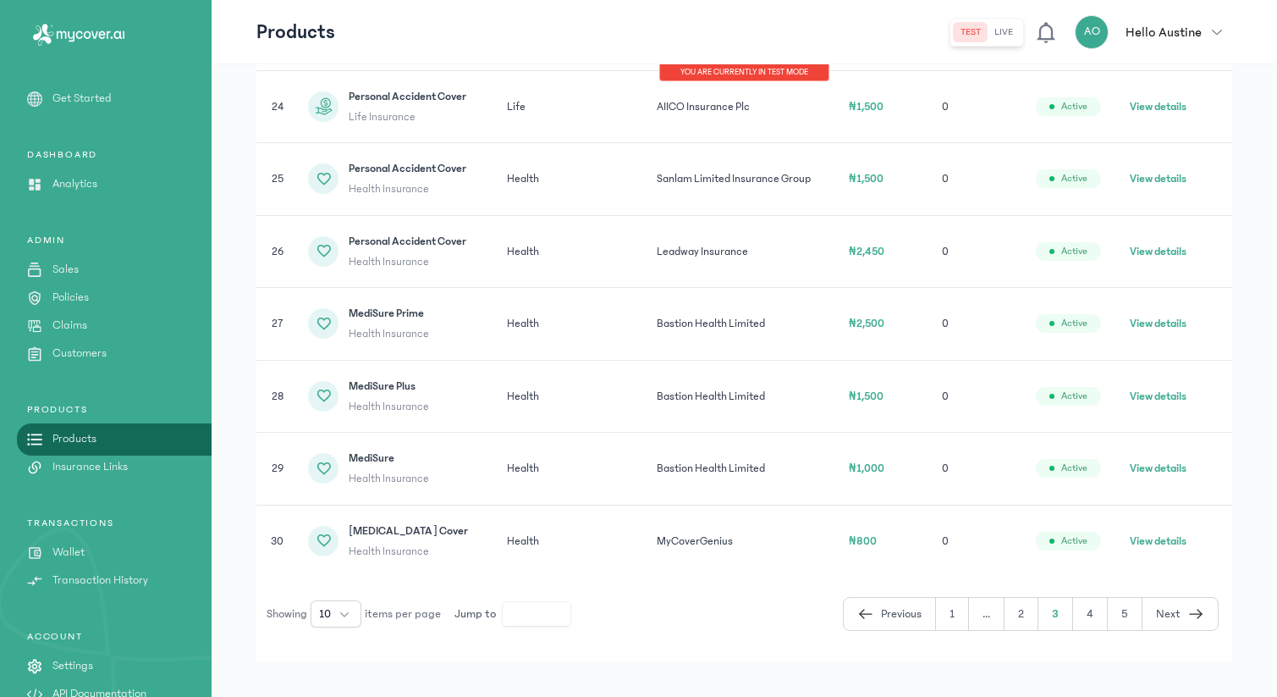
scroll to position [542, 0]
click at [1087, 618] on button "4" at bounding box center [1090, 613] width 35 height 32
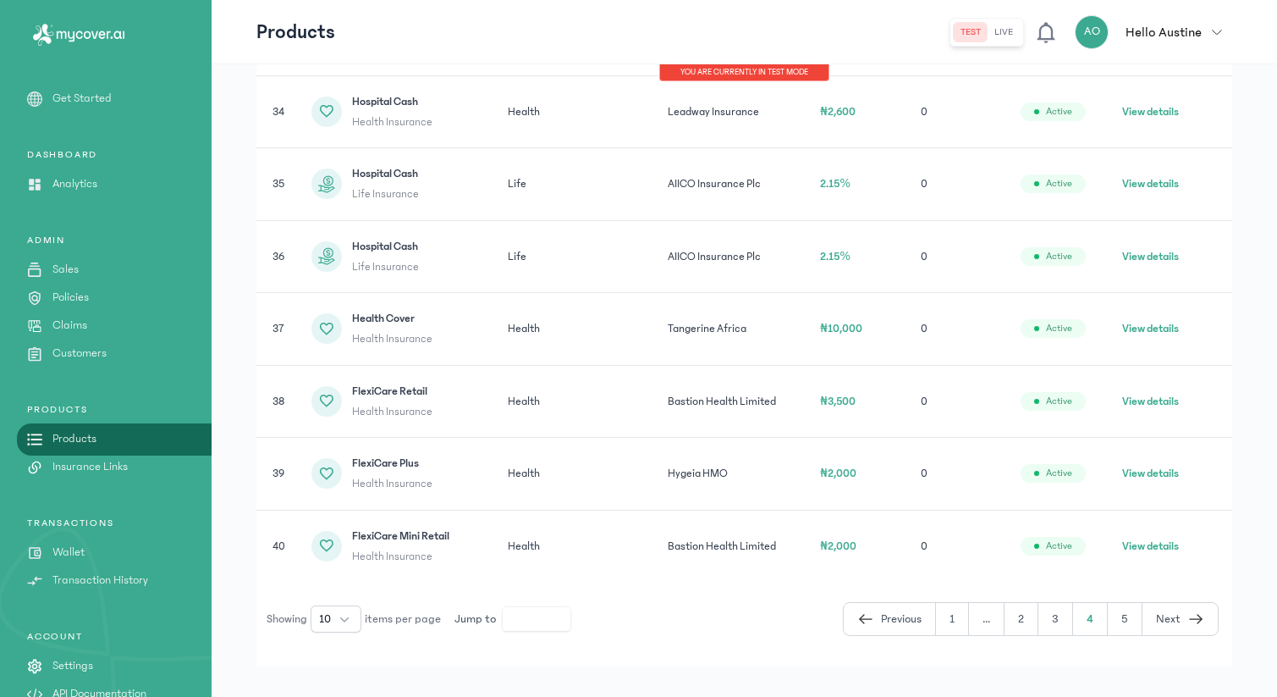
scroll to position [559, 0]
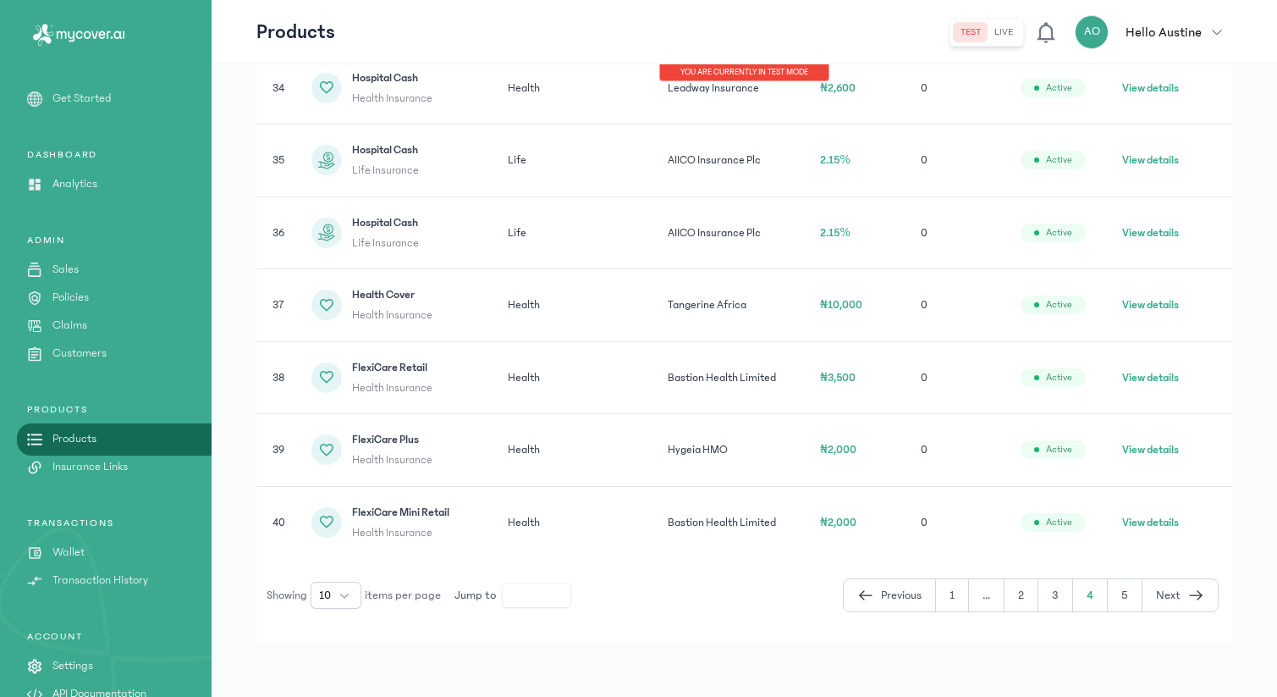
click at [1165, 226] on button "View details" at bounding box center [1150, 232] width 57 height 17
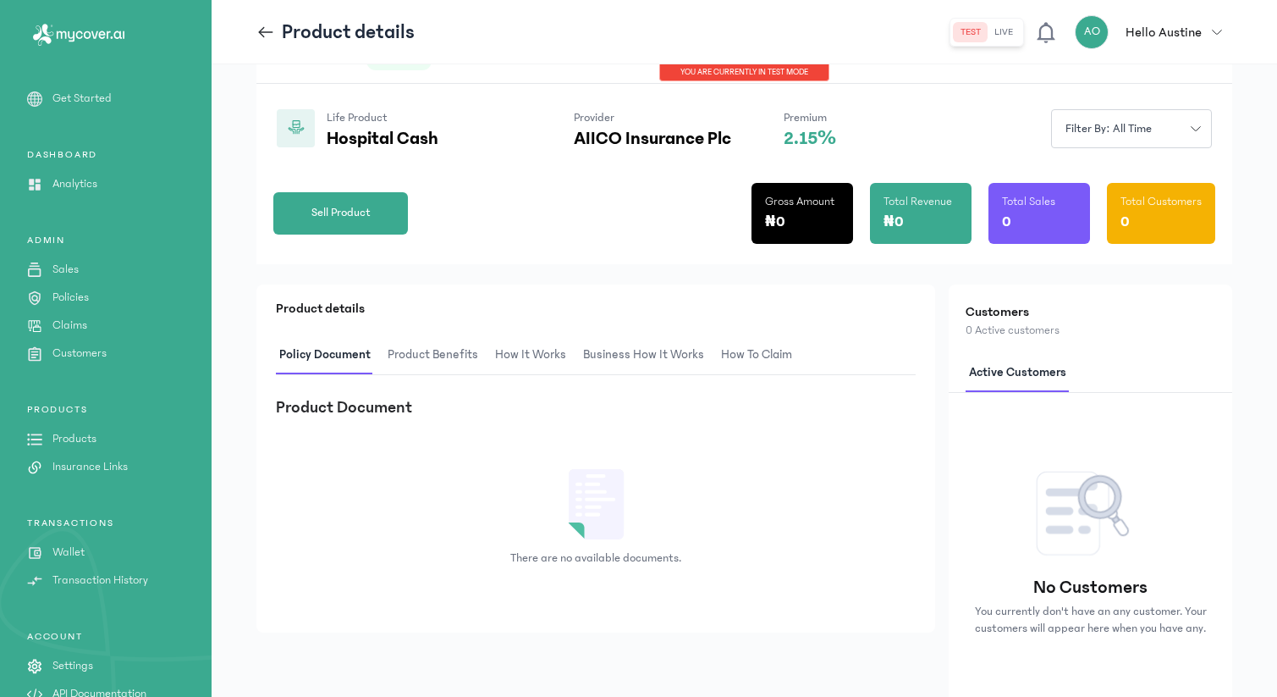
scroll to position [227, 0]
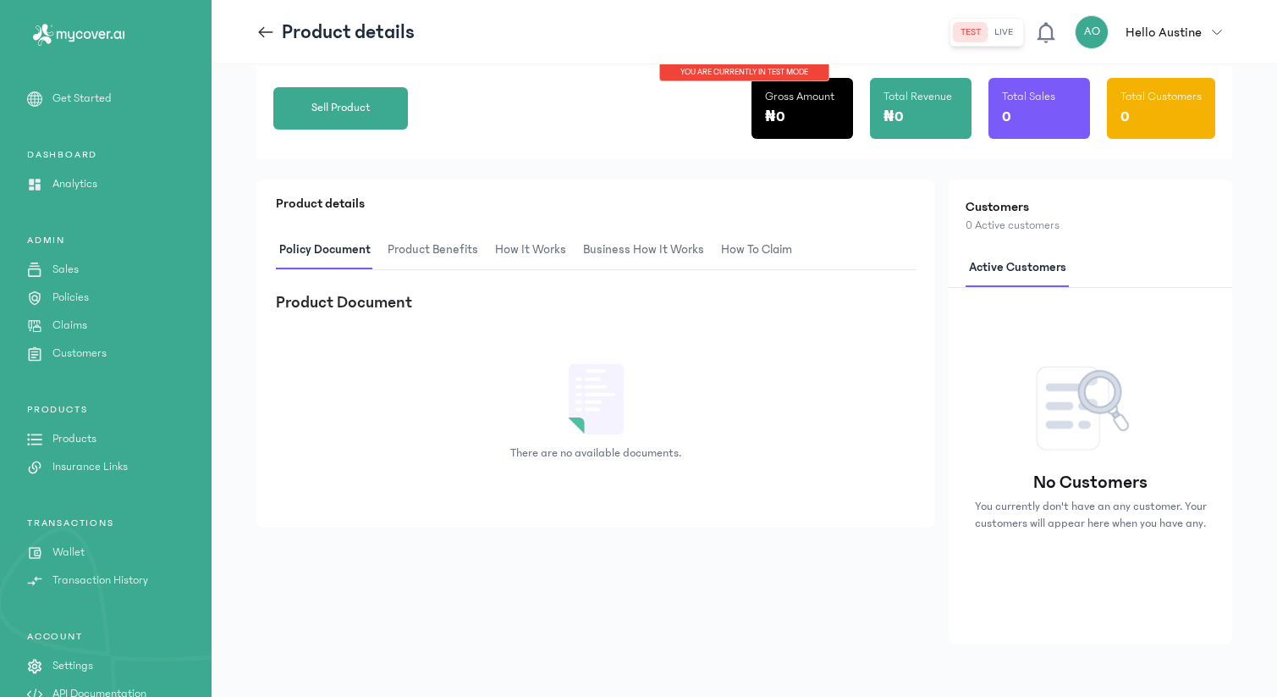
click at [461, 251] on span "Product Benefits" at bounding box center [432, 250] width 97 height 40
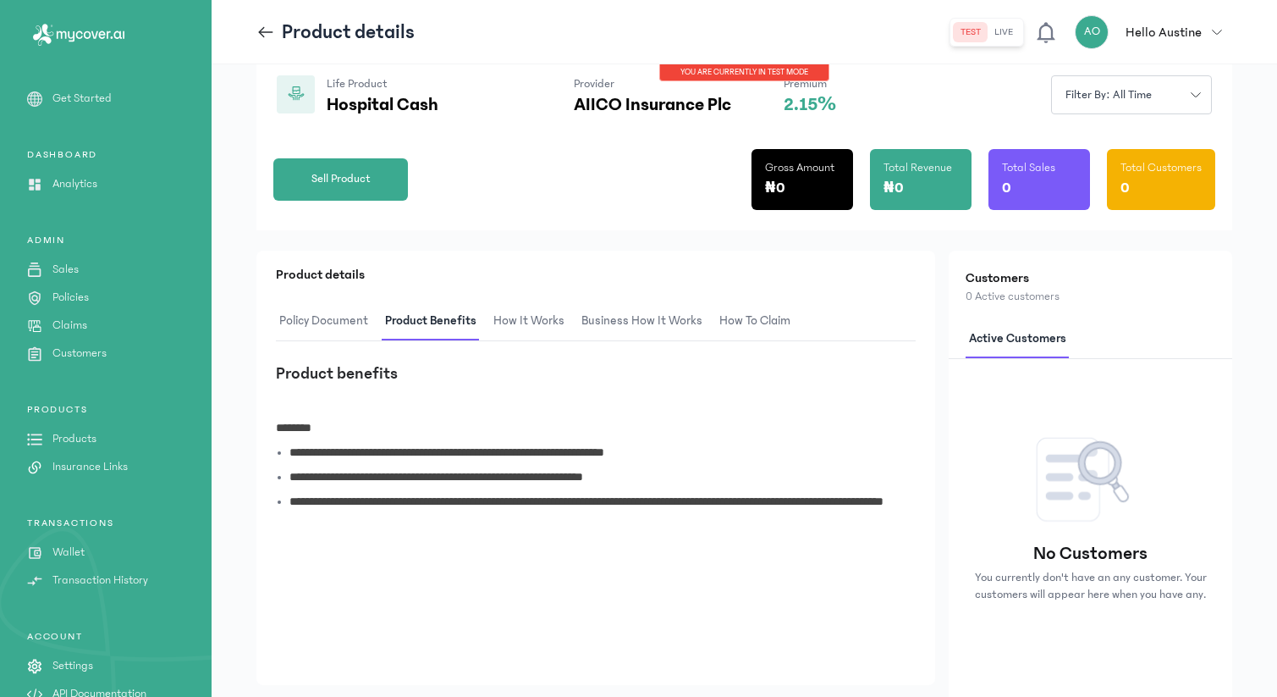
scroll to position [157, 0]
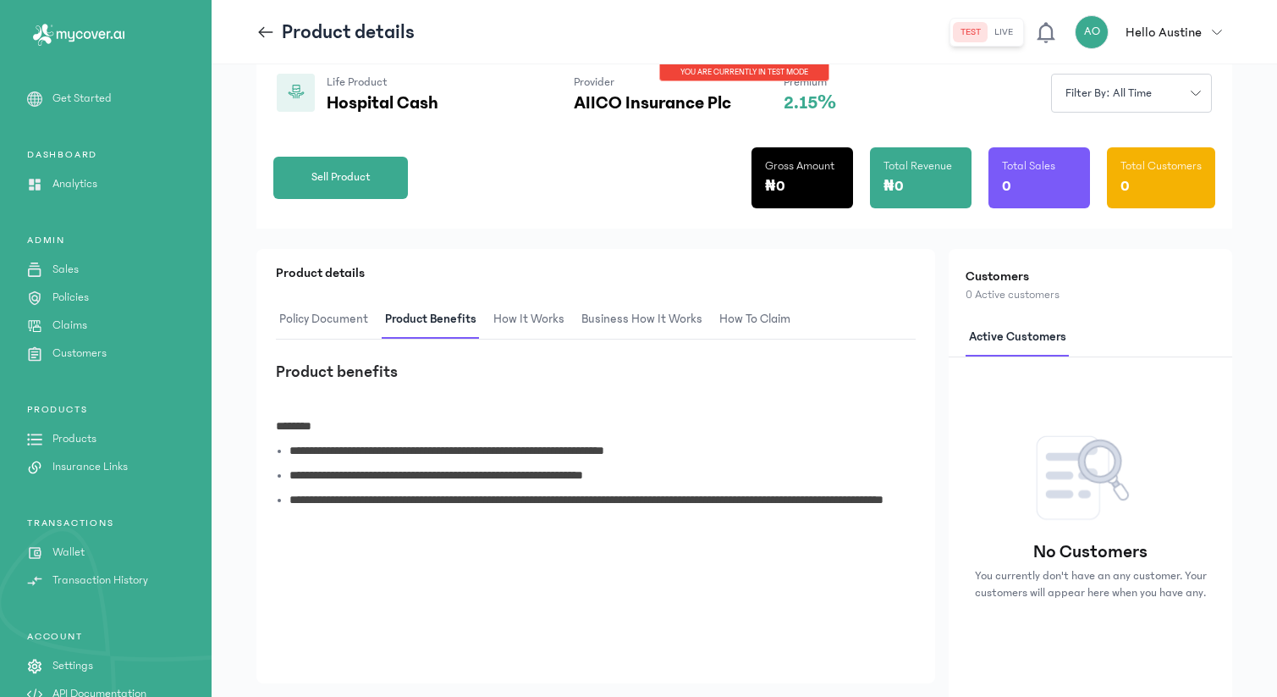
click at [515, 322] on span "How It Works" at bounding box center [529, 320] width 78 height 40
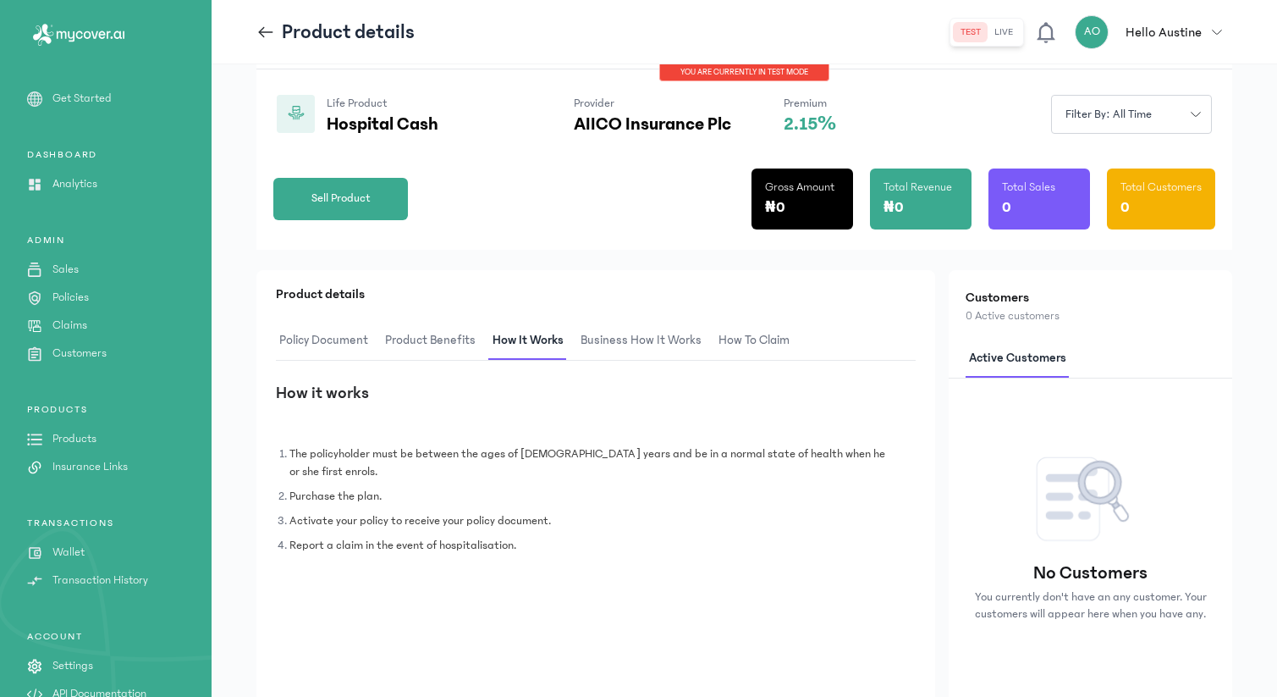
scroll to position [135, 0]
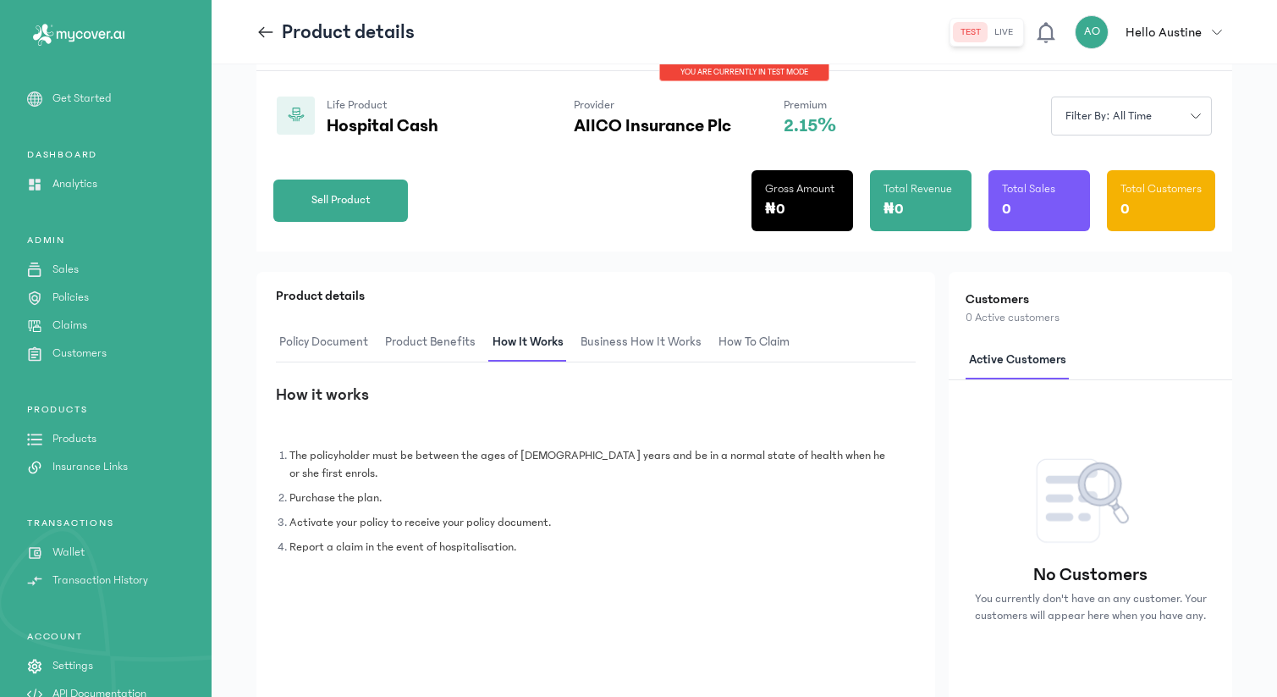
click at [633, 344] on span "Business How It Works" at bounding box center [641, 342] width 128 height 40
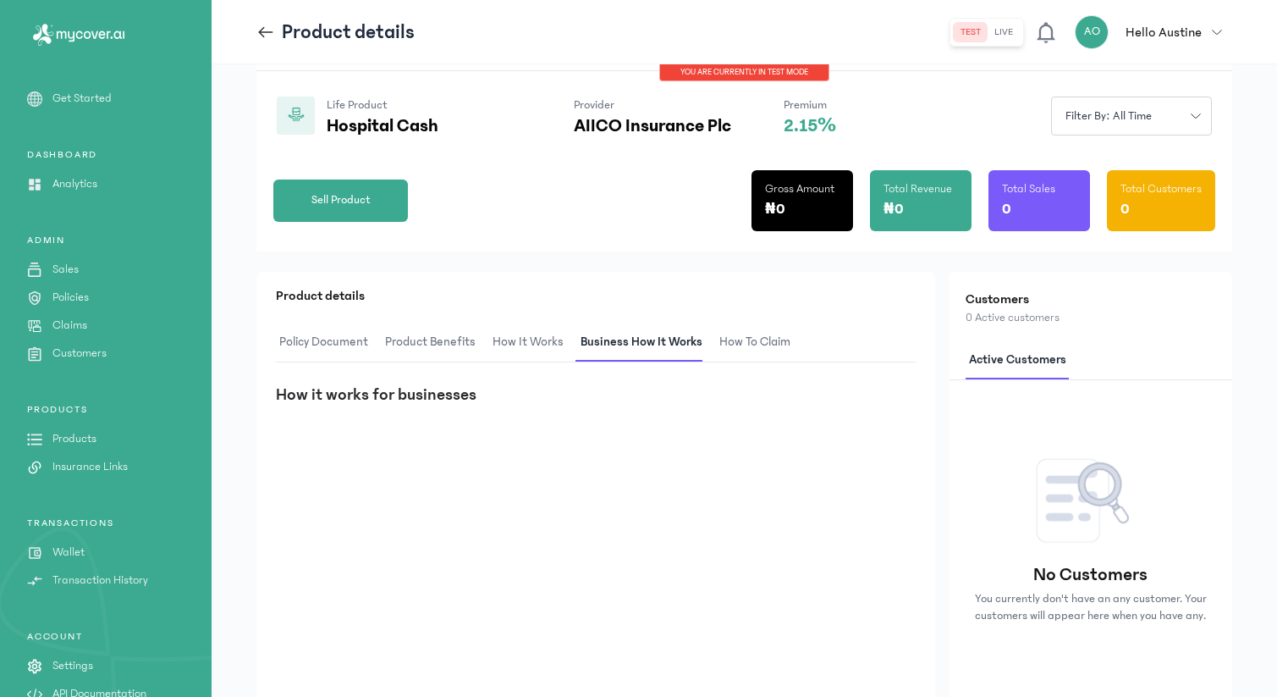
click at [538, 343] on span "How It Works" at bounding box center [528, 342] width 78 height 40
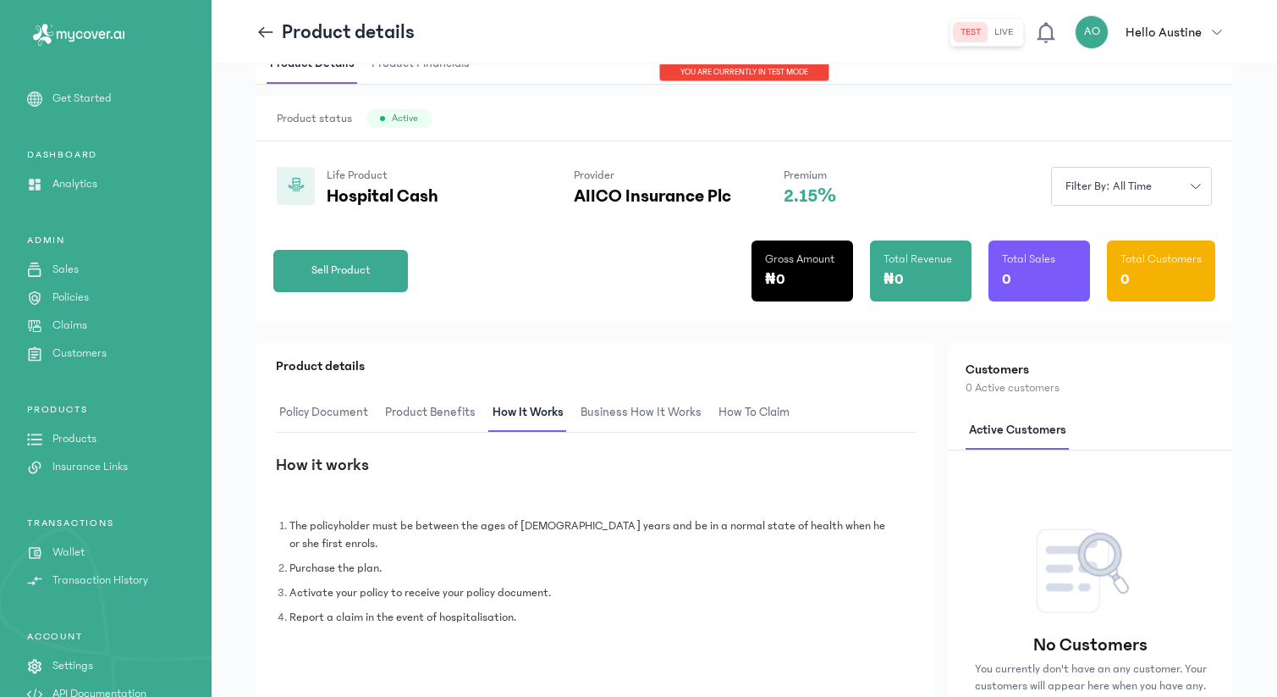
scroll to position [82, 0]
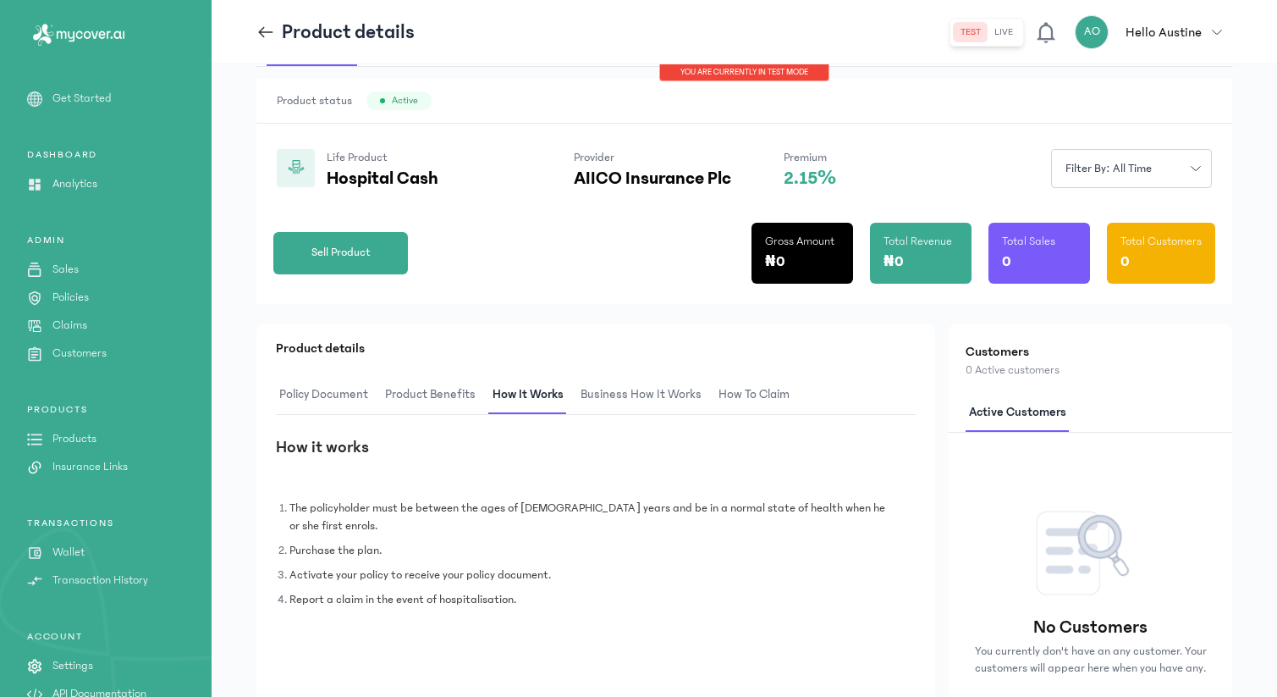
click at [412, 402] on span "Product Benefits" at bounding box center [430, 395] width 97 height 40
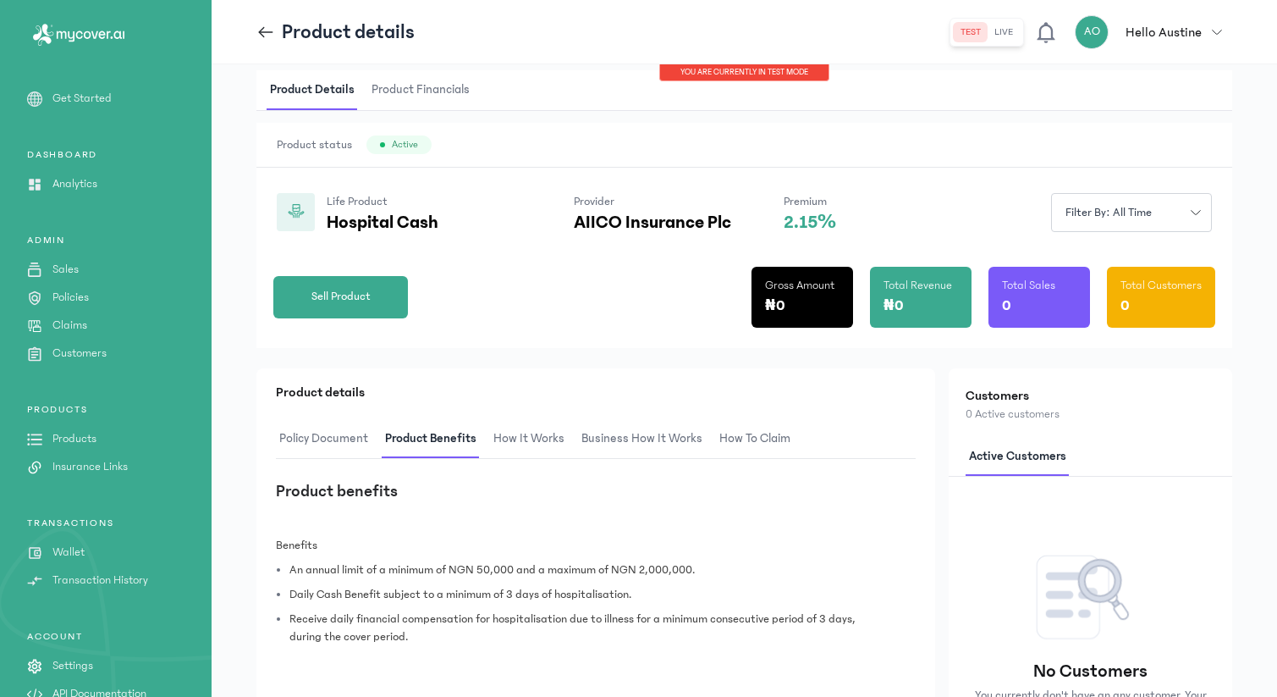
scroll to position [0, 0]
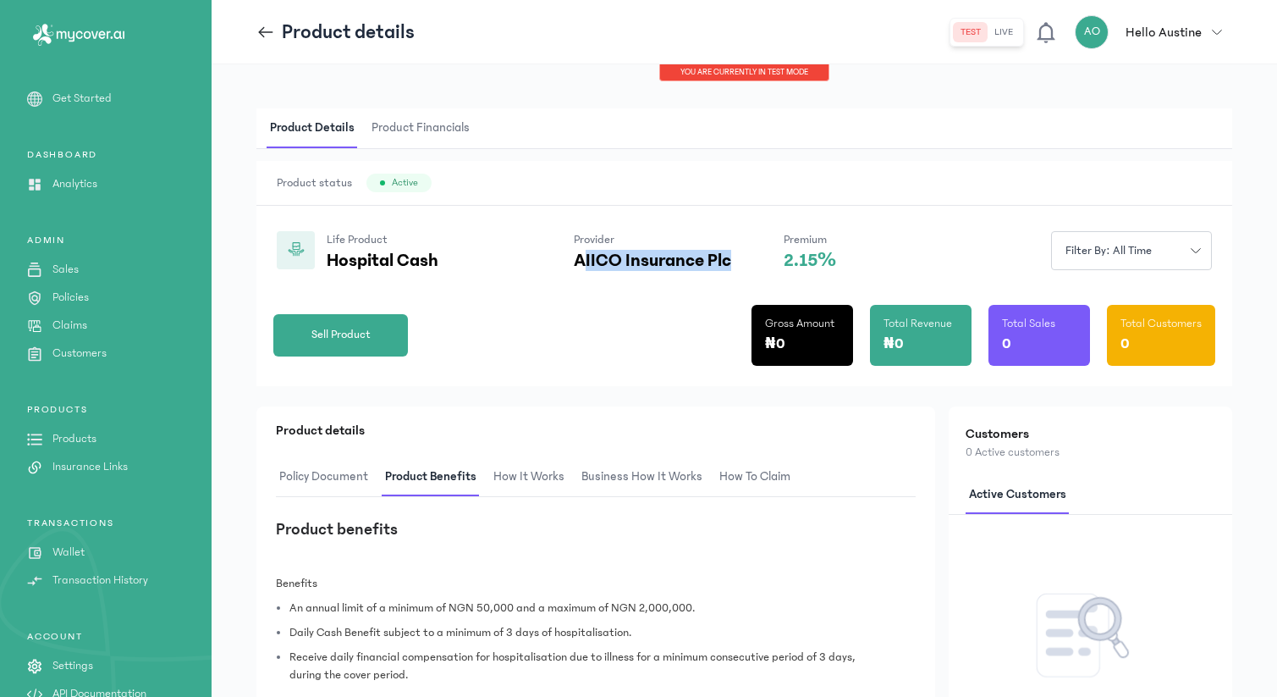
drag, startPoint x: 733, startPoint y: 260, endPoint x: 585, endPoint y: 257, distance: 148.1
click at [585, 257] on div "Life Product Hospital Cash Provider AIICO Insurance Plc Premium 2.15%" at bounding box center [556, 251] width 559 height 40
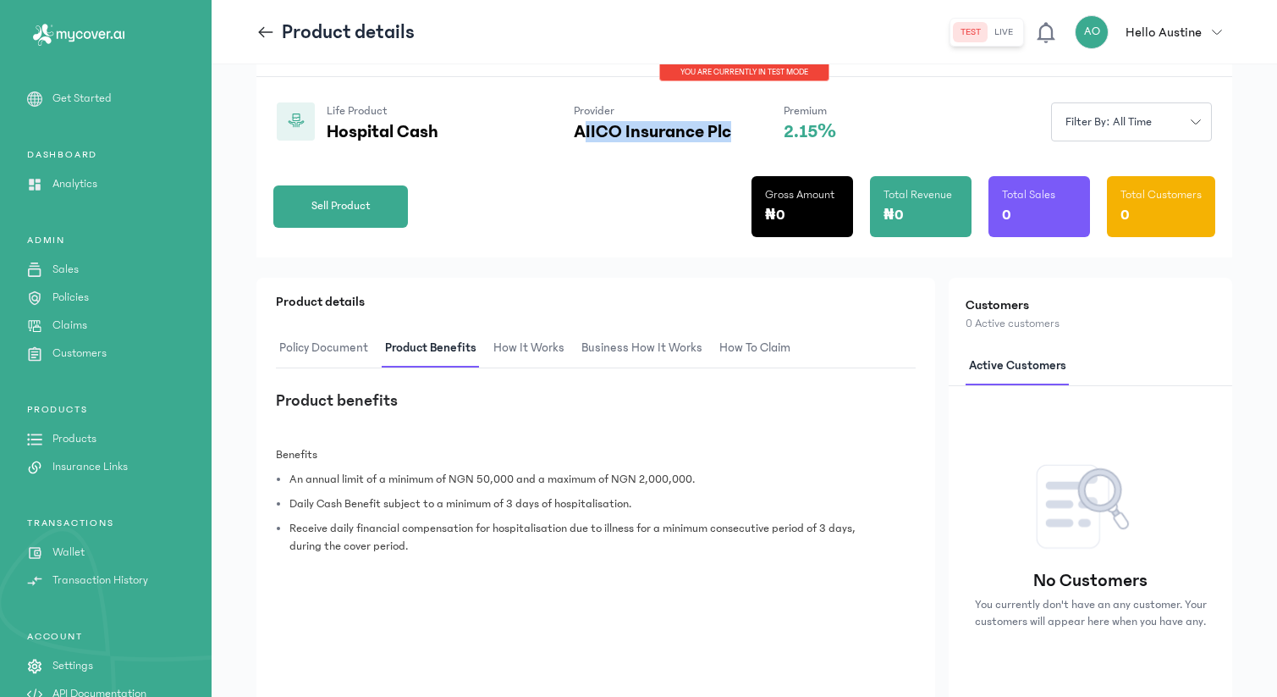
scroll to position [138, 0]
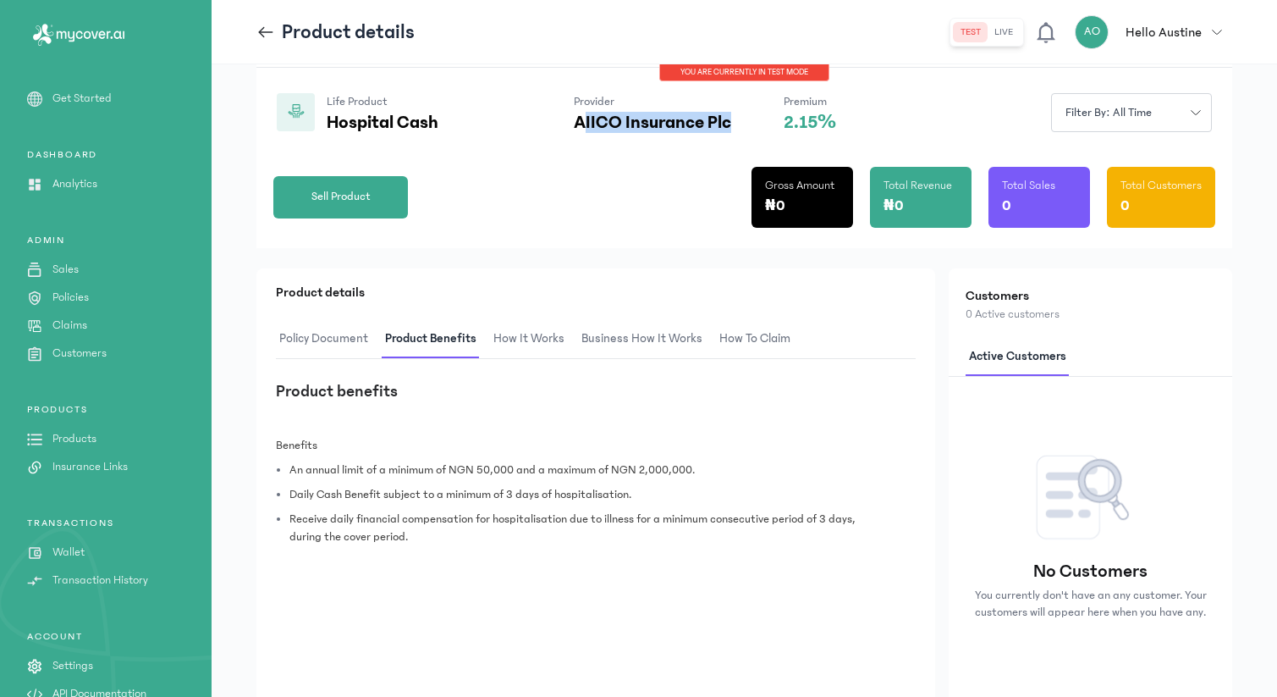
click at [545, 336] on span "How It Works" at bounding box center [529, 339] width 78 height 40
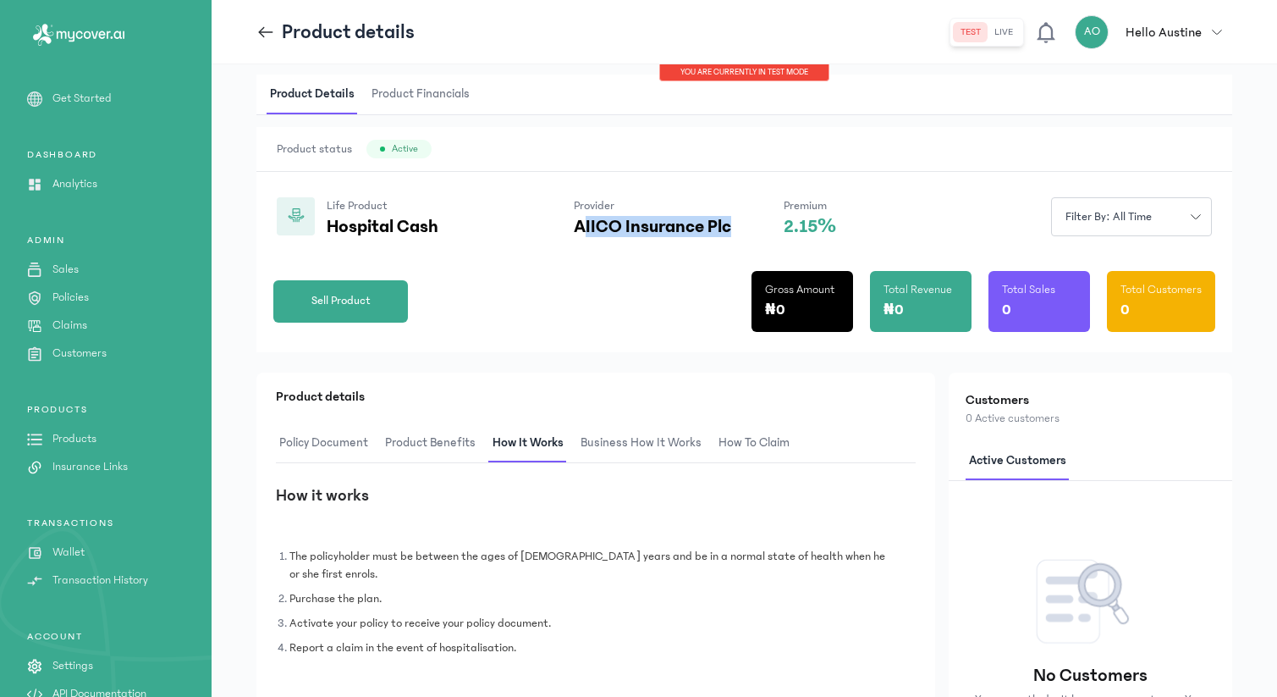
scroll to position [33, 0]
click at [639, 439] on span "Business How It Works" at bounding box center [641, 444] width 128 height 40
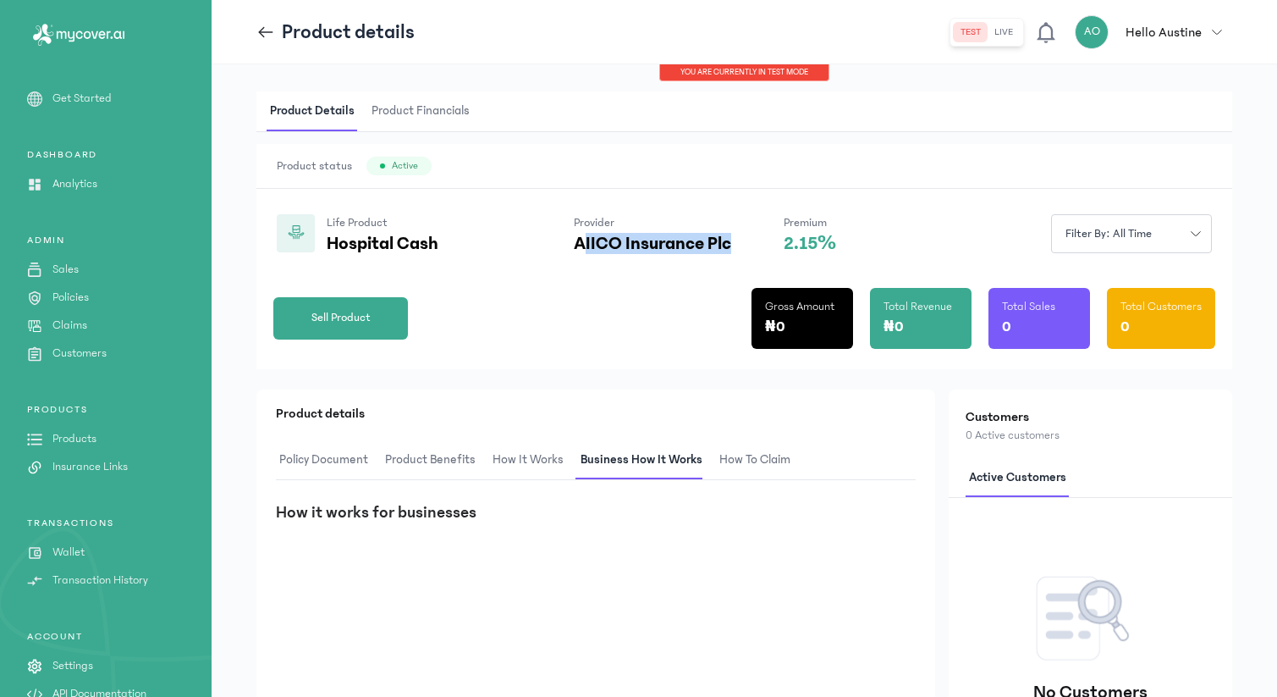
scroll to position [3, 0]
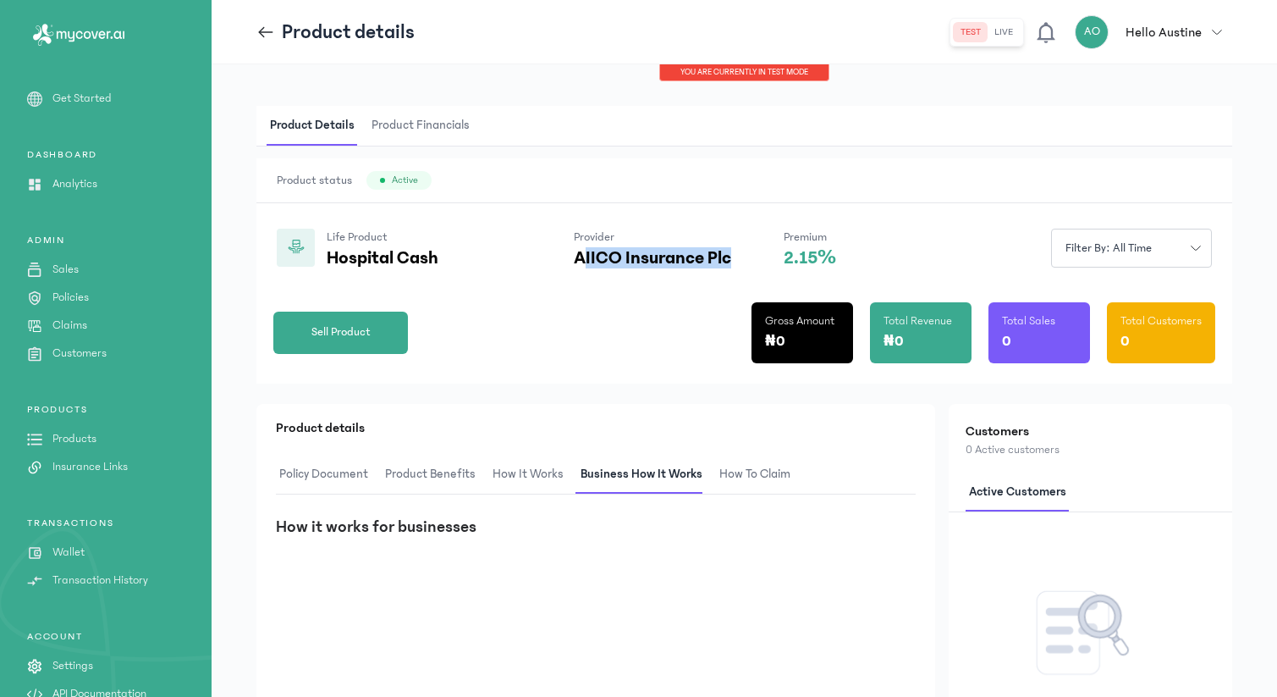
click at [726, 477] on span "How to claim" at bounding box center [755, 474] width 78 height 40
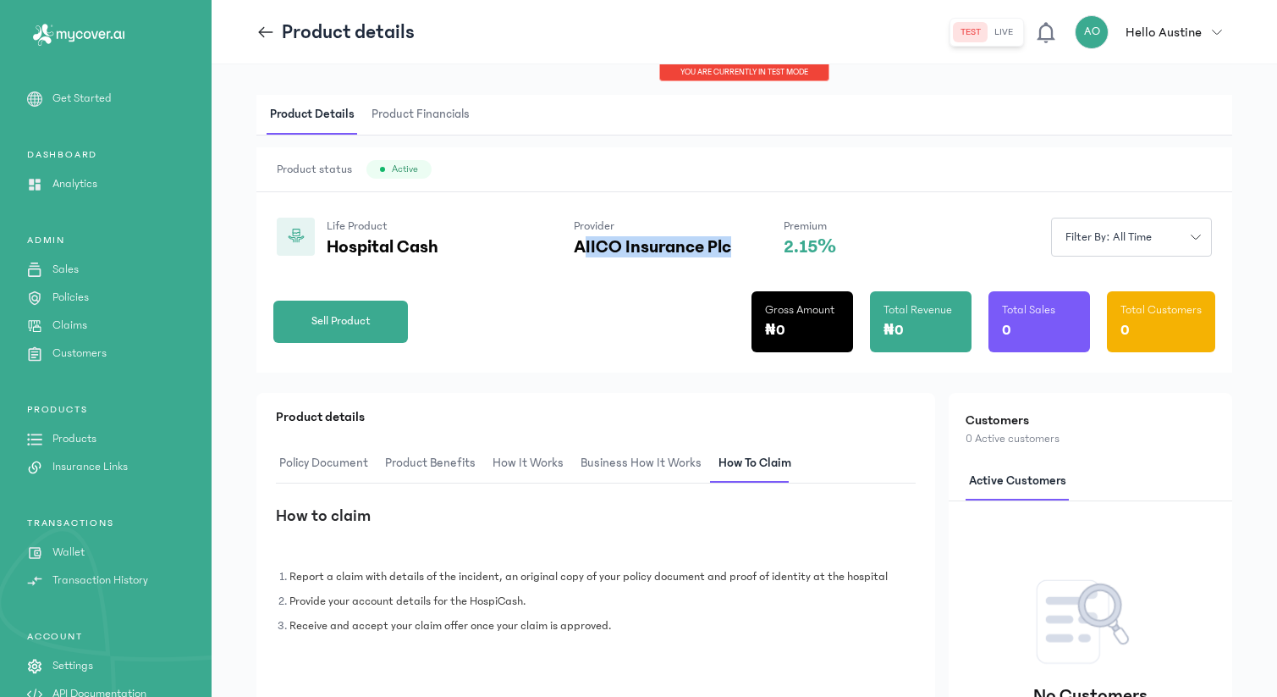
scroll to position [7, 0]
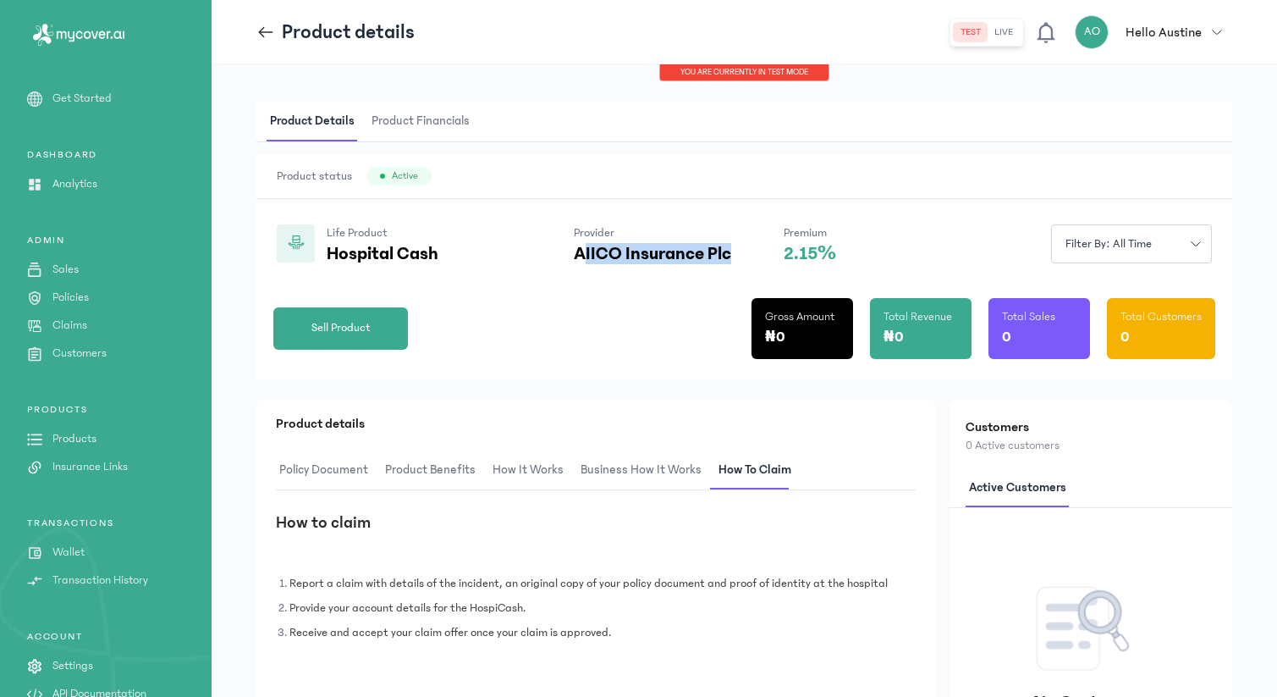
click at [698, 255] on p "AIICO Insurance Plc" at bounding box center [652, 254] width 157 height 20
click at [427, 469] on span "Product Benefits" at bounding box center [430, 470] width 97 height 40
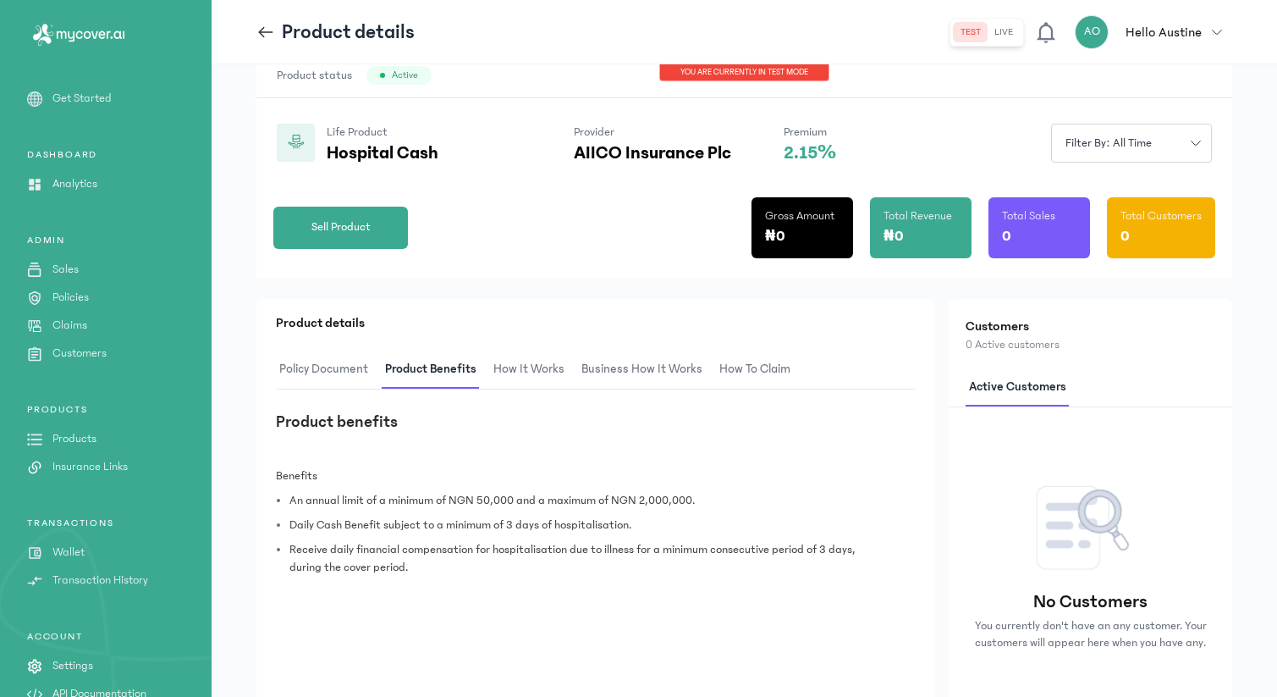
scroll to position [0, 0]
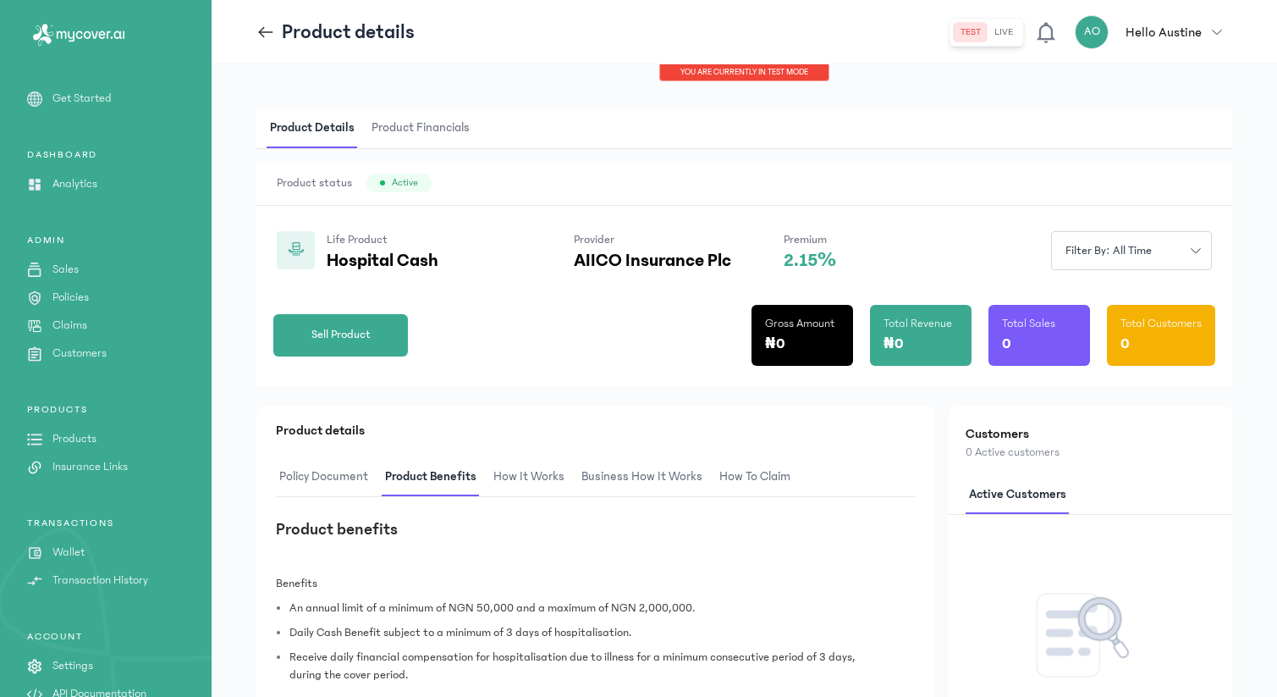
click at [266, 32] on icon at bounding box center [266, 31] width 14 height 1
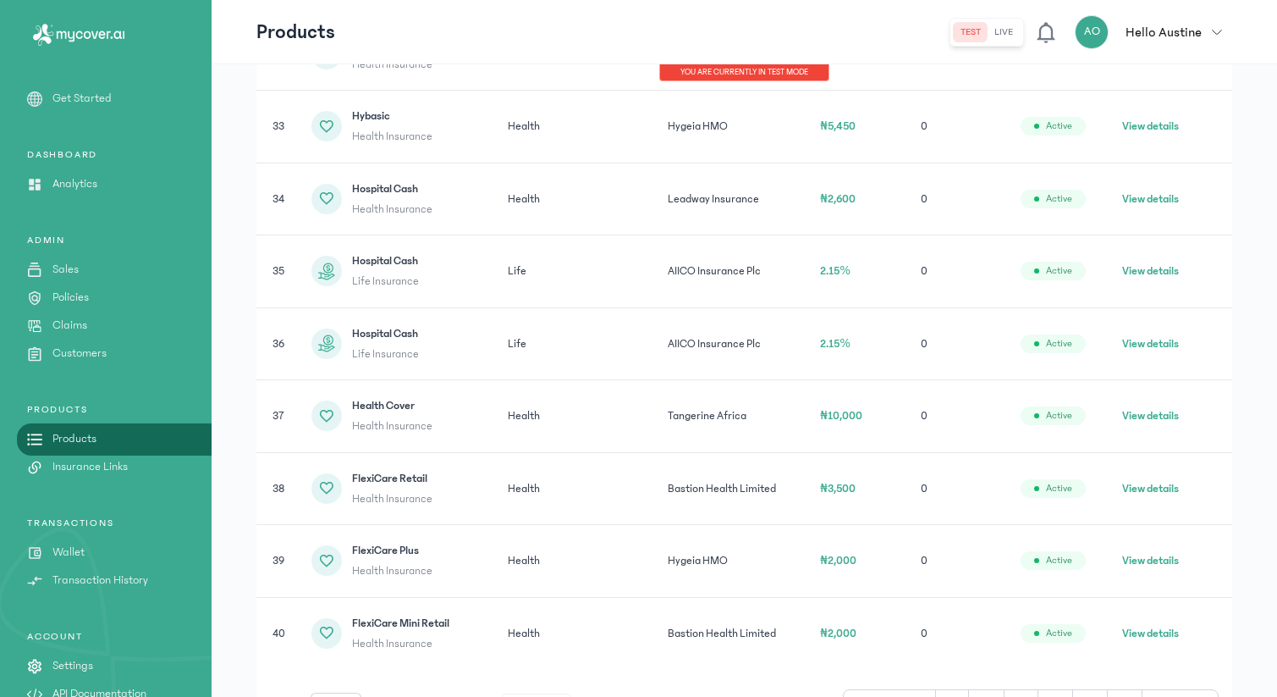
scroll to position [453, 0]
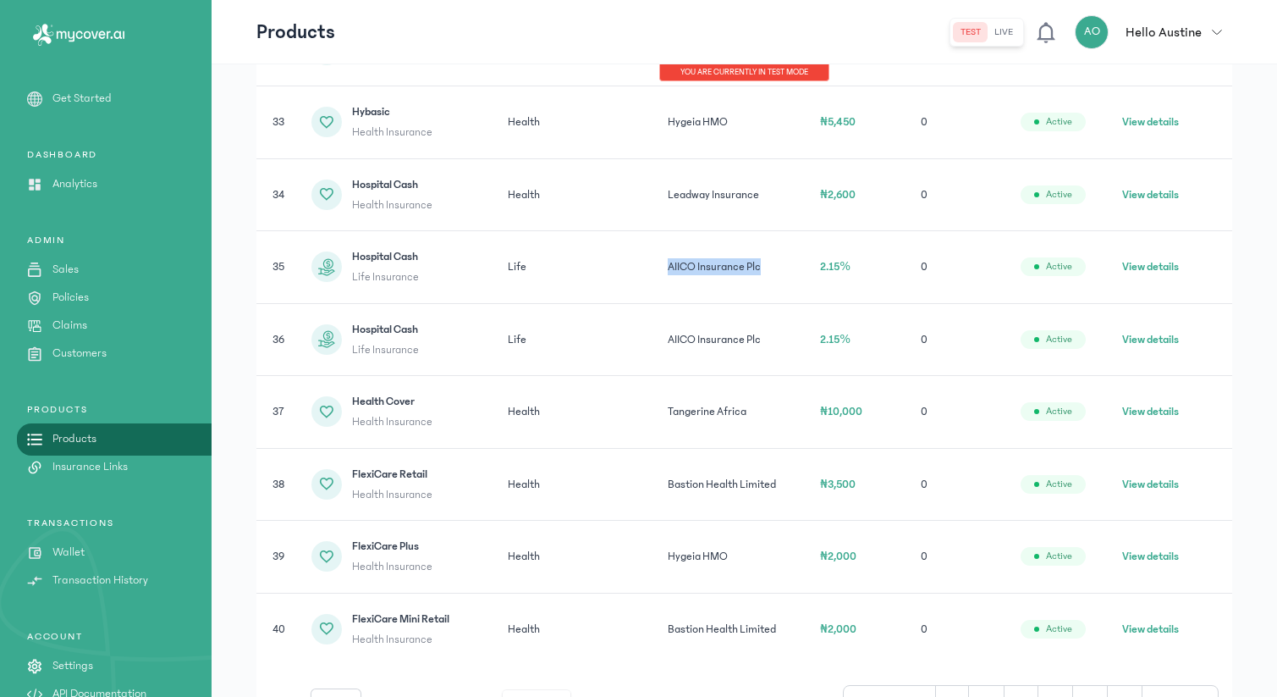
drag, startPoint x: 671, startPoint y: 266, endPoint x: 762, endPoint y: 266, distance: 90.6
click at [762, 266] on td "AIICO Insurance Plc" at bounding box center [734, 267] width 152 height 73
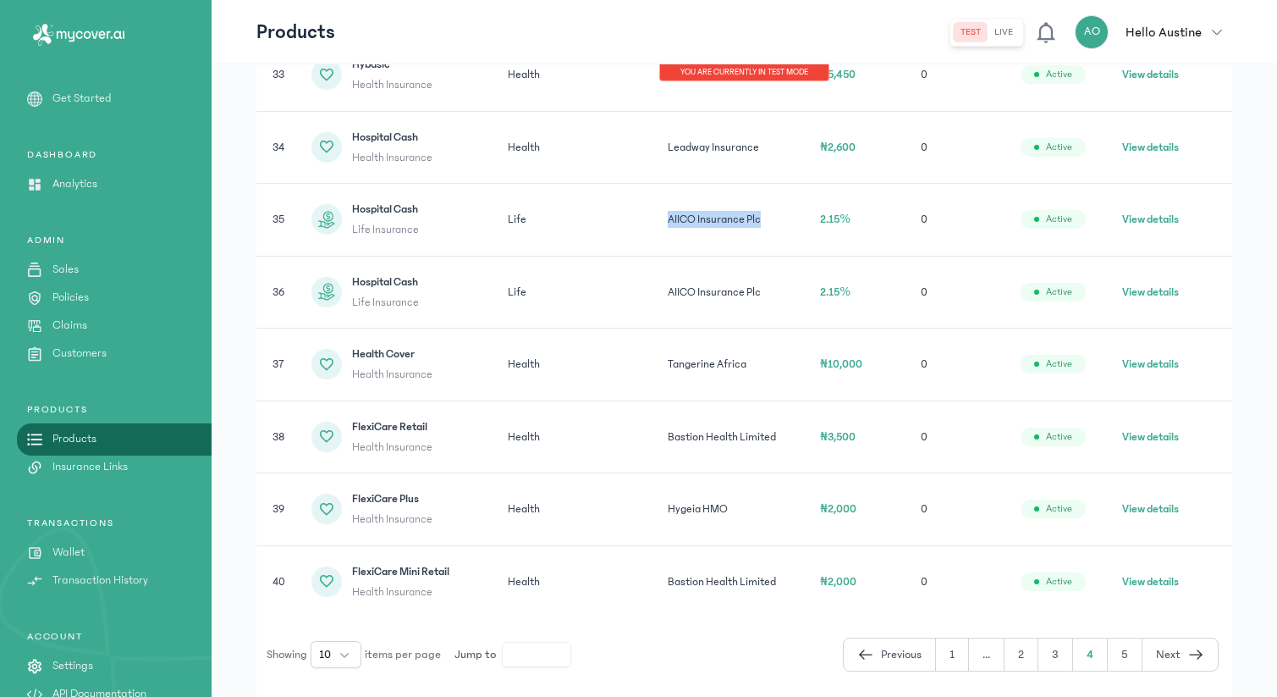
scroll to position [504, 0]
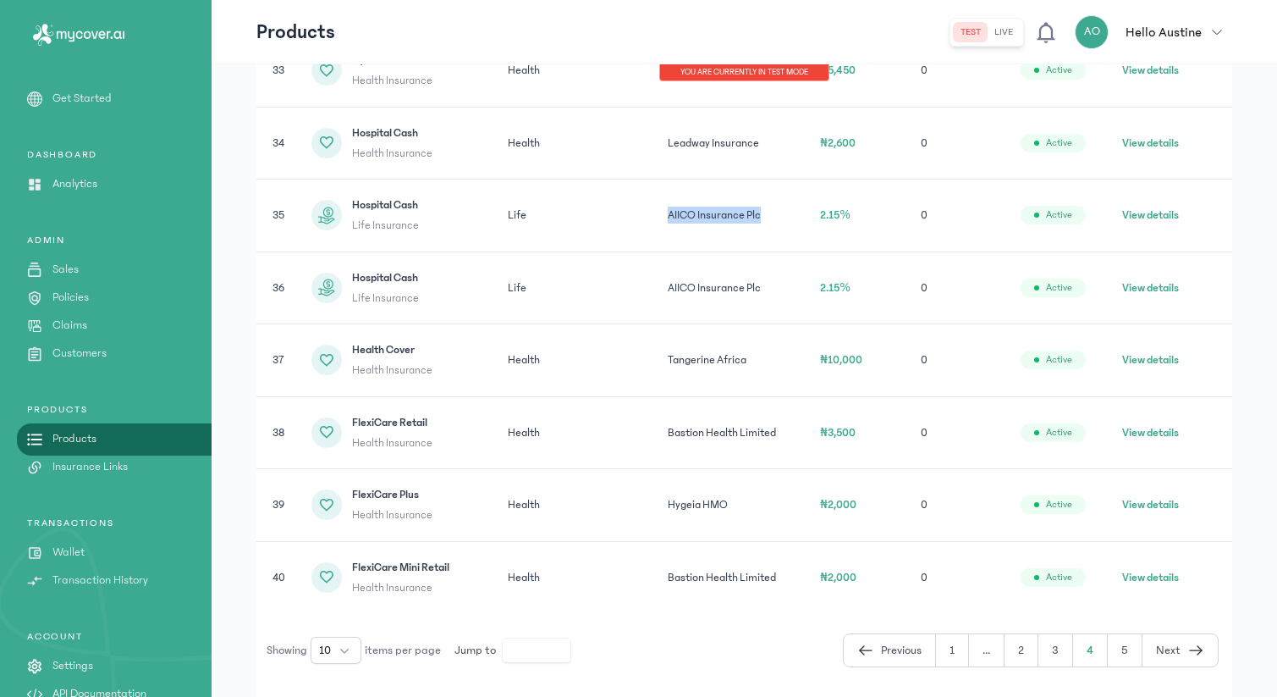
click at [1132, 654] on button "5" at bounding box center [1125, 650] width 35 height 32
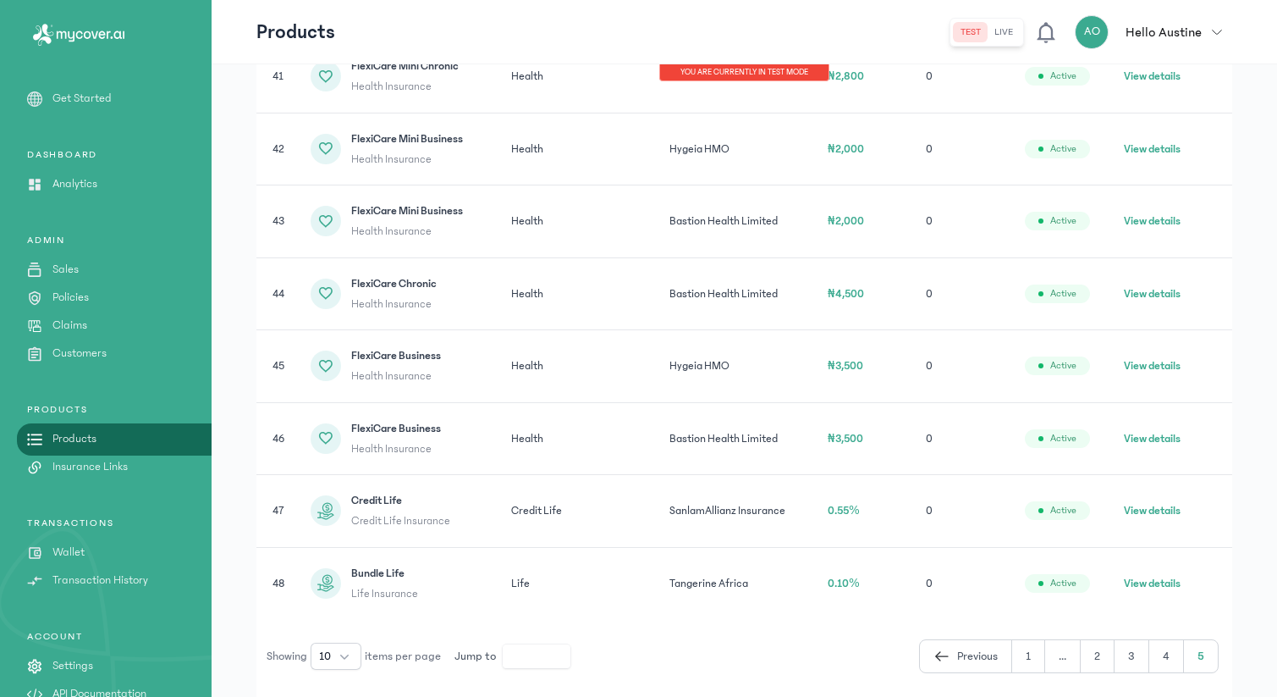
scroll to position [361, 0]
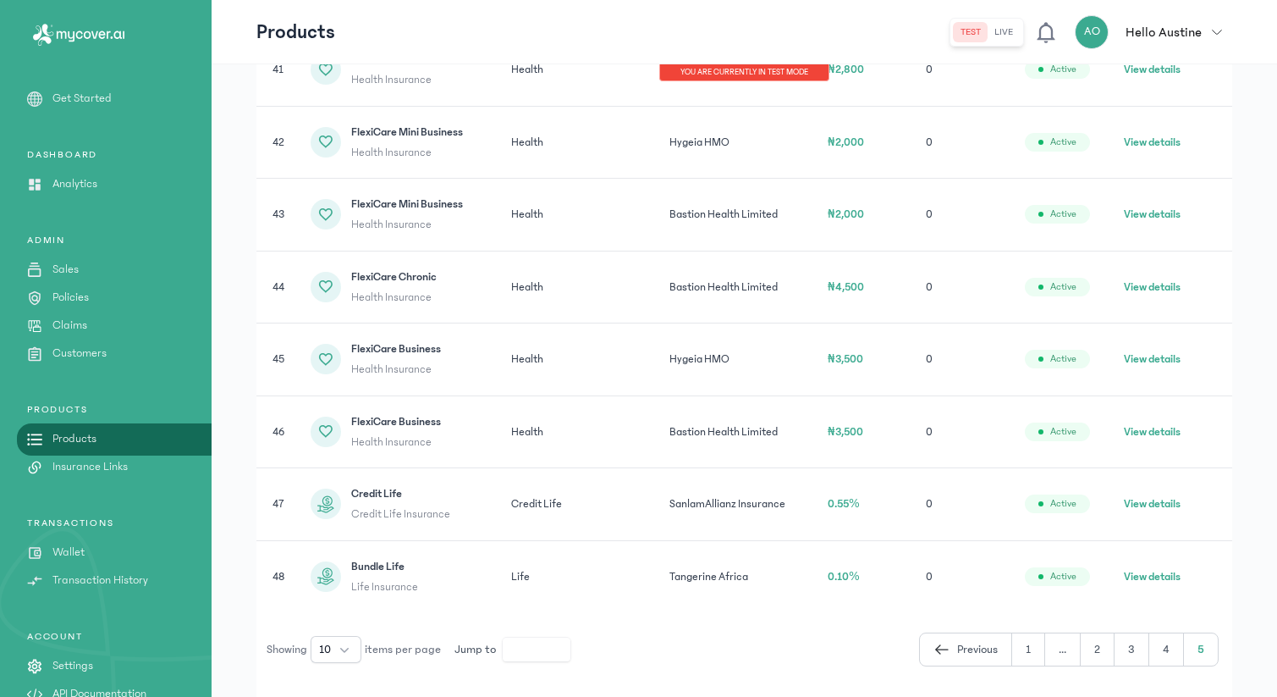
click at [1140, 495] on button "View details" at bounding box center [1152, 503] width 57 height 17
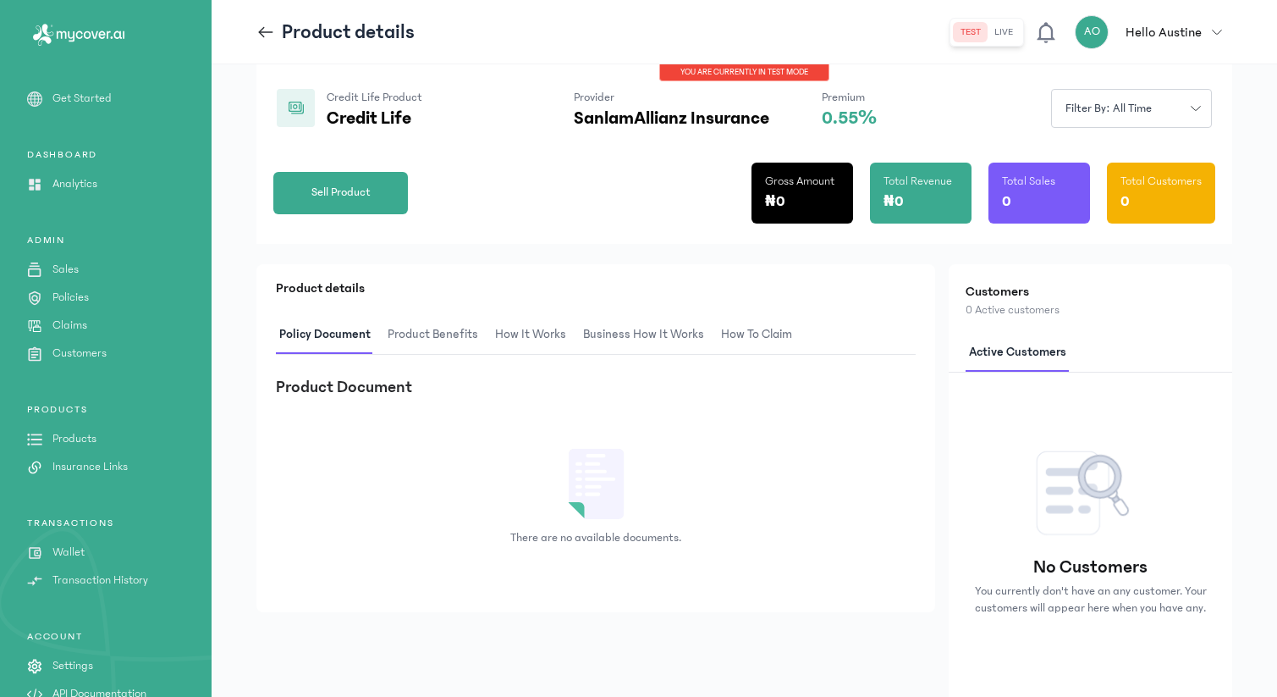
scroll to position [159, 0]
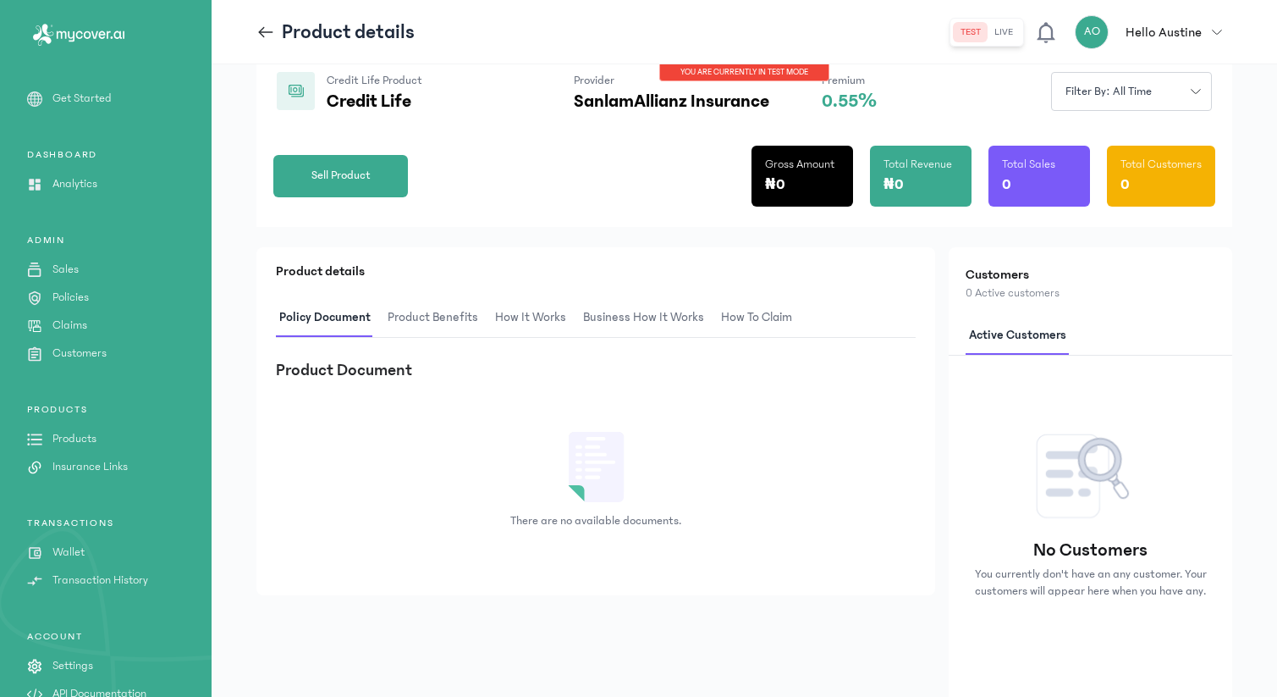
click at [463, 322] on span "Product Benefits" at bounding box center [432, 318] width 97 height 40
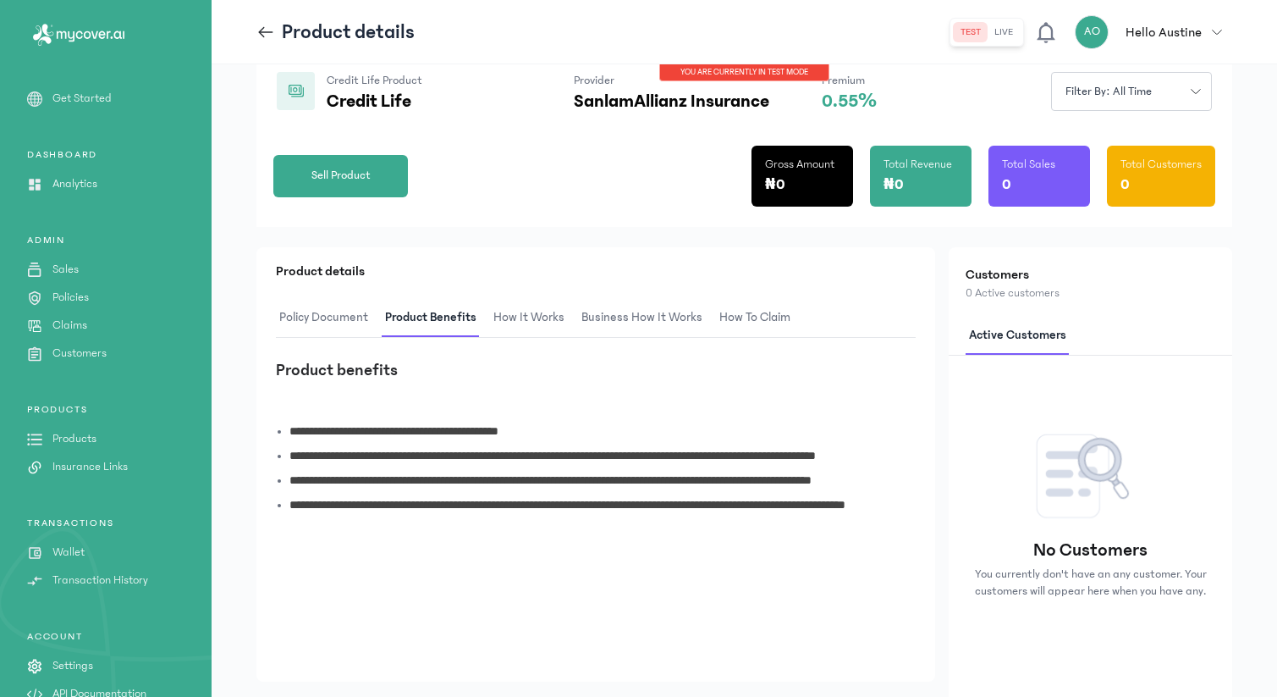
click at [535, 309] on span "How It Works" at bounding box center [529, 318] width 78 height 40
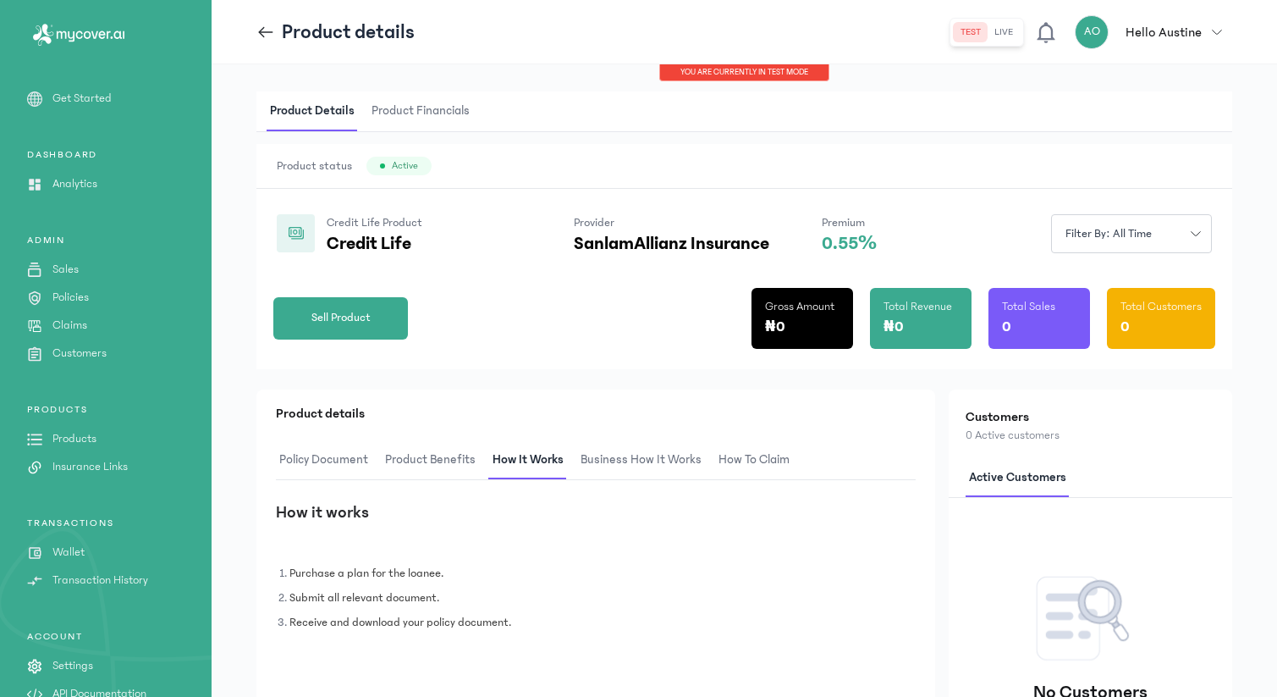
scroll to position [0, 0]
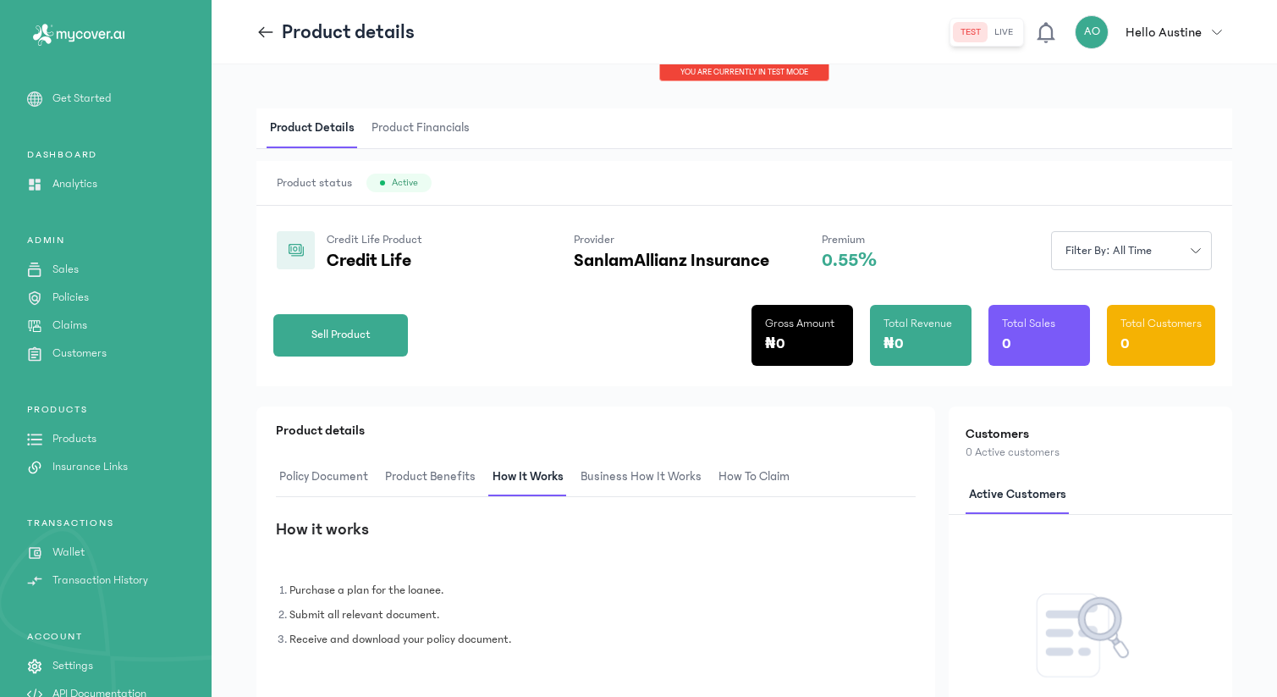
click at [269, 32] on icon at bounding box center [265, 32] width 19 height 19
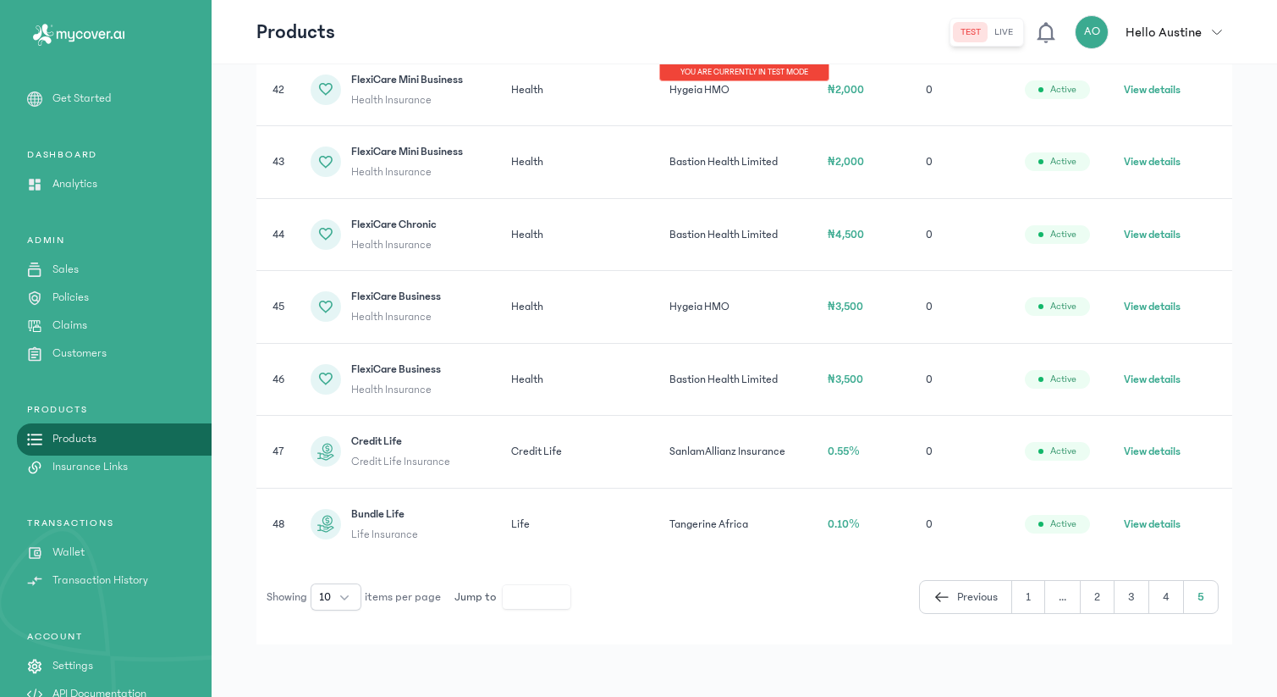
scroll to position [415, 0]
click at [1169, 598] on button "4" at bounding box center [1166, 595] width 35 height 32
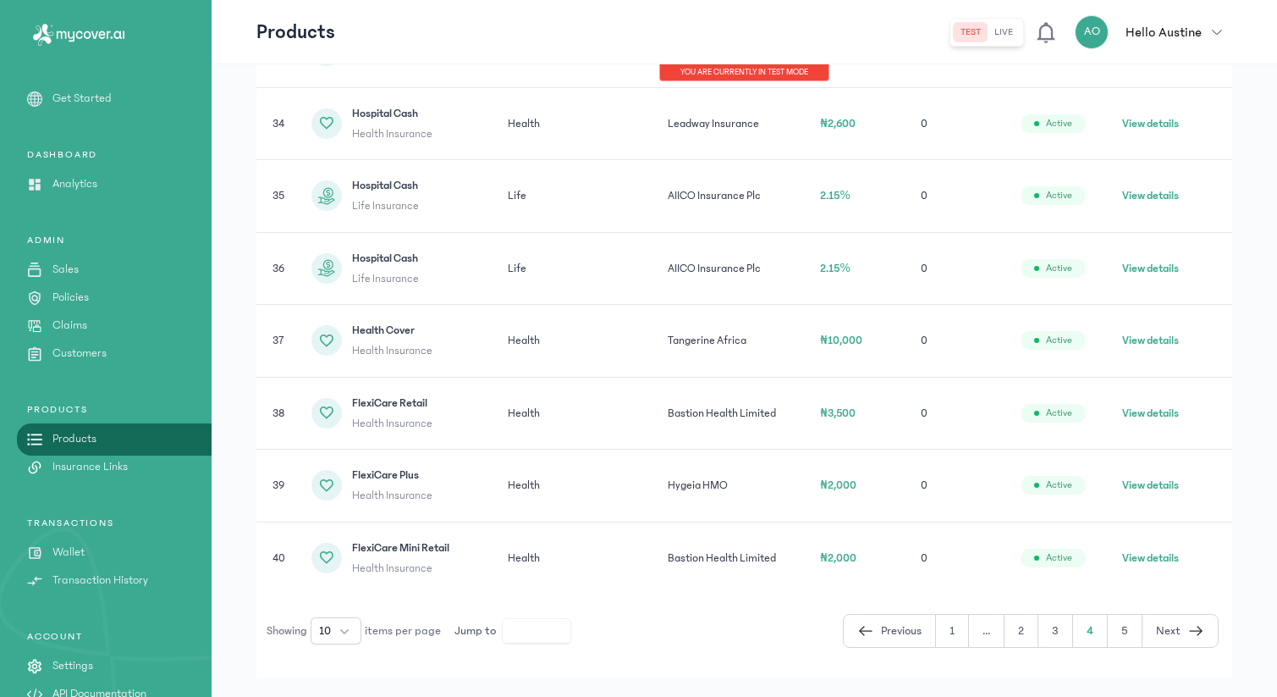
scroll to position [527, 0]
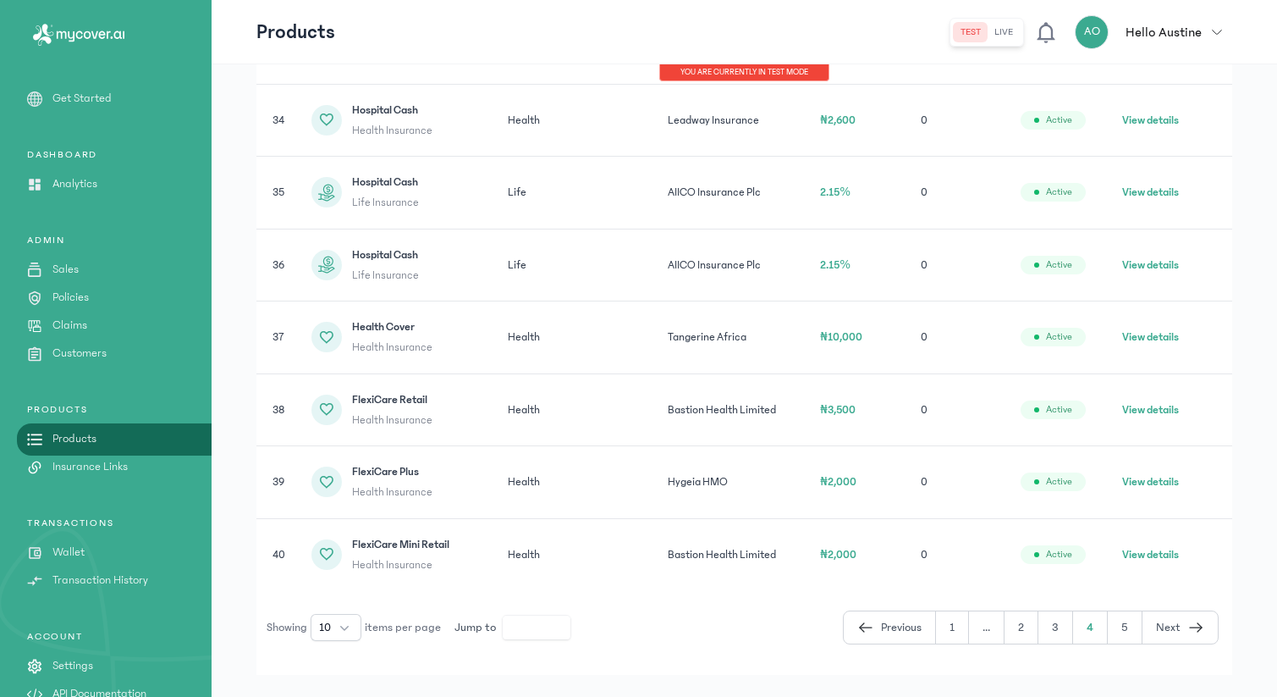
click at [1062, 631] on button "3" at bounding box center [1055, 627] width 35 height 32
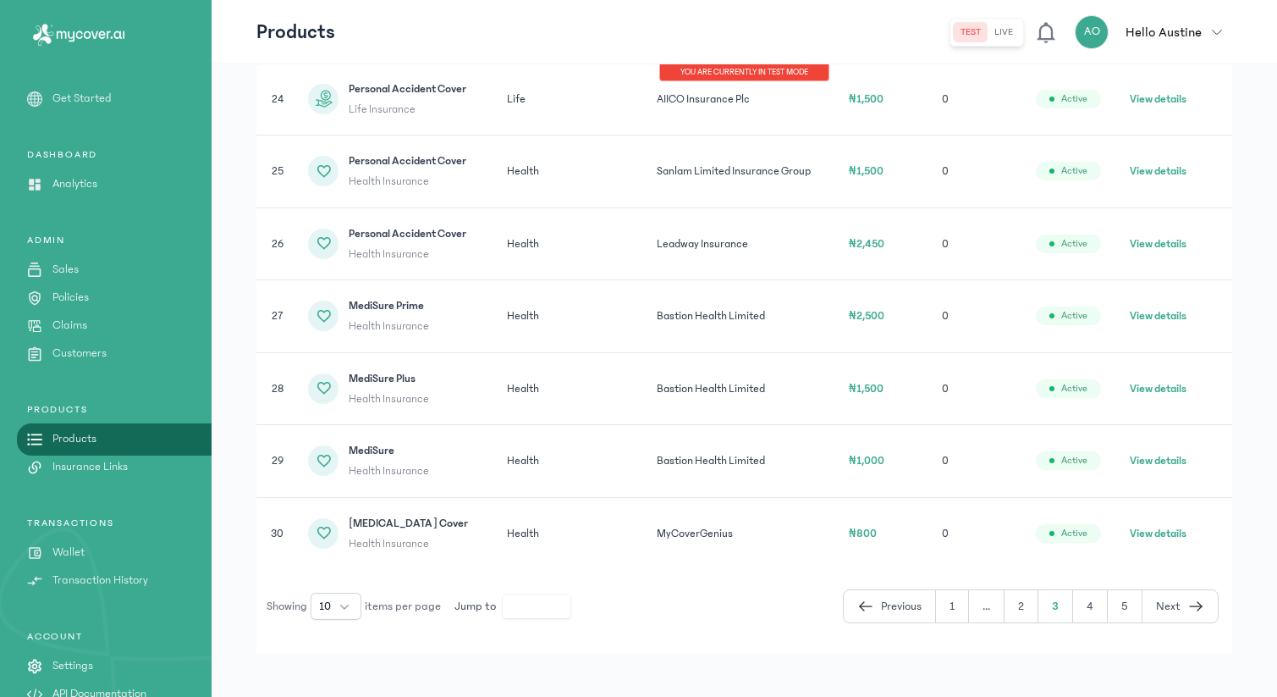
scroll to position [546, 0]
click at [1026, 609] on button "2" at bounding box center [1022, 608] width 34 height 32
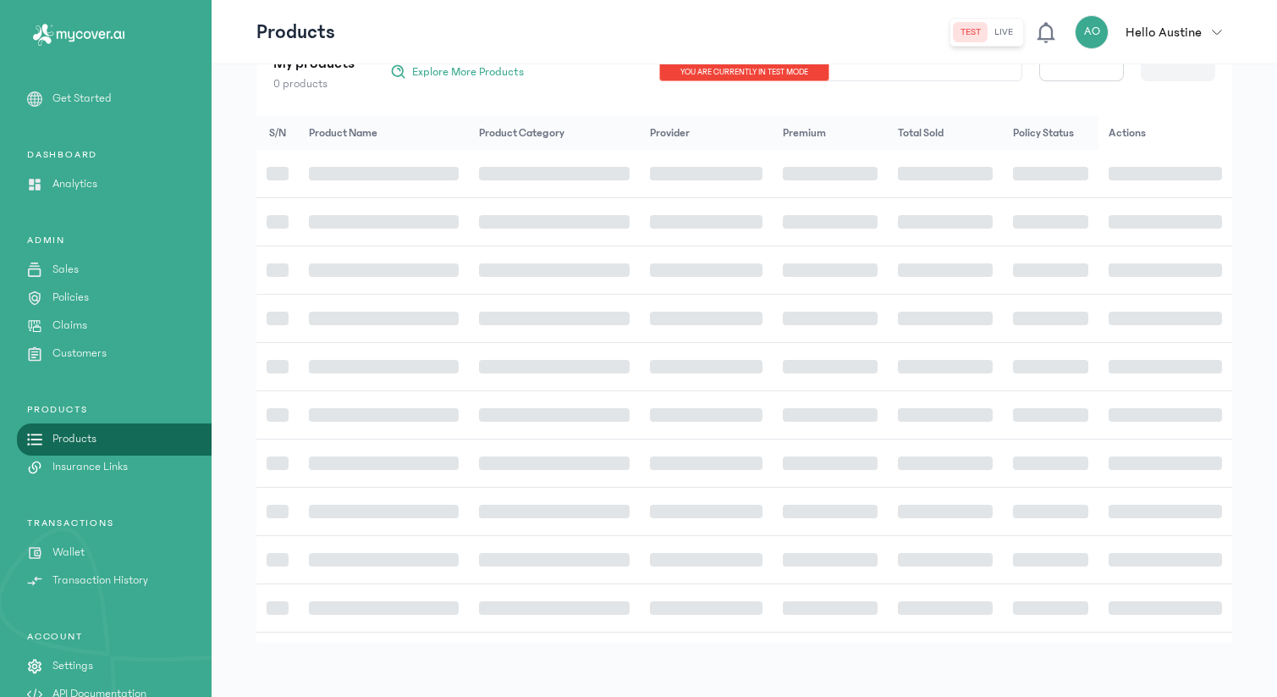
scroll to position [270, 0]
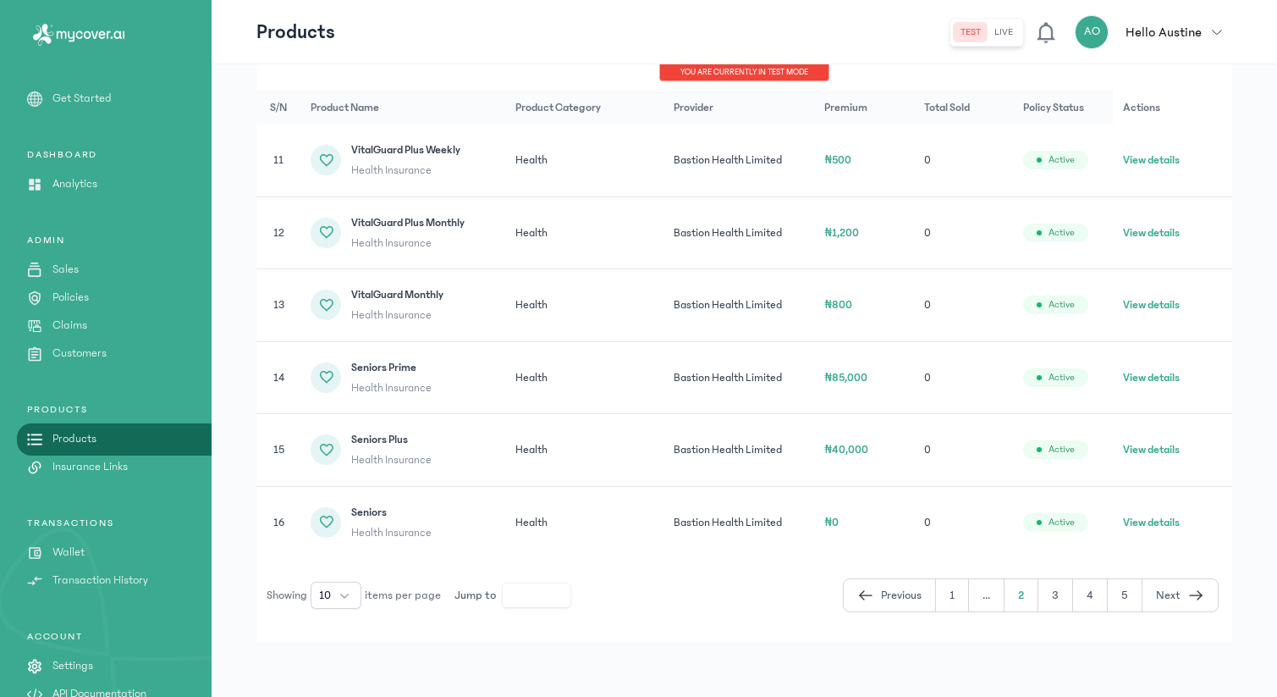
click at [891, 412] on td "₦85,000" at bounding box center [863, 377] width 99 height 73
click at [93, 295] on link "Policies" at bounding box center [106, 298] width 212 height 18
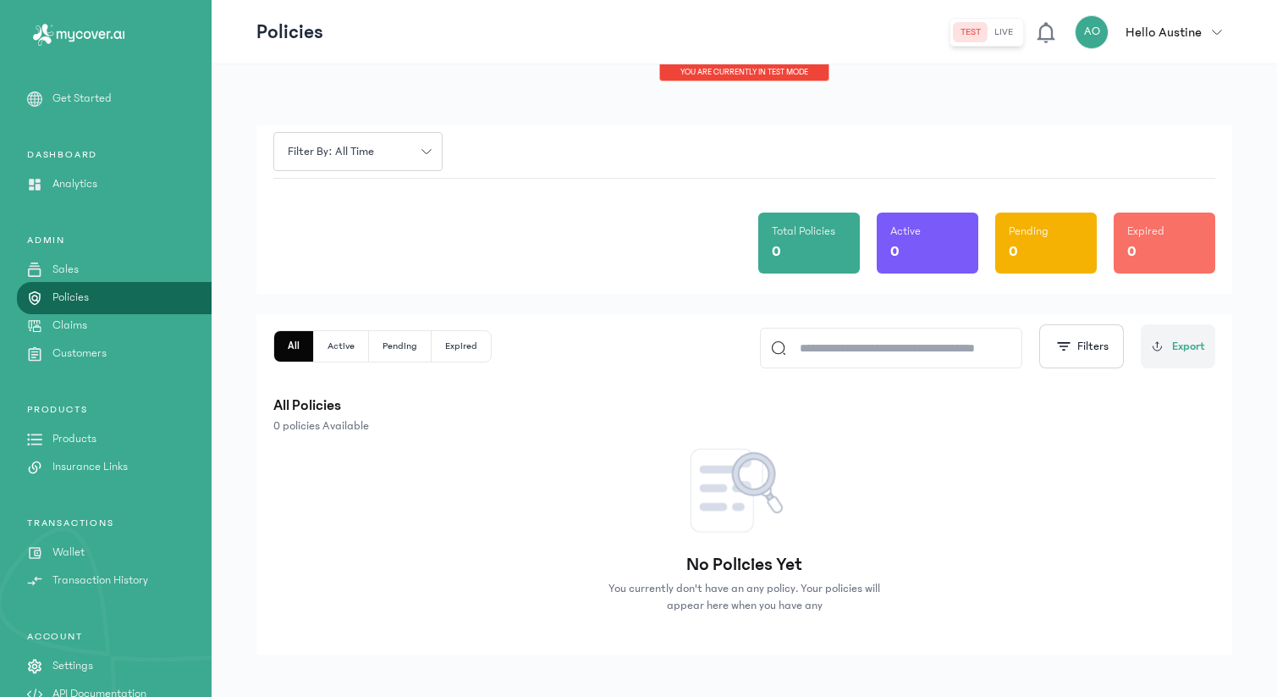
click at [82, 325] on p "Claims" at bounding box center [69, 326] width 35 height 18
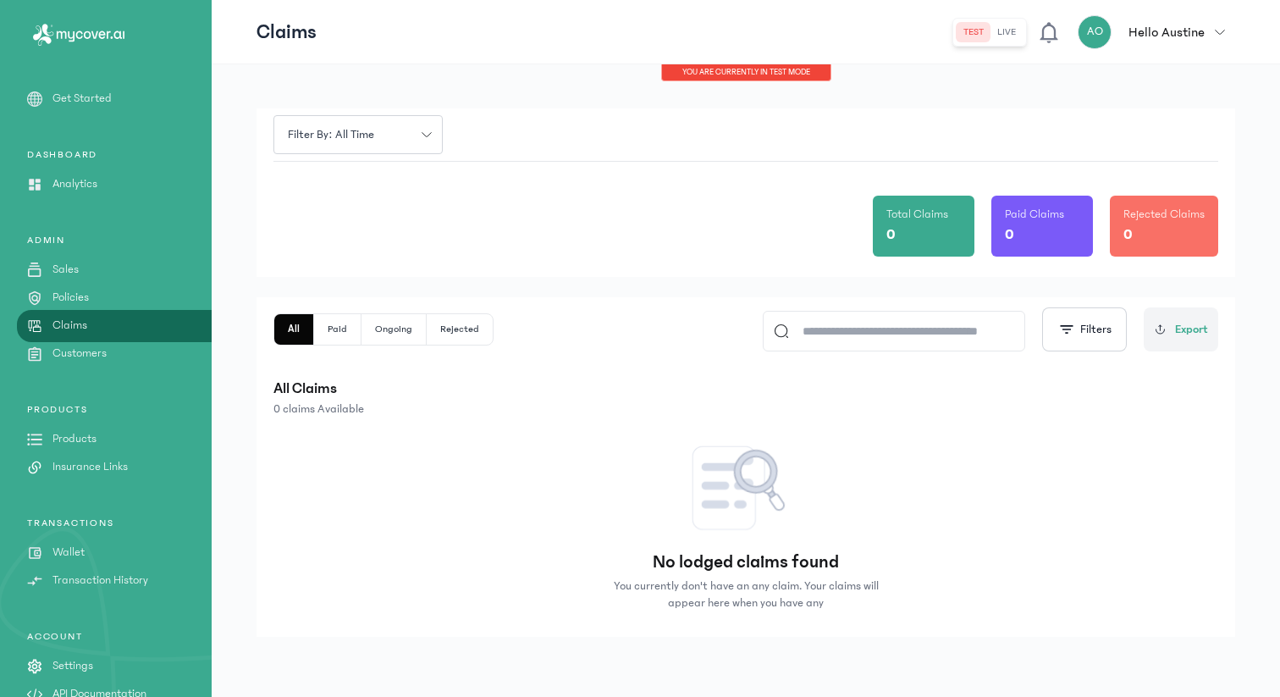
click at [169, 342] on div "ADMIN Sales Policies Claims Customers" at bounding box center [106, 298] width 212 height 129
click at [165, 354] on link "Customers" at bounding box center [106, 353] width 212 height 18
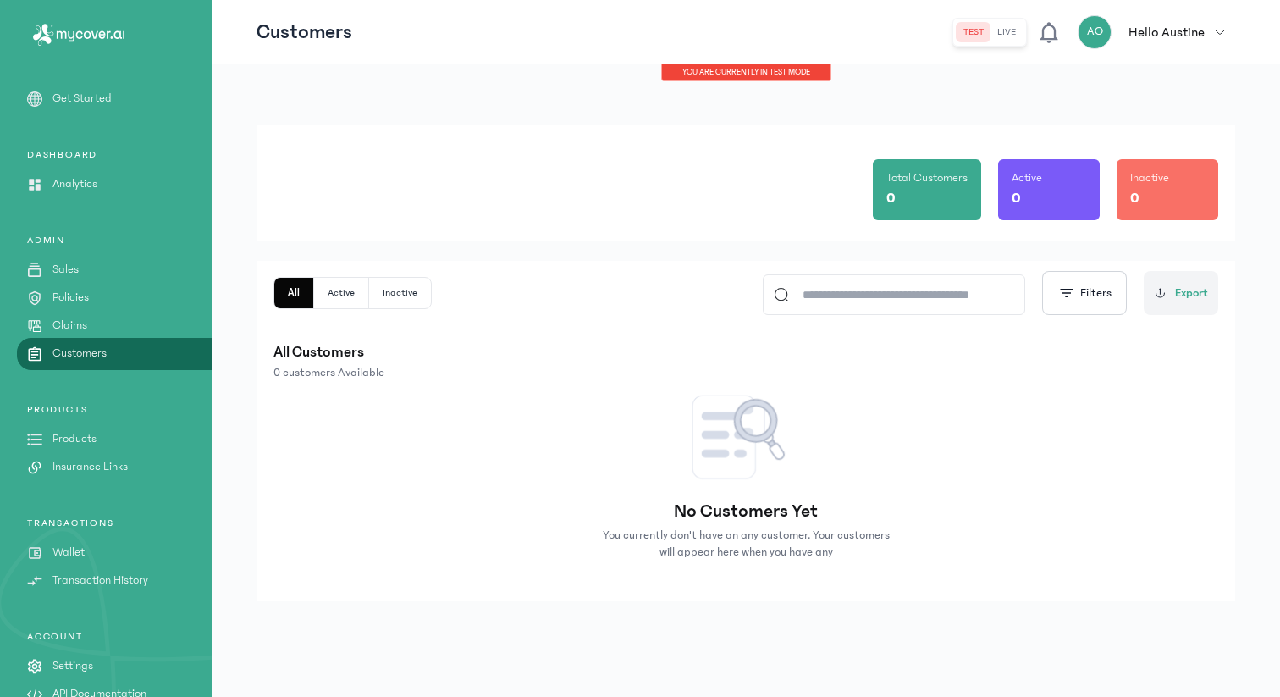
click at [127, 437] on link "Products" at bounding box center [106, 439] width 212 height 18
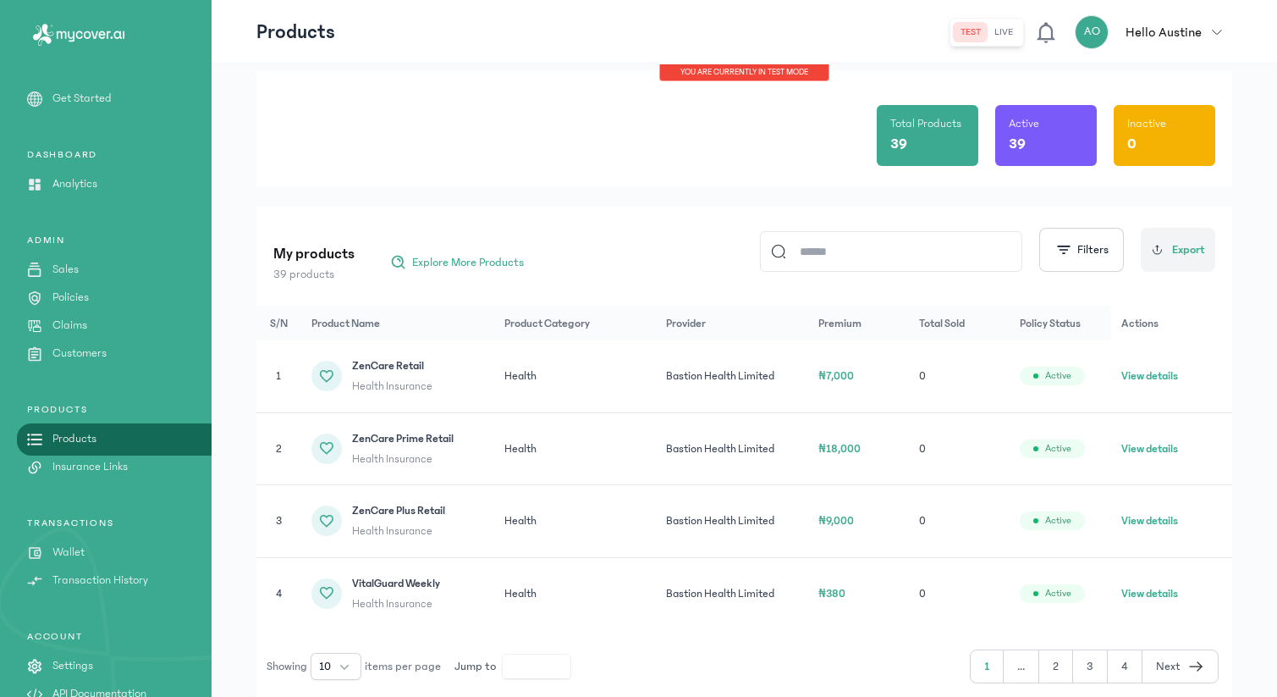
scroll to position [38, 0]
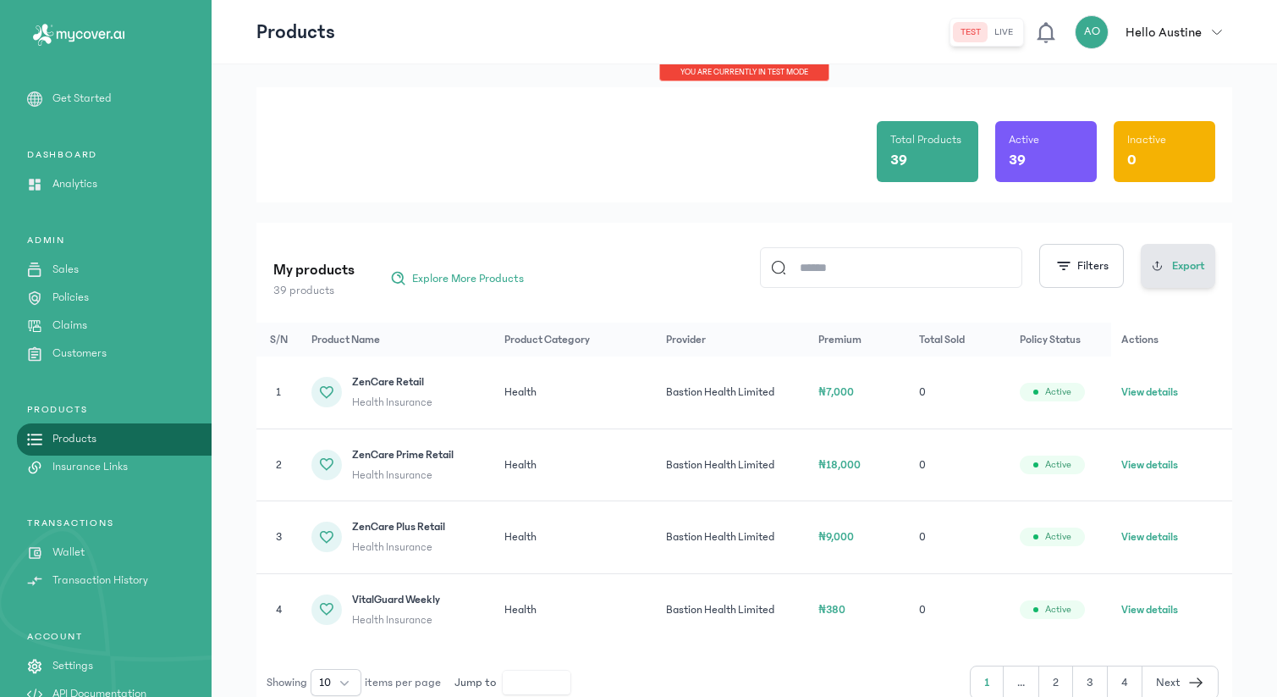
click at [1180, 267] on span "Export" at bounding box center [1188, 266] width 33 height 18
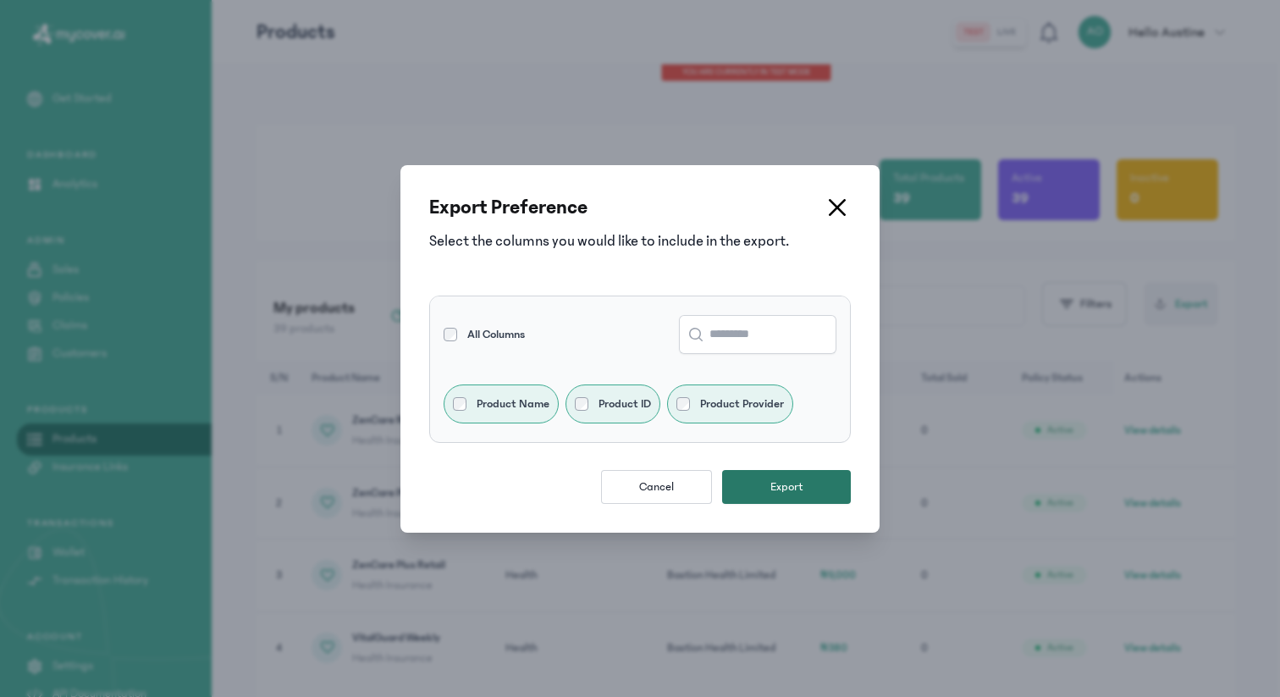
click at [767, 481] on button "Export" at bounding box center [786, 487] width 129 height 34
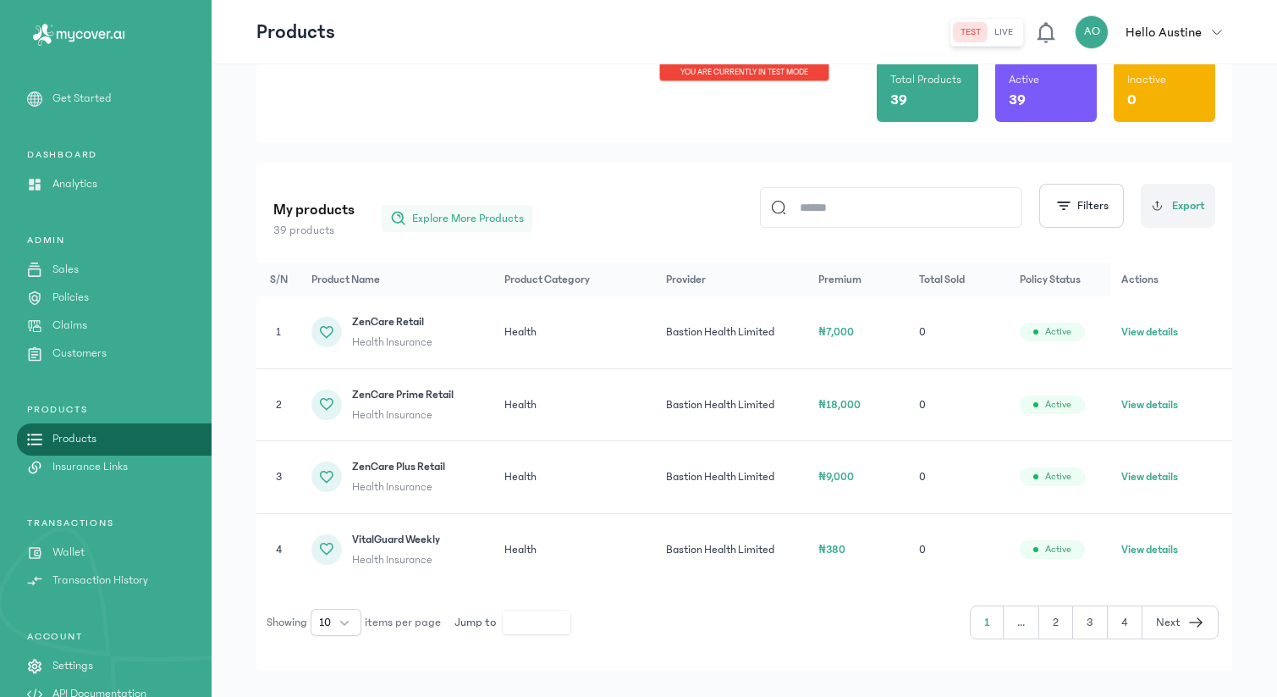
scroll to position [125, 0]
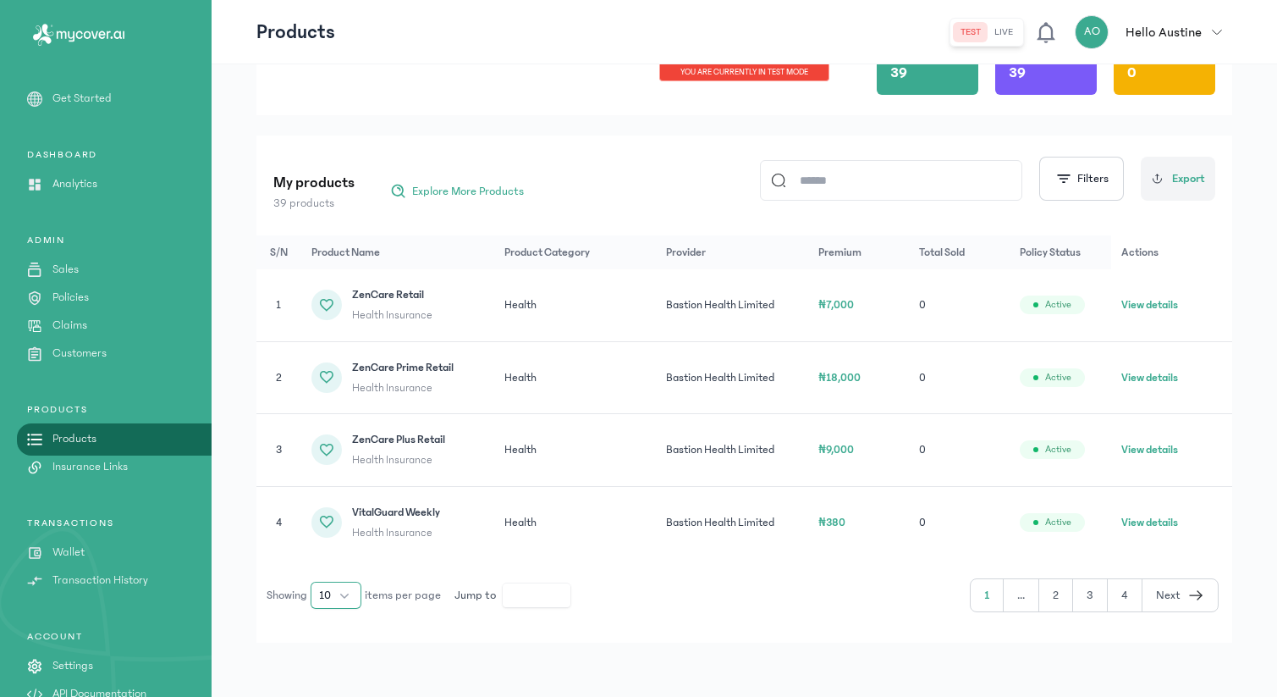
click at [350, 591] on button "10" at bounding box center [336, 594] width 51 height 27
click at [342, 565] on li "100" at bounding box center [337, 557] width 44 height 27
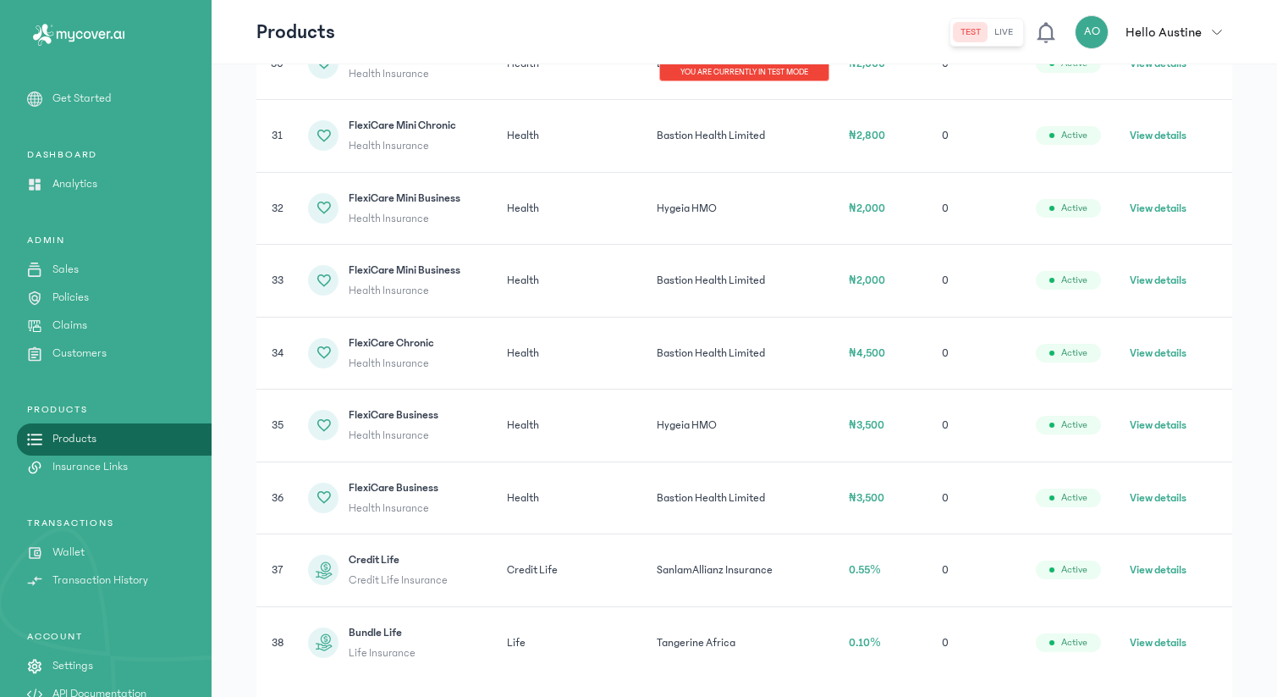
scroll to position [2583, 0]
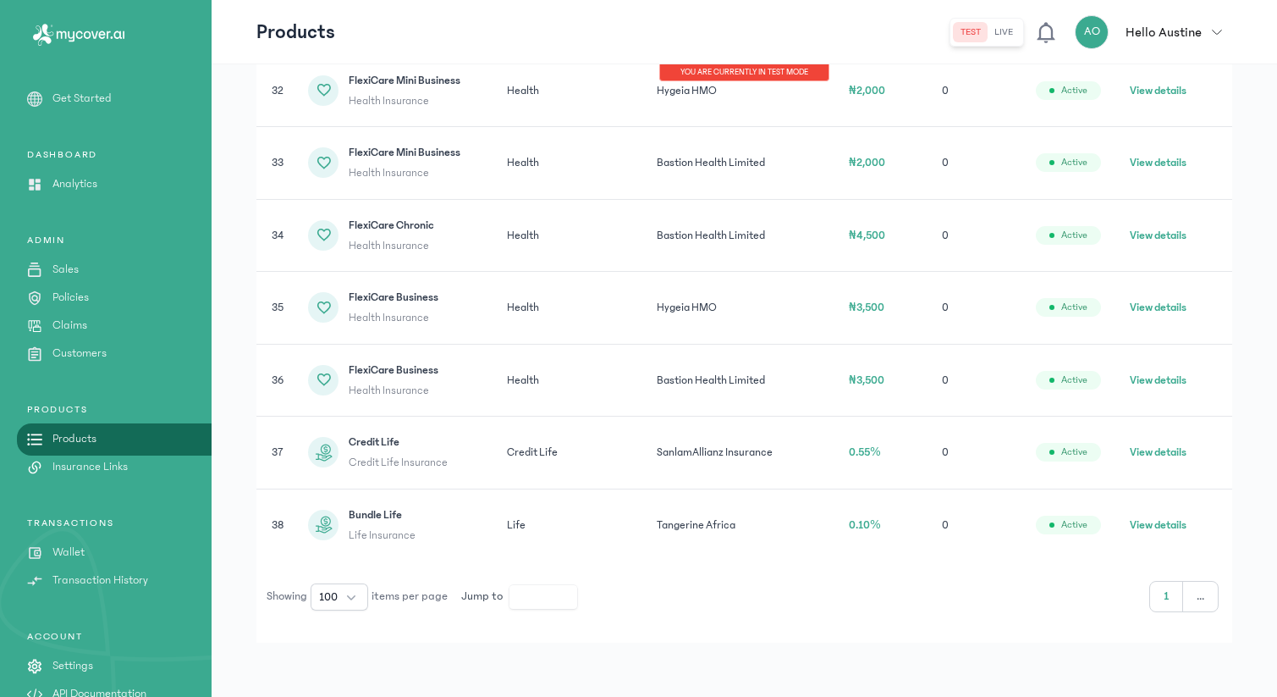
click at [1198, 593] on button "..." at bounding box center [1200, 596] width 35 height 30
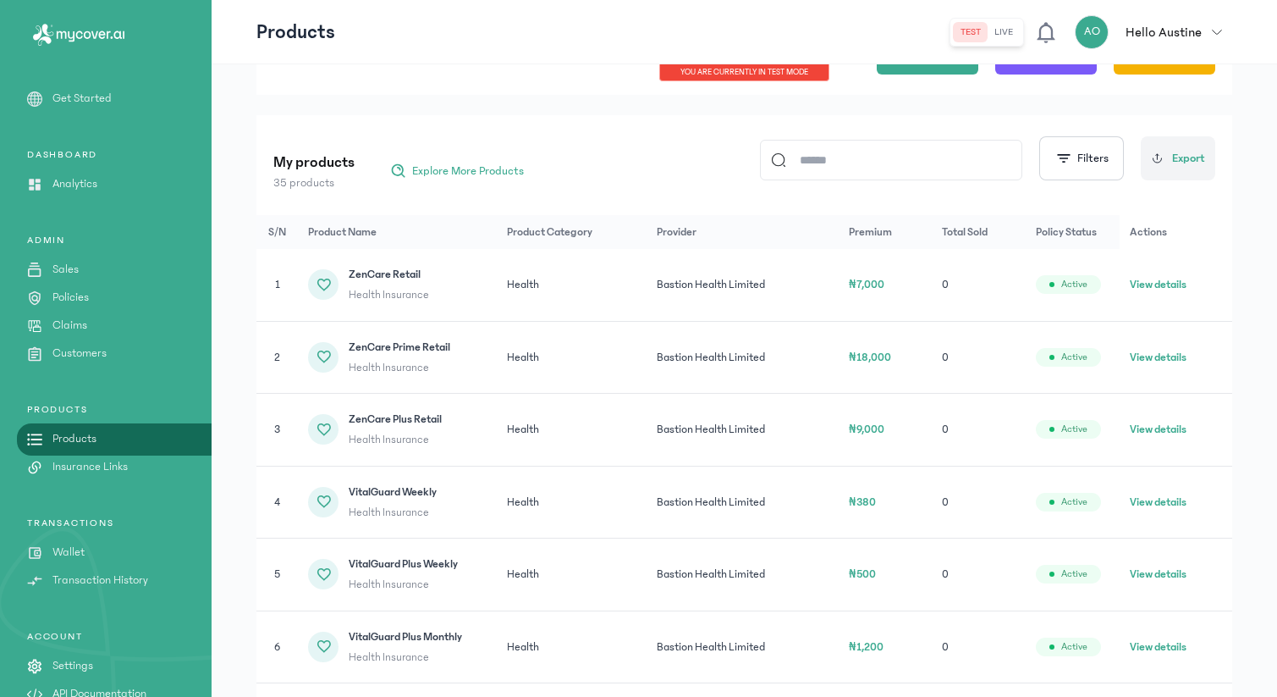
scroll to position [86, 0]
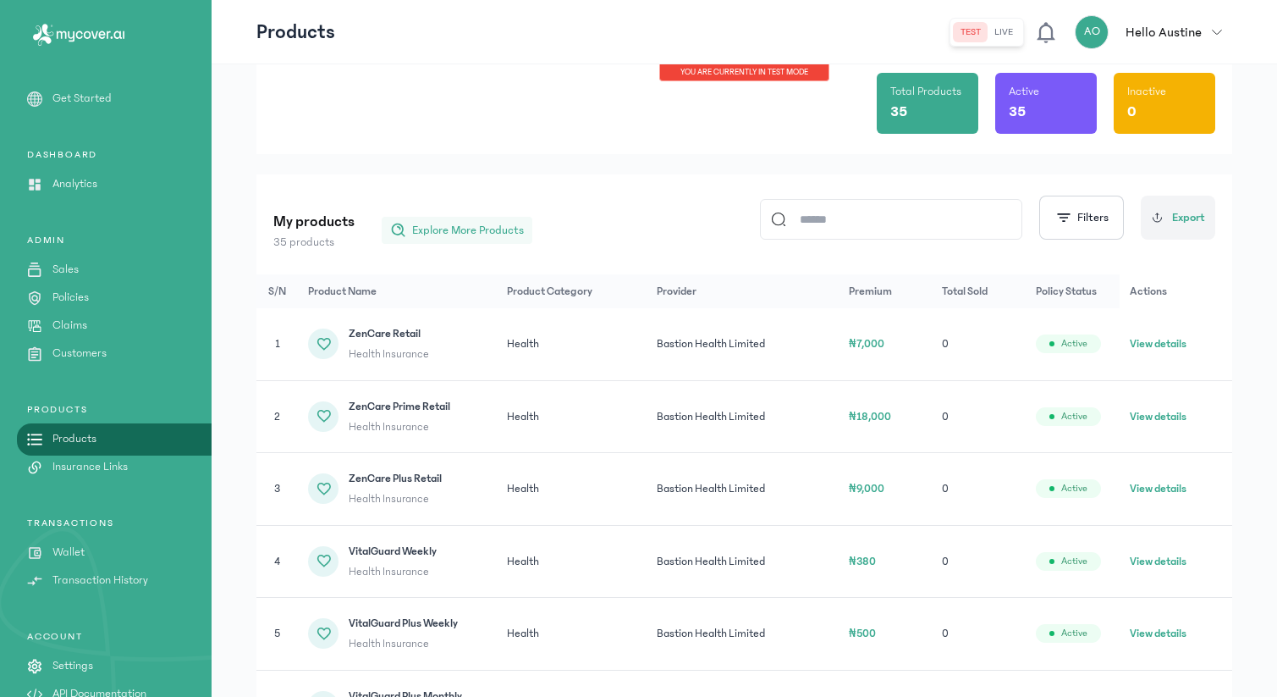
click at [494, 235] on span "Explore More Products" at bounding box center [468, 230] width 112 height 17
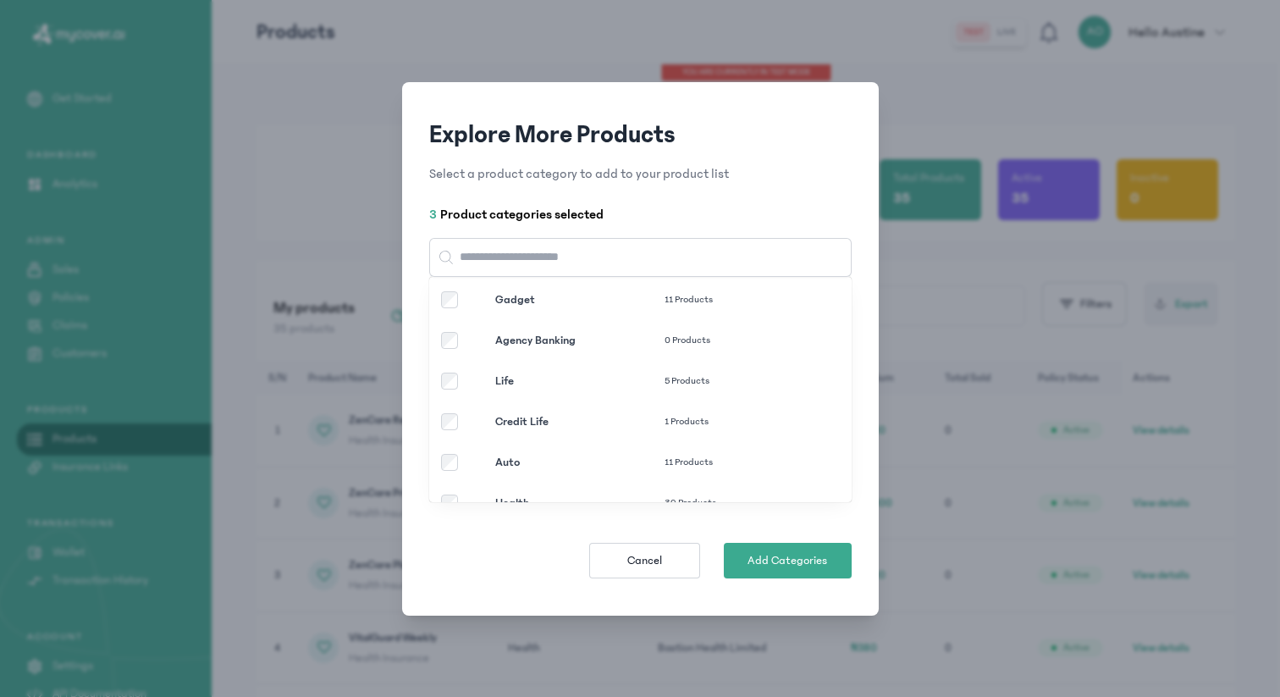
scroll to position [0, 0]
click at [450, 333] on div "Gadget 11 Products" at bounding box center [640, 344] width 422 height 41
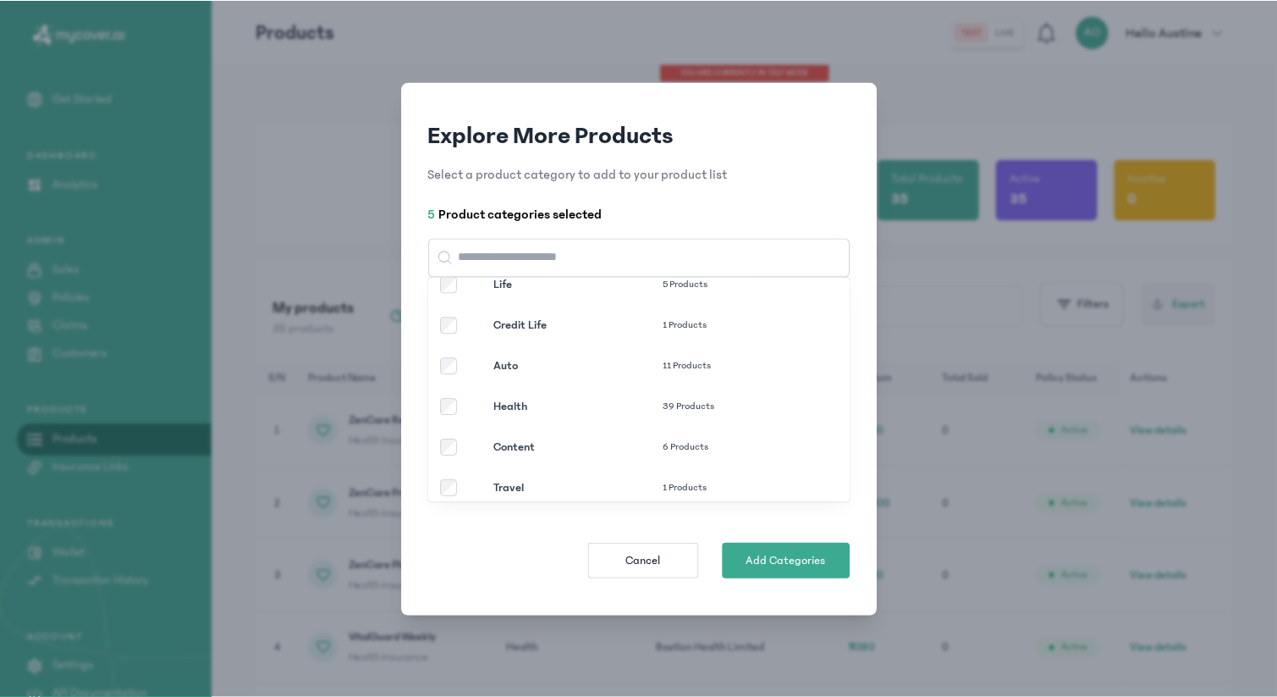
scroll to position [154, 0]
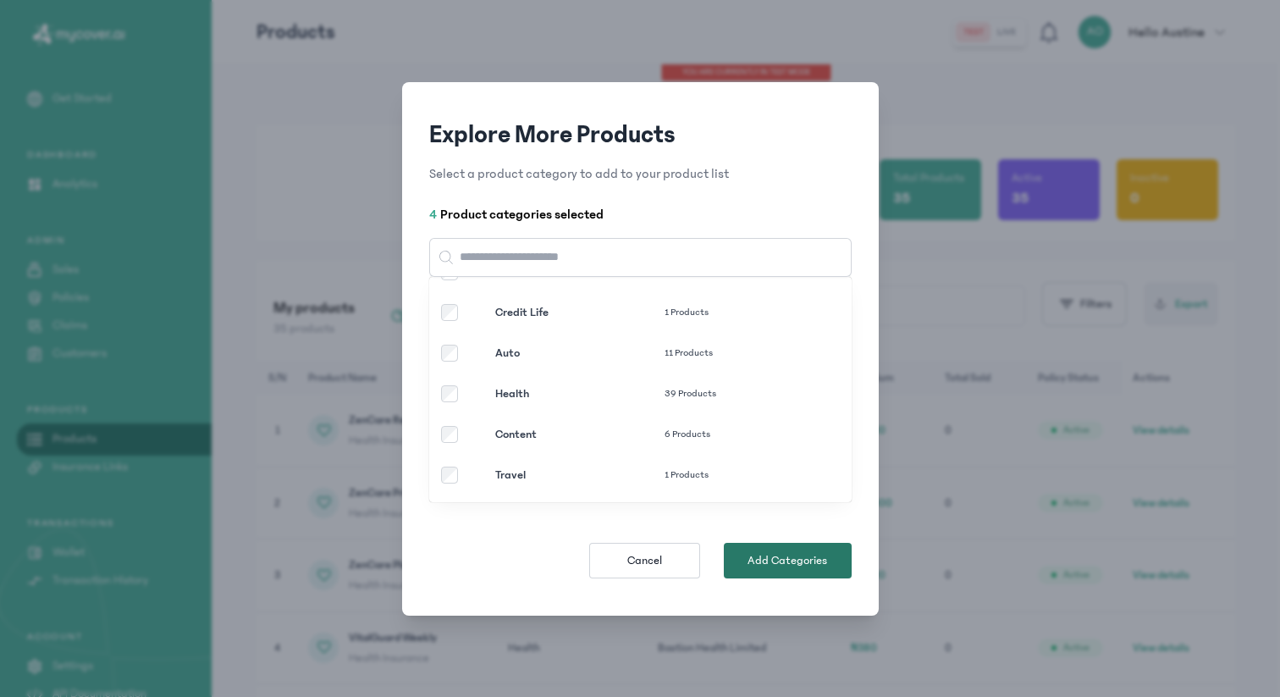
click at [779, 552] on span "Add Categories" at bounding box center [787, 560] width 80 height 17
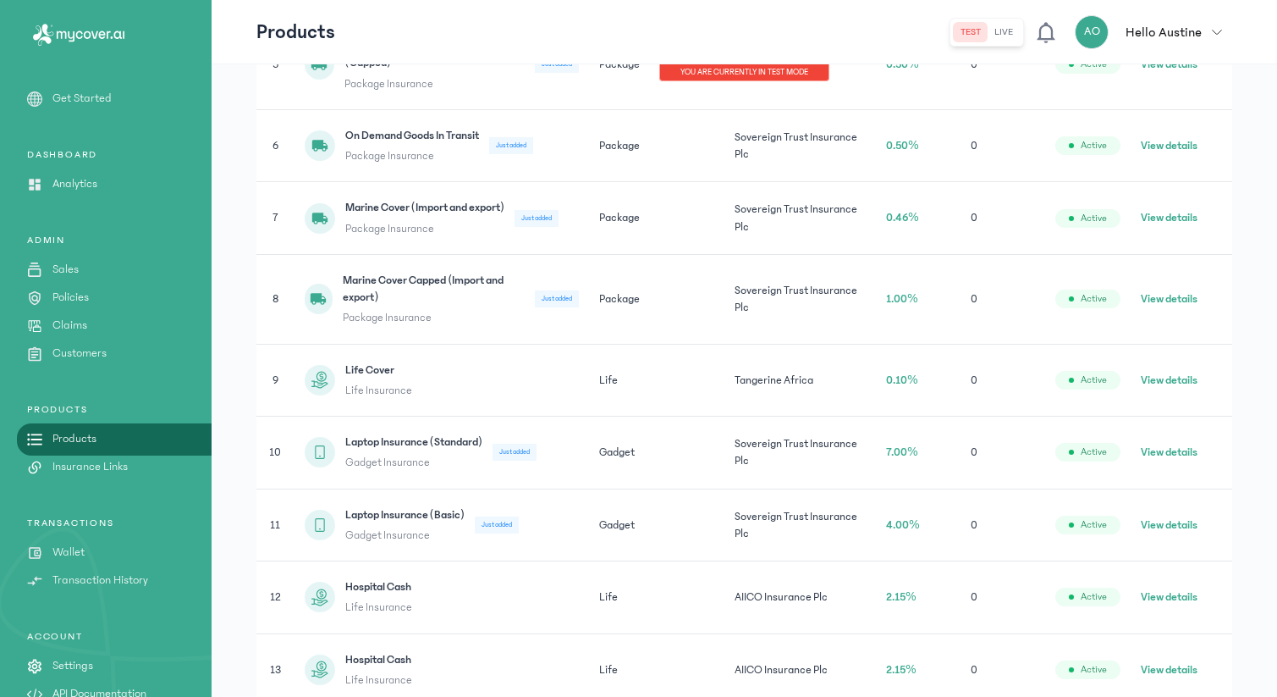
scroll to position [656, 0]
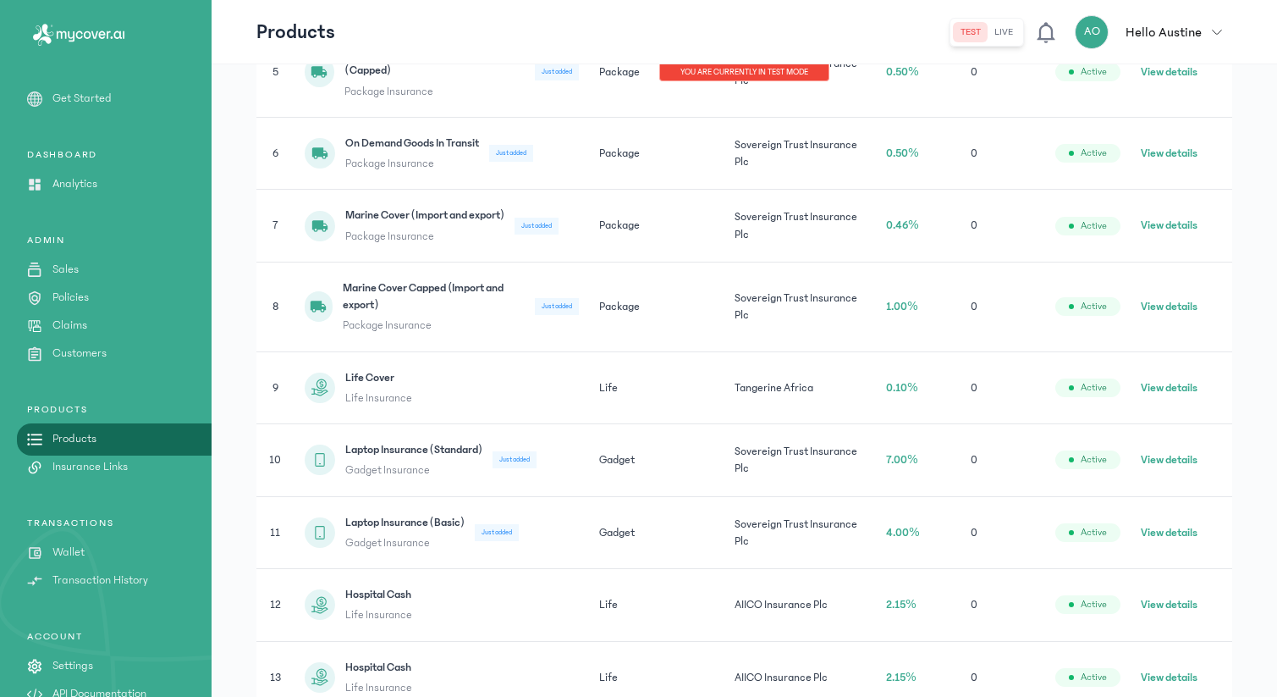
click at [1166, 384] on button "View details" at bounding box center [1169, 387] width 57 height 17
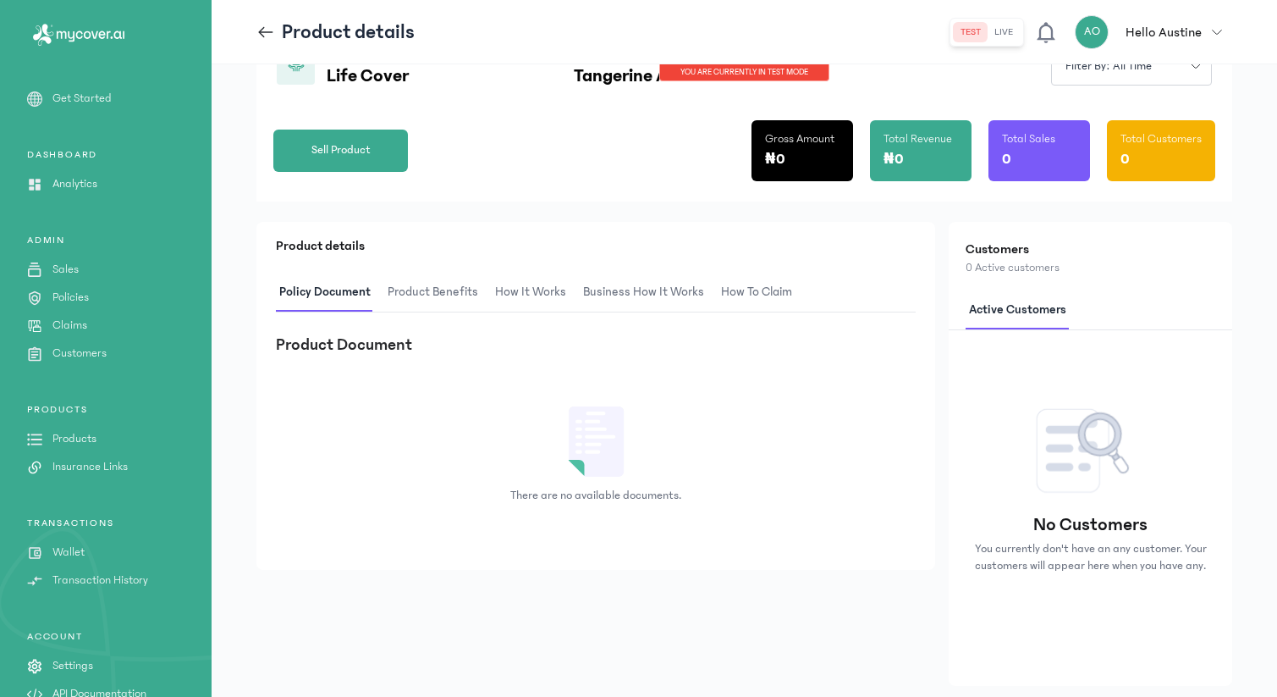
scroll to position [190, 0]
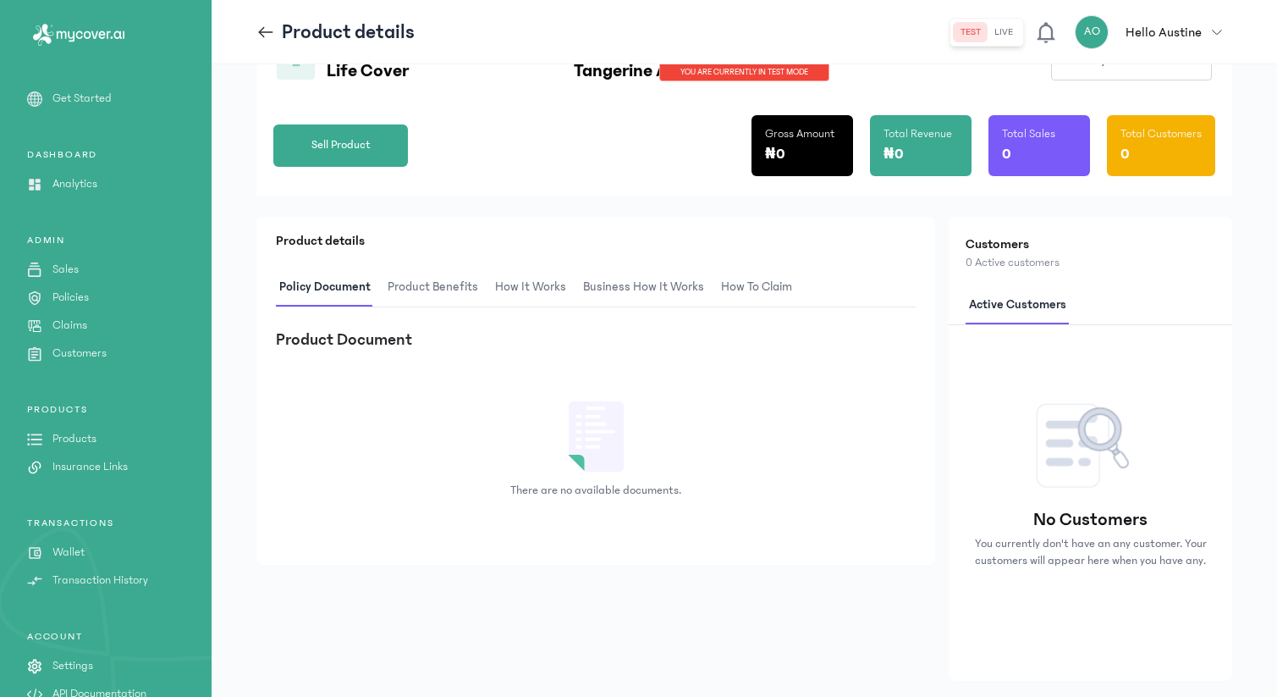
click at [476, 295] on span "Product Benefits" at bounding box center [432, 287] width 97 height 40
click at [535, 297] on span "How It Works" at bounding box center [529, 287] width 78 height 40
click at [614, 295] on span "Business How It Works" at bounding box center [641, 287] width 128 height 40
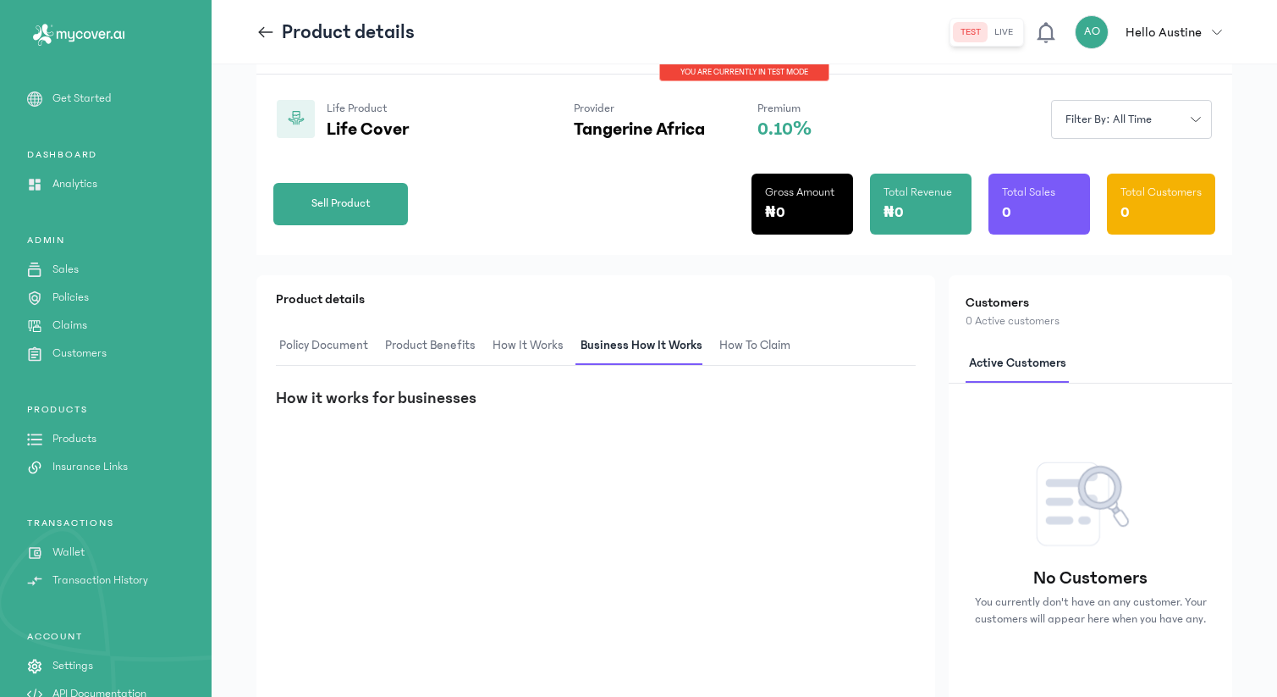
scroll to position [110, 0]
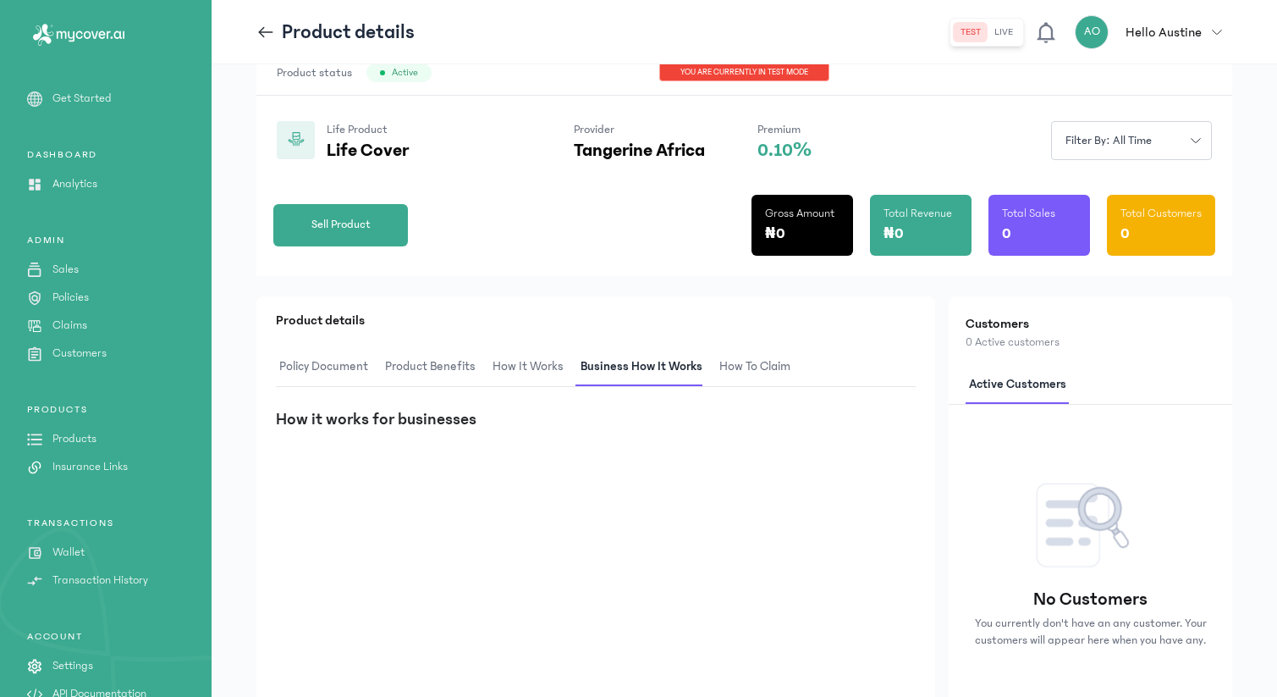
click at [526, 361] on span "How It Works" at bounding box center [528, 367] width 78 height 40
click at [460, 362] on span "Product Benefits" at bounding box center [430, 367] width 97 height 40
click at [346, 373] on span "Policy Document" at bounding box center [324, 367] width 96 height 40
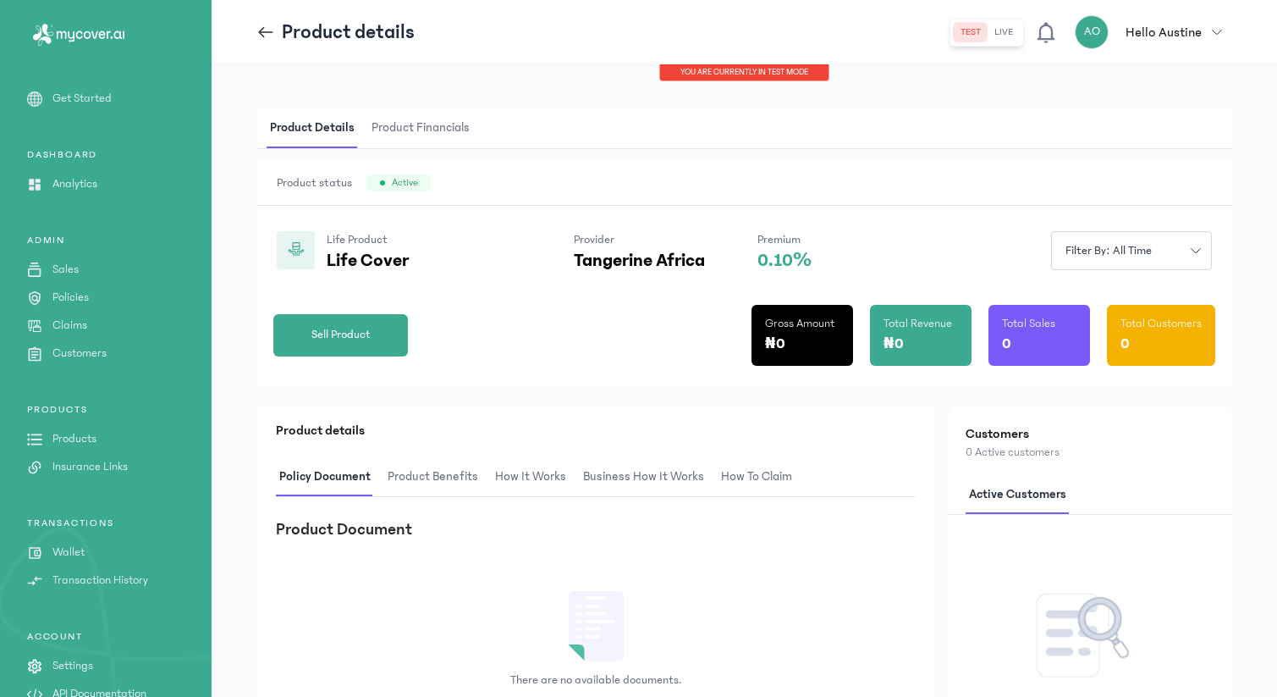
scroll to position [30, 0]
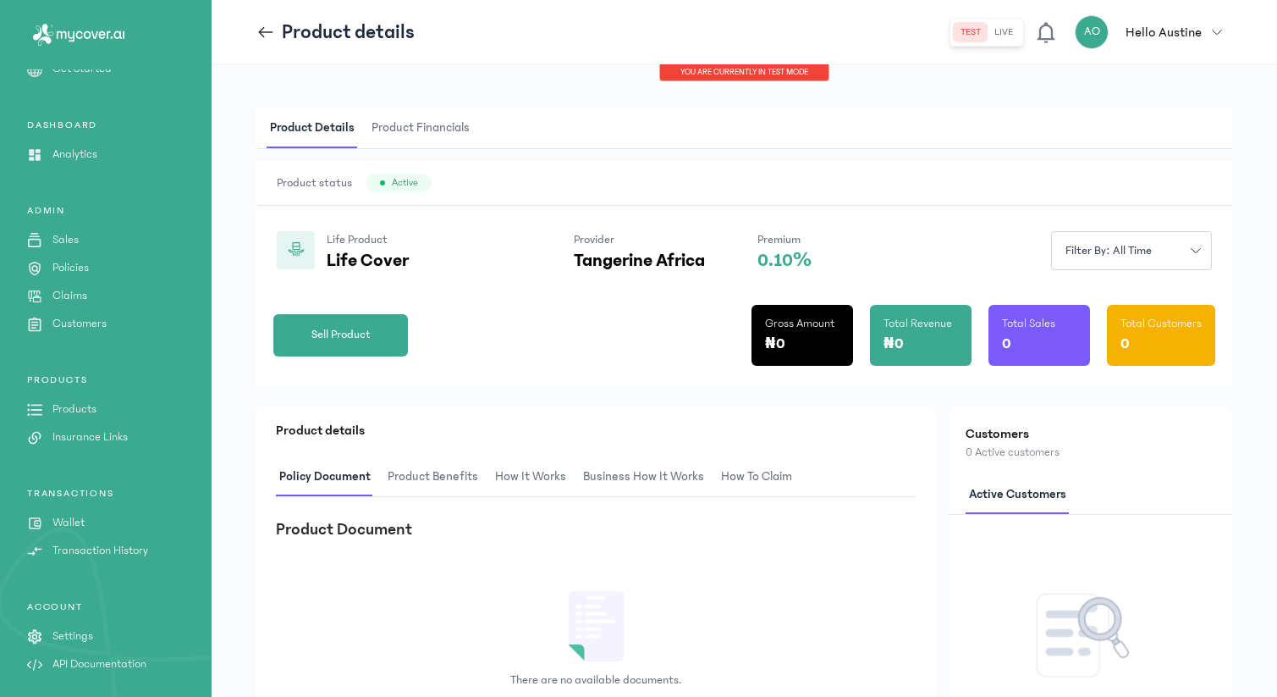
click at [102, 657] on p "API Documentation" at bounding box center [99, 664] width 94 height 18
click at [1165, 39] on p "Hello Austine" at bounding box center [1164, 32] width 76 height 20
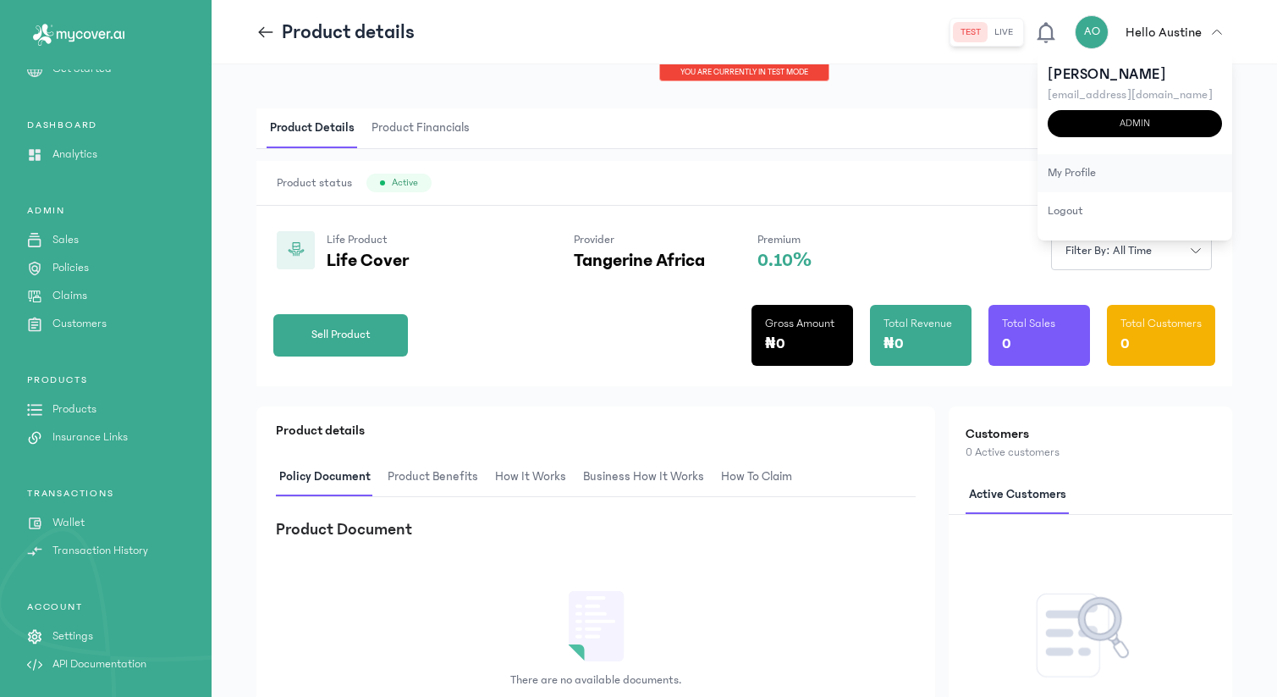
click at [1077, 175] on div "my profile" at bounding box center [1135, 173] width 195 height 38
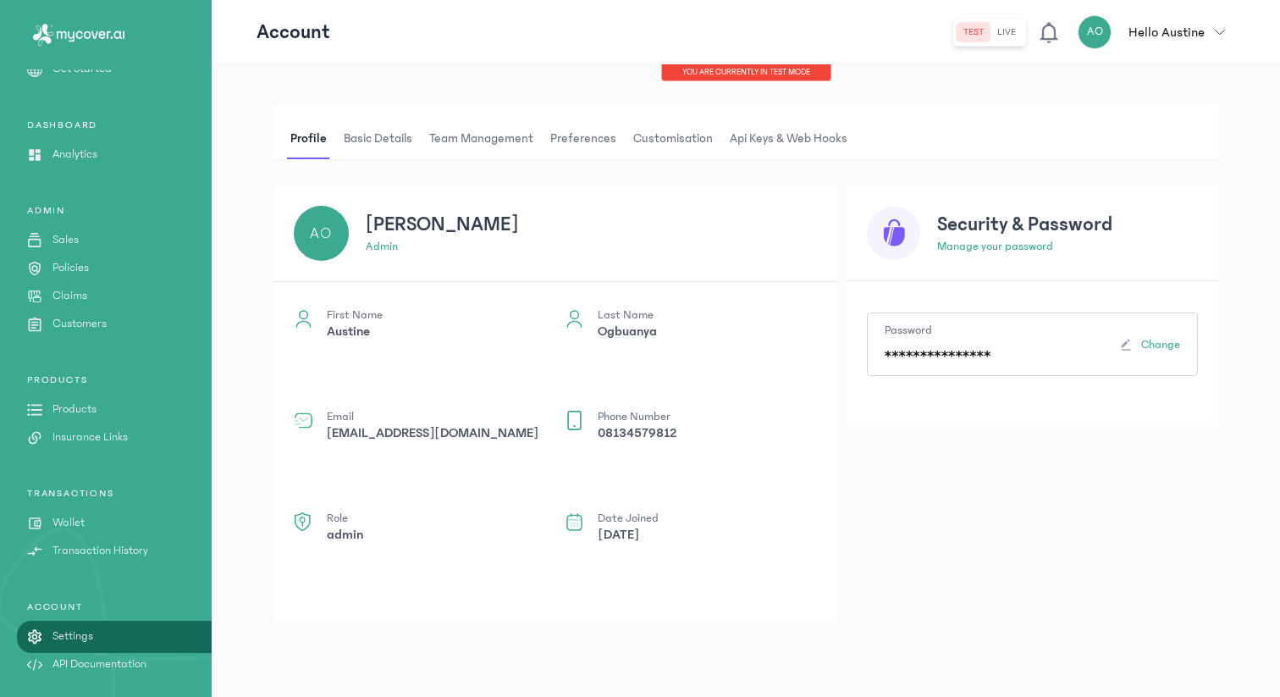
click at [372, 150] on span "Basic details" at bounding box center [377, 138] width 75 height 41
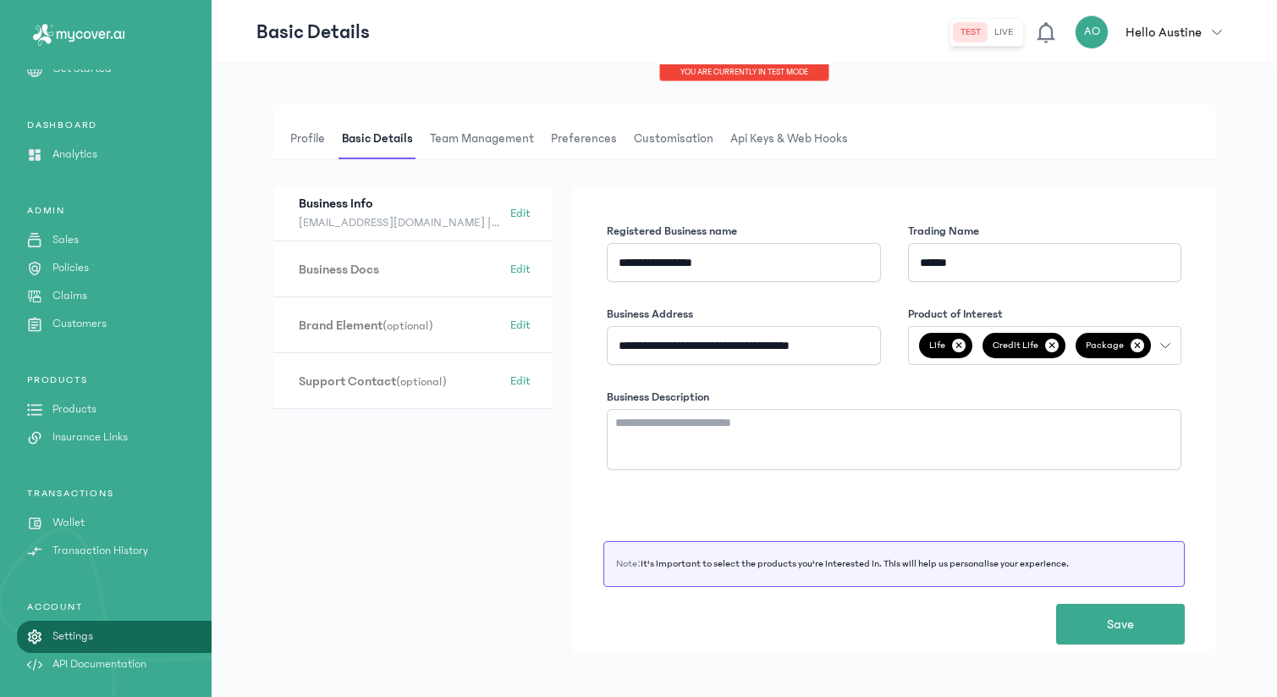
click at [462, 146] on span "Team Management" at bounding box center [482, 138] width 111 height 41
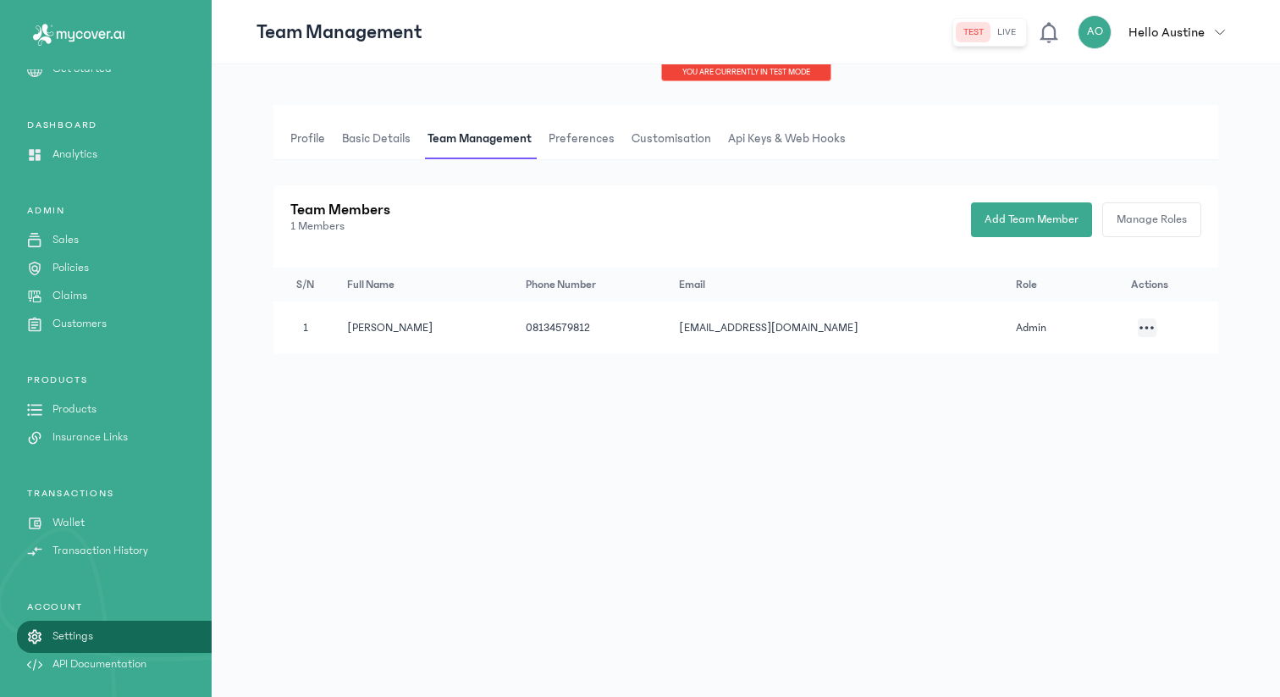
click at [584, 142] on span "Preferences" at bounding box center [581, 138] width 73 height 41
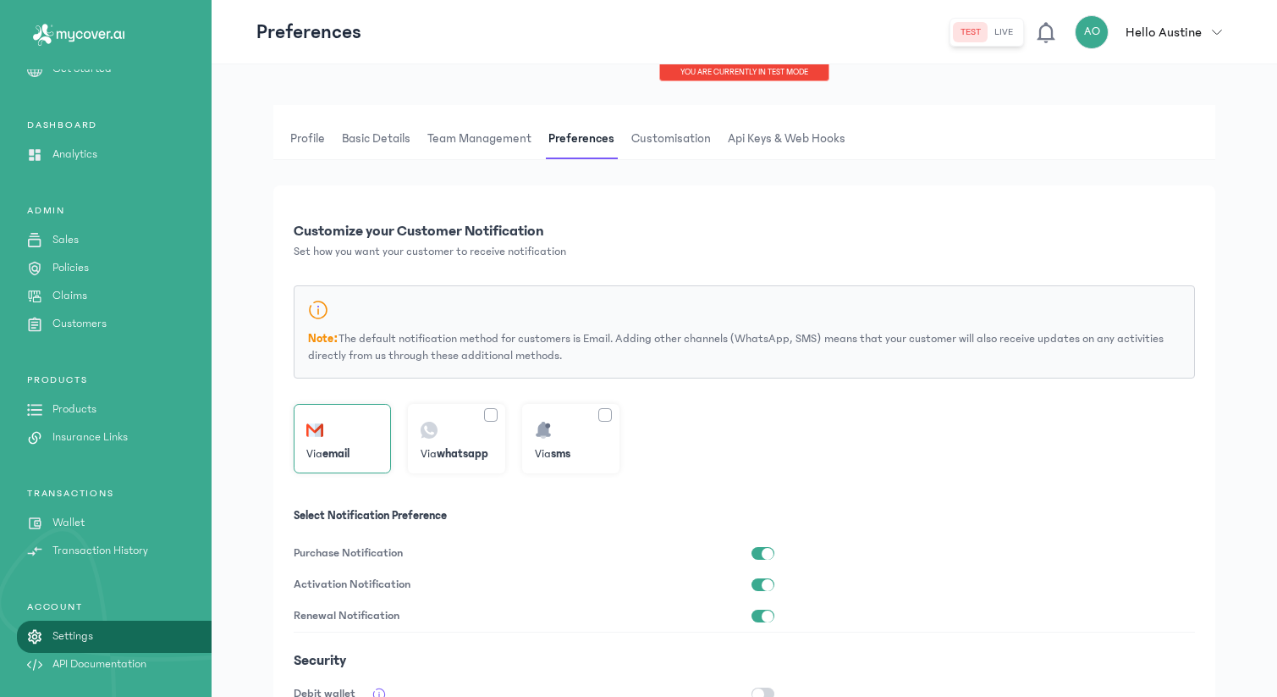
click at [653, 141] on span "Customisation" at bounding box center [671, 138] width 86 height 41
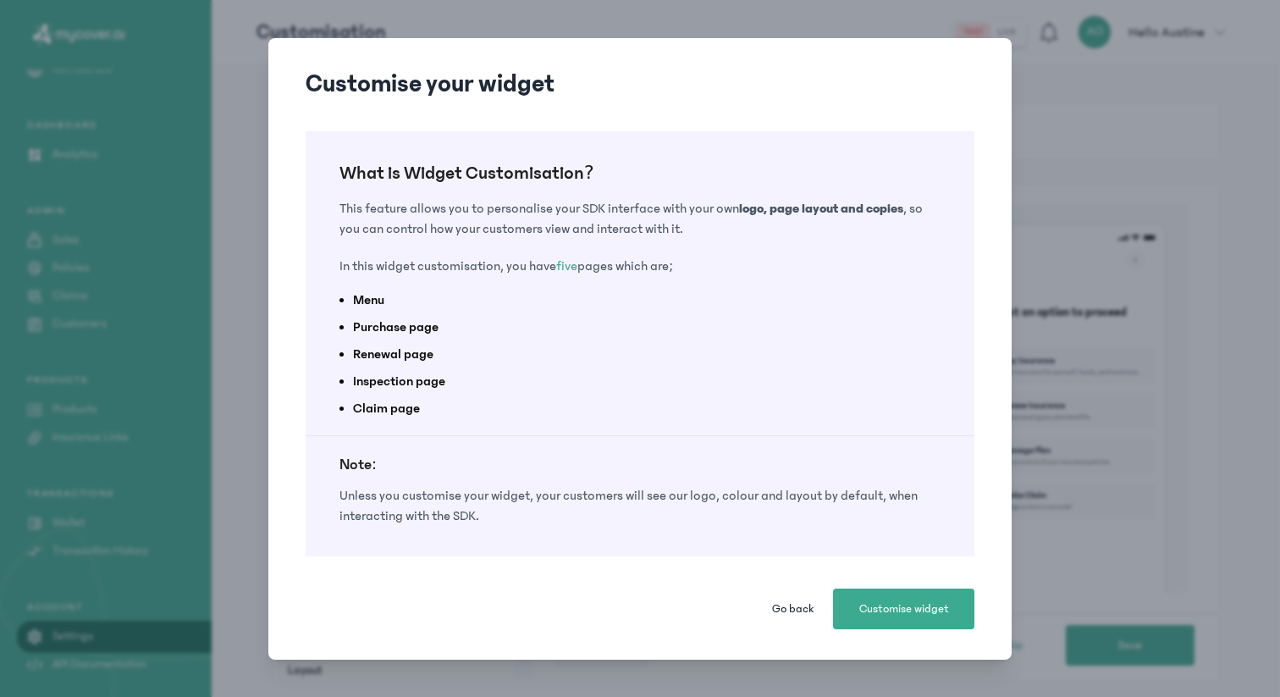
click at [800, 597] on button "Go back" at bounding box center [792, 608] width 68 height 41
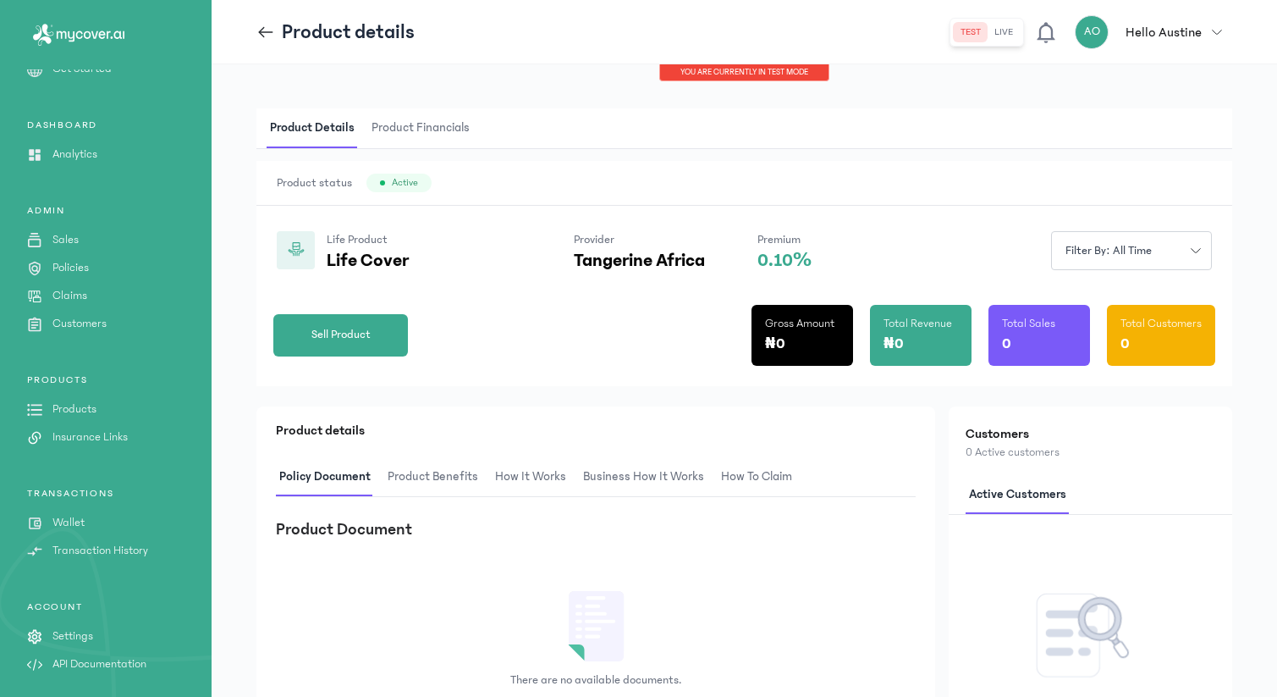
click at [1181, 30] on p "Hello Austine" at bounding box center [1164, 32] width 76 height 20
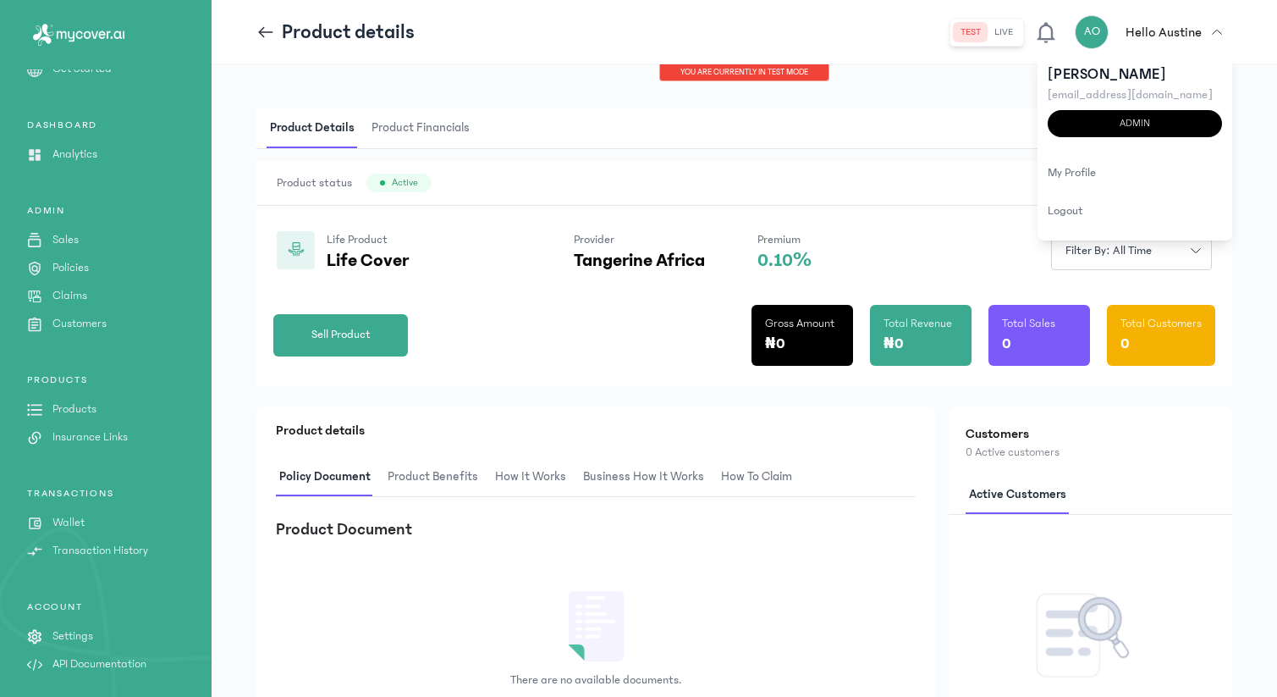
click at [850, 137] on div "Product Details Product Financials" at bounding box center [744, 128] width 976 height 41
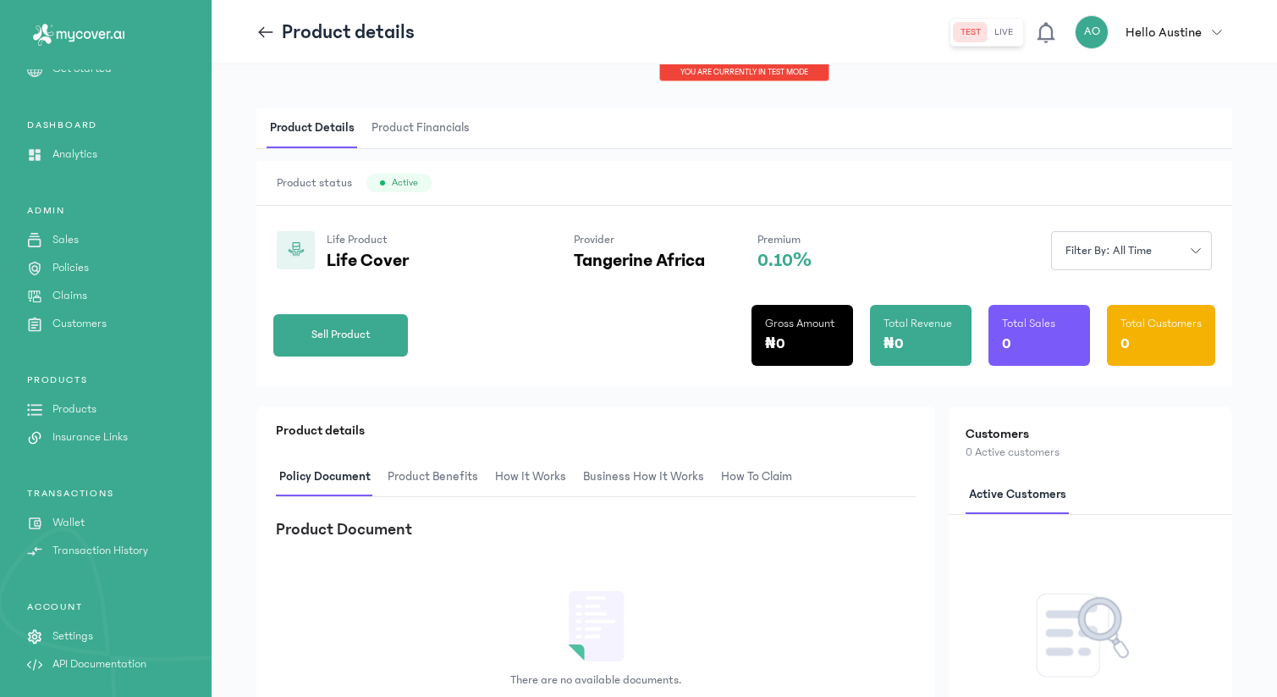
click at [97, 639] on link "Settings" at bounding box center [106, 636] width 212 height 18
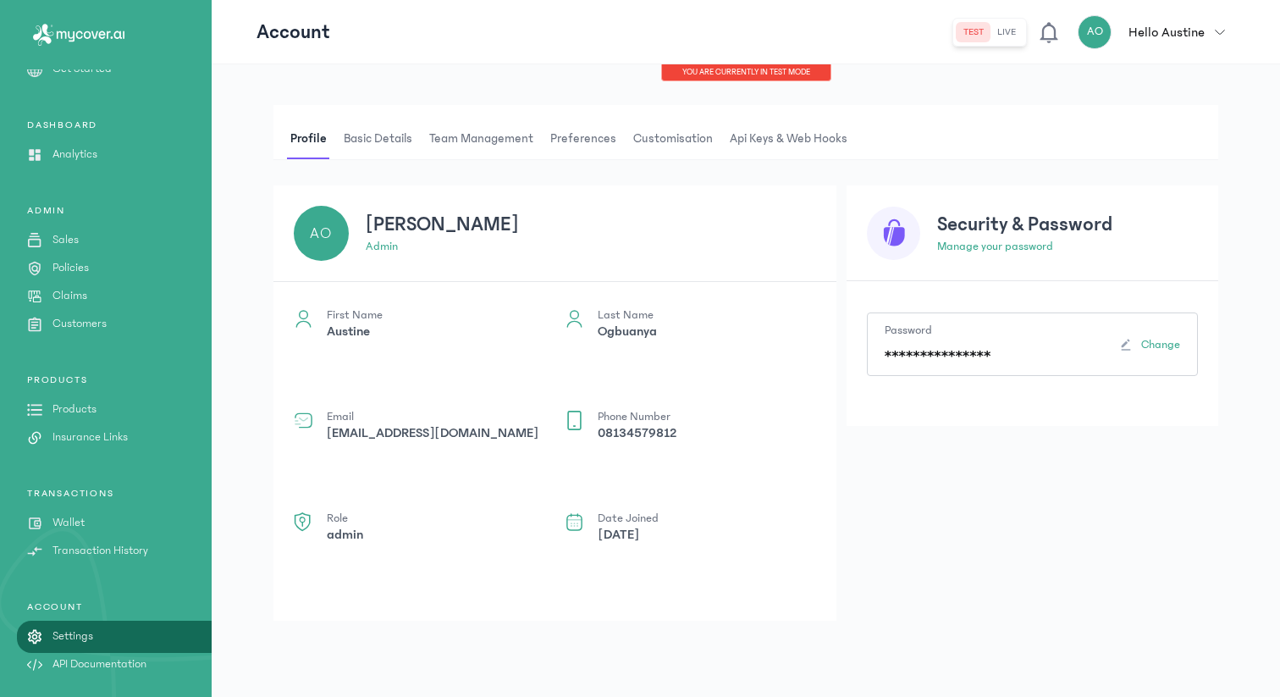
click at [392, 151] on span "Basic details" at bounding box center [377, 138] width 75 height 41
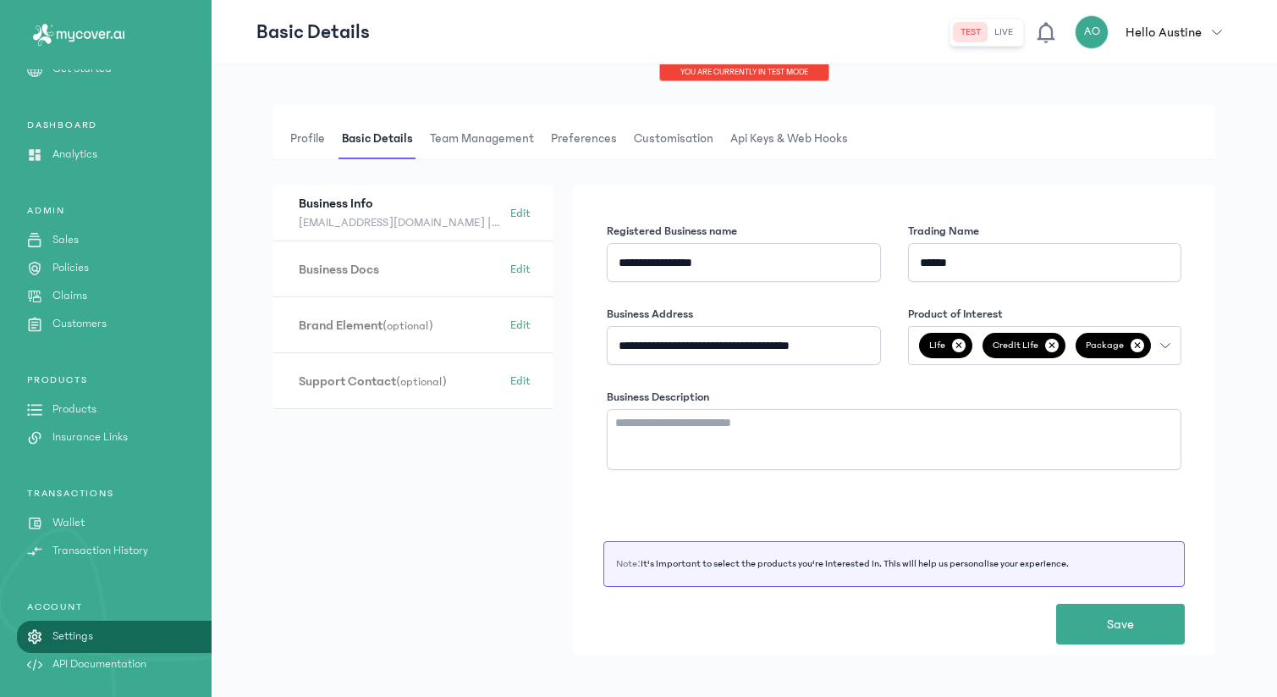
click at [488, 144] on span "Team Management" at bounding box center [482, 138] width 111 height 41
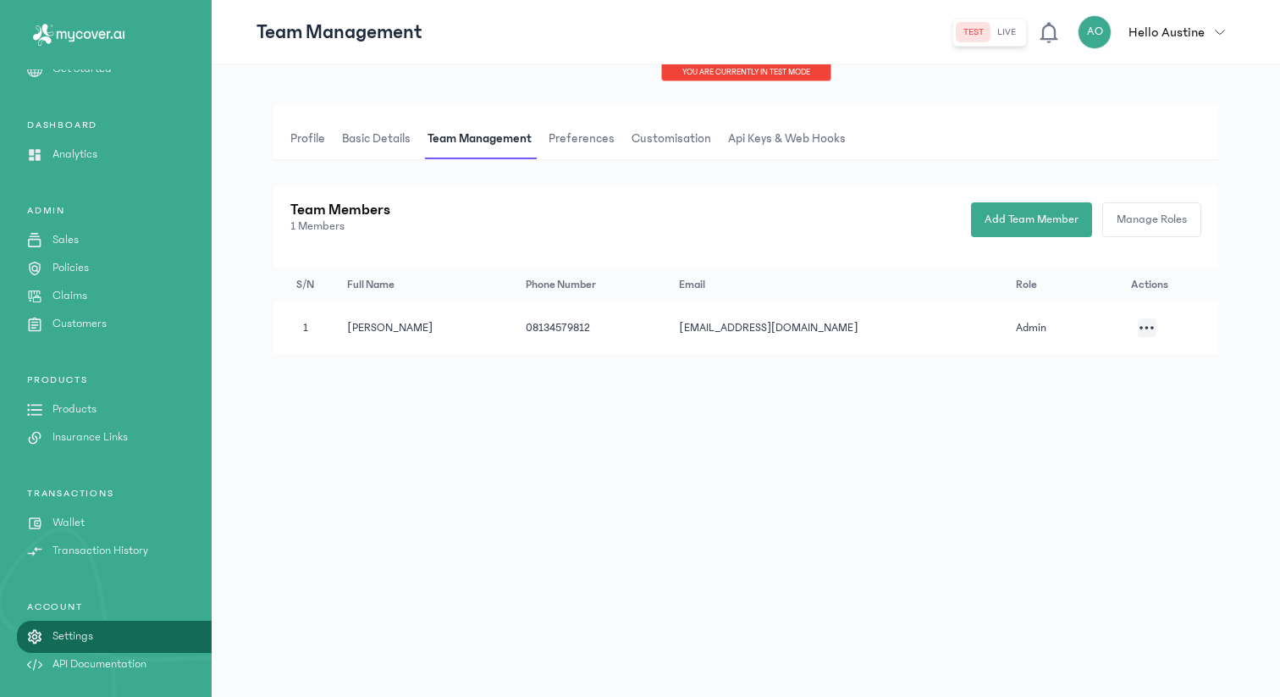
click at [597, 135] on span "Preferences" at bounding box center [581, 138] width 73 height 41
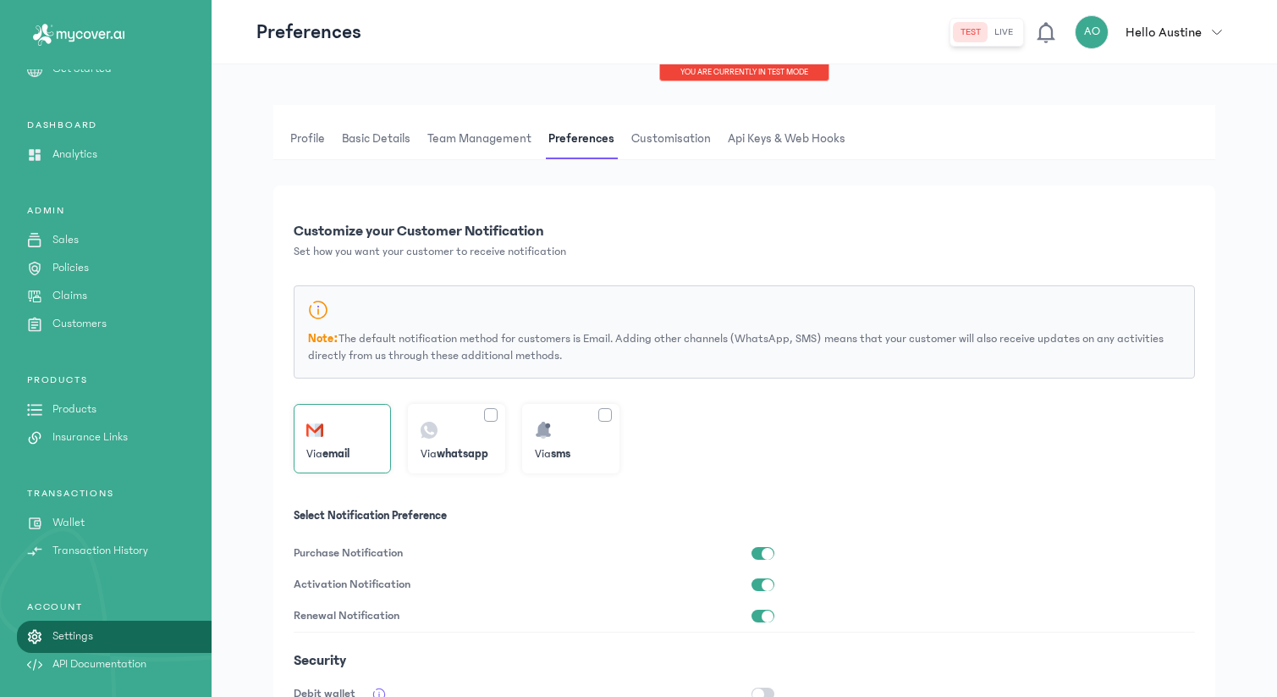
click at [781, 140] on span "Api Keys & Web hooks" at bounding box center [786, 138] width 124 height 41
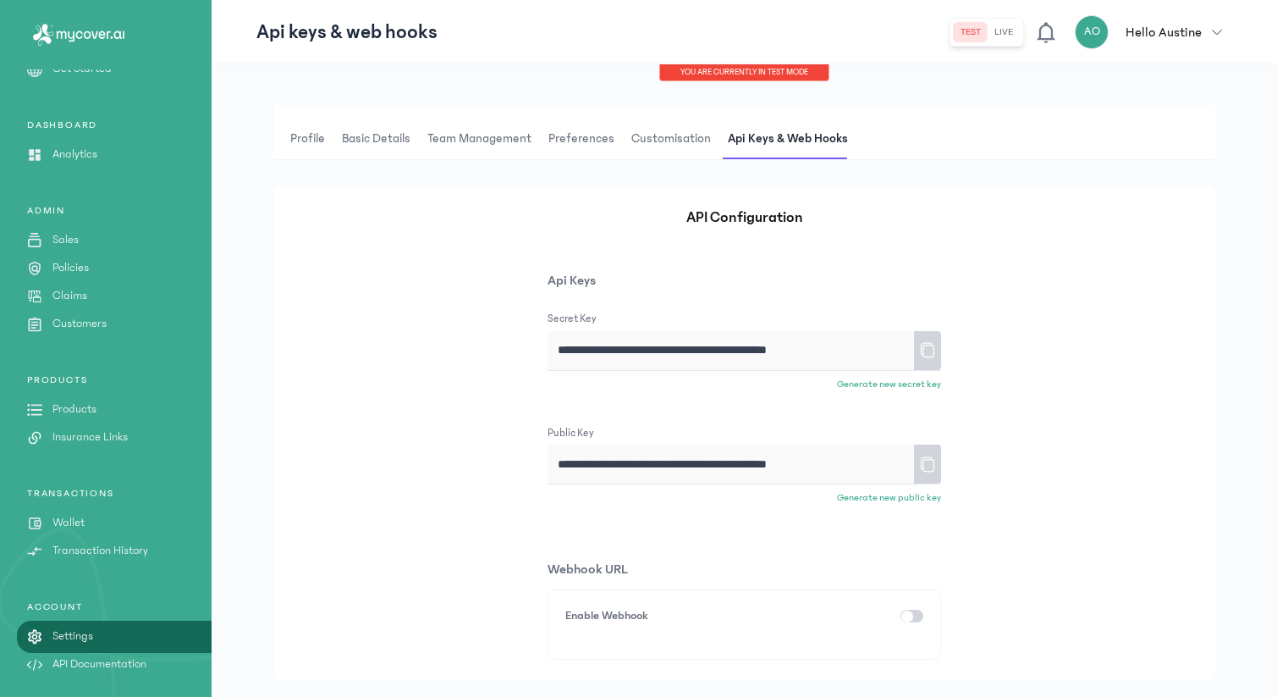
scroll to position [7, 0]
